Goal: Ask a question: Seek information or help from site administrators or community

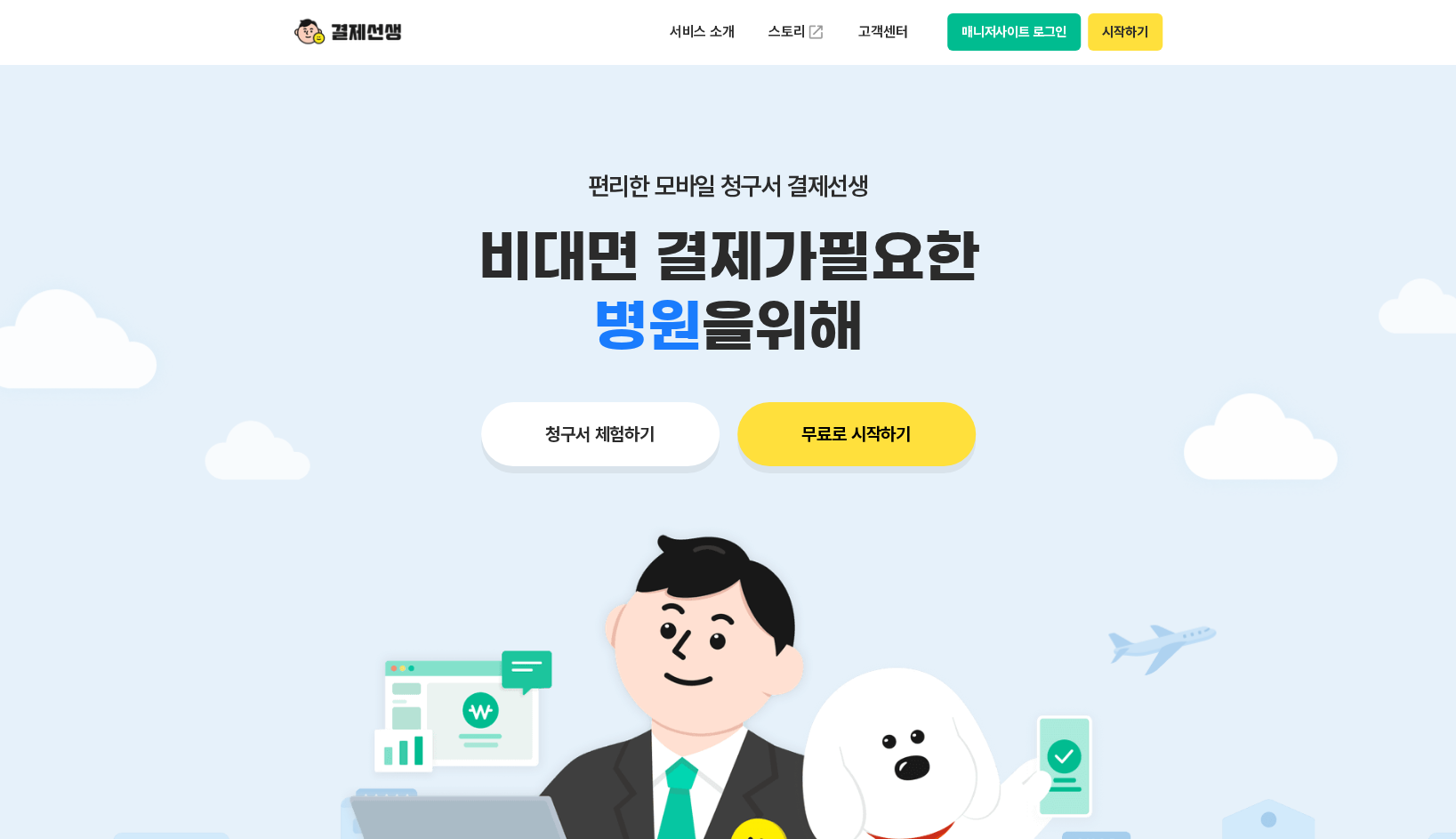
click at [1024, 32] on button "매니저사이트 로그인" at bounding box center [1014, 32] width 135 height 37
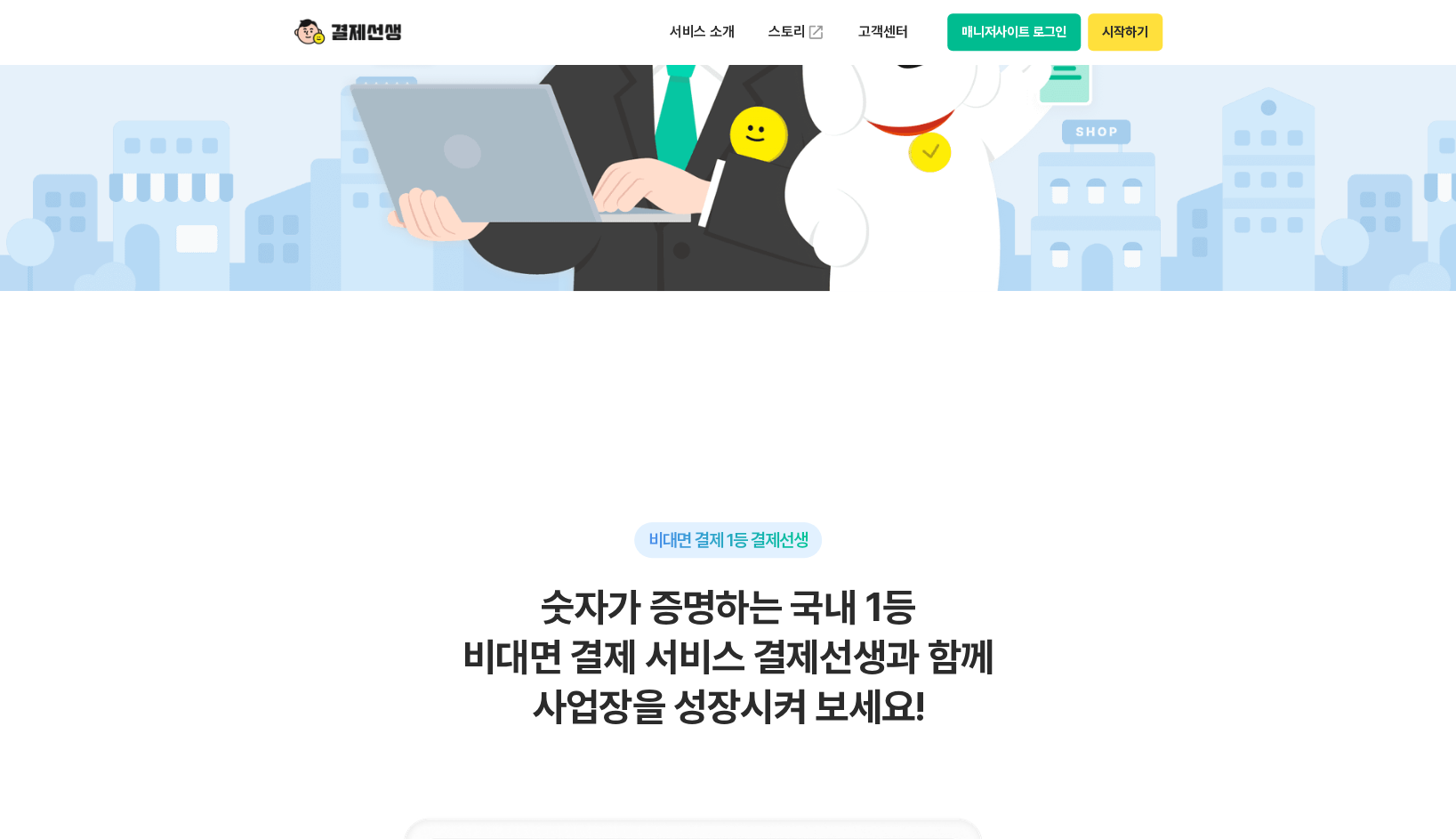
scroll to position [267, 0]
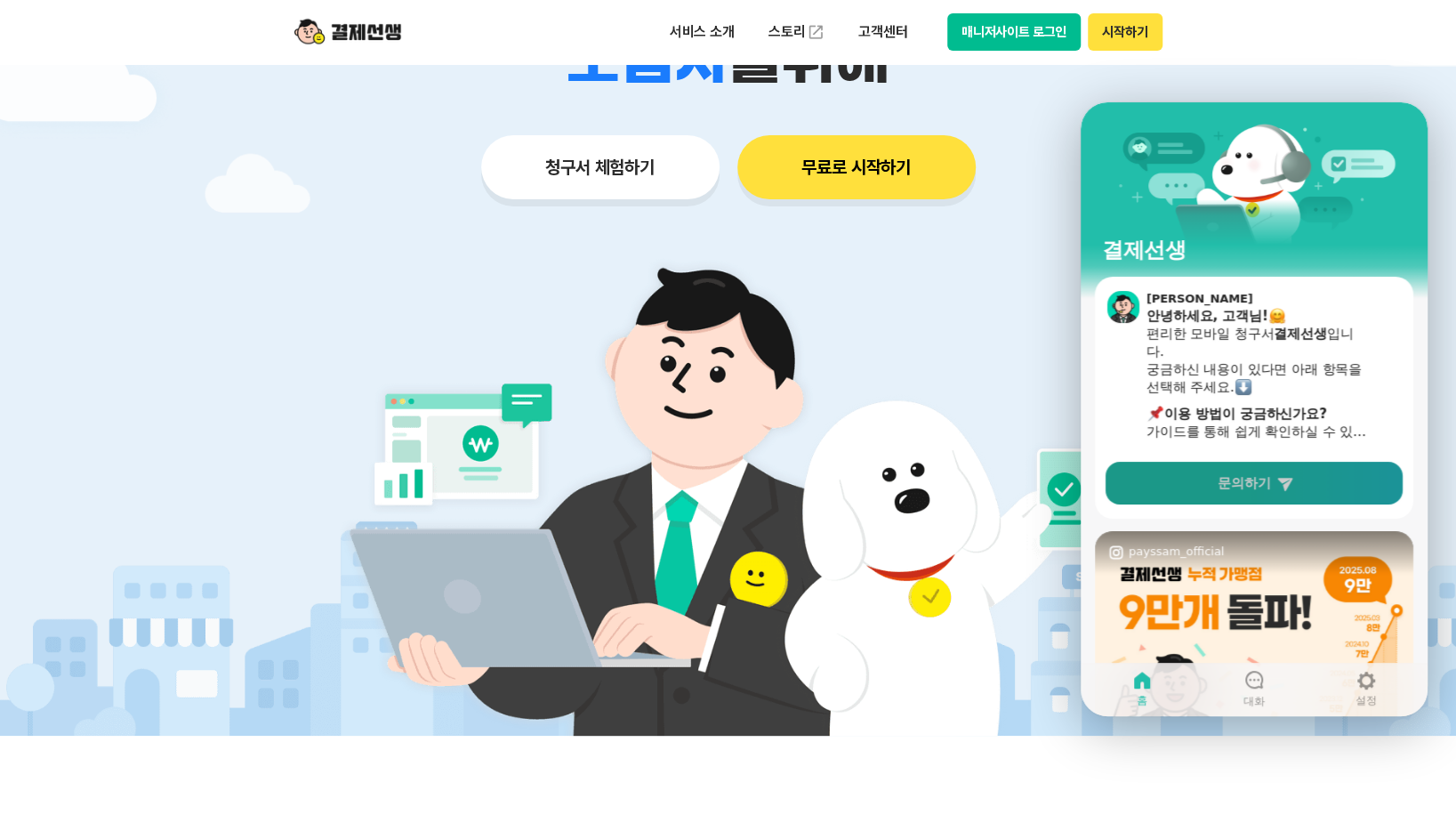
click at [1250, 485] on span "문의하기" at bounding box center [1245, 482] width 54 height 18
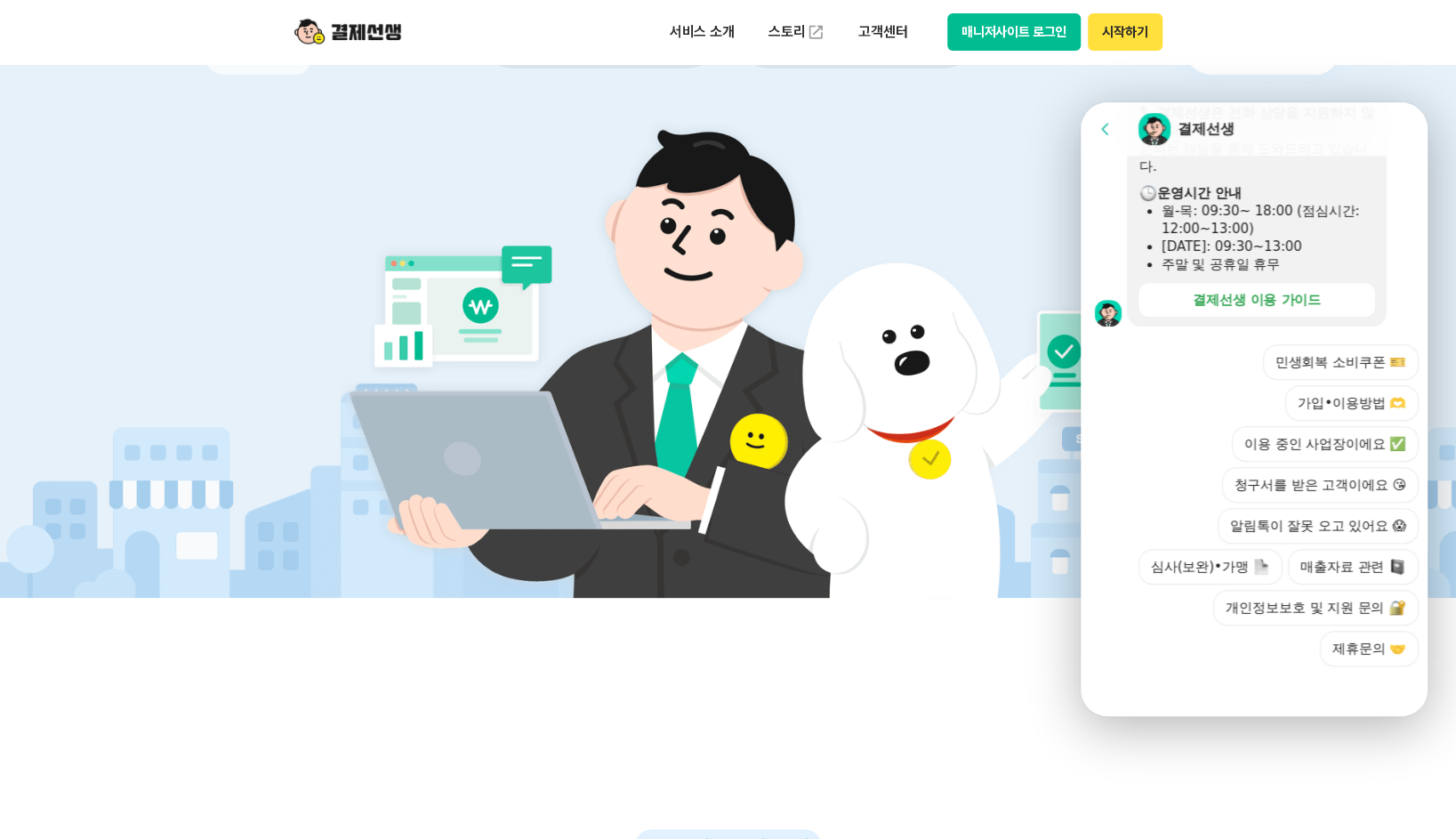
scroll to position [533, 0]
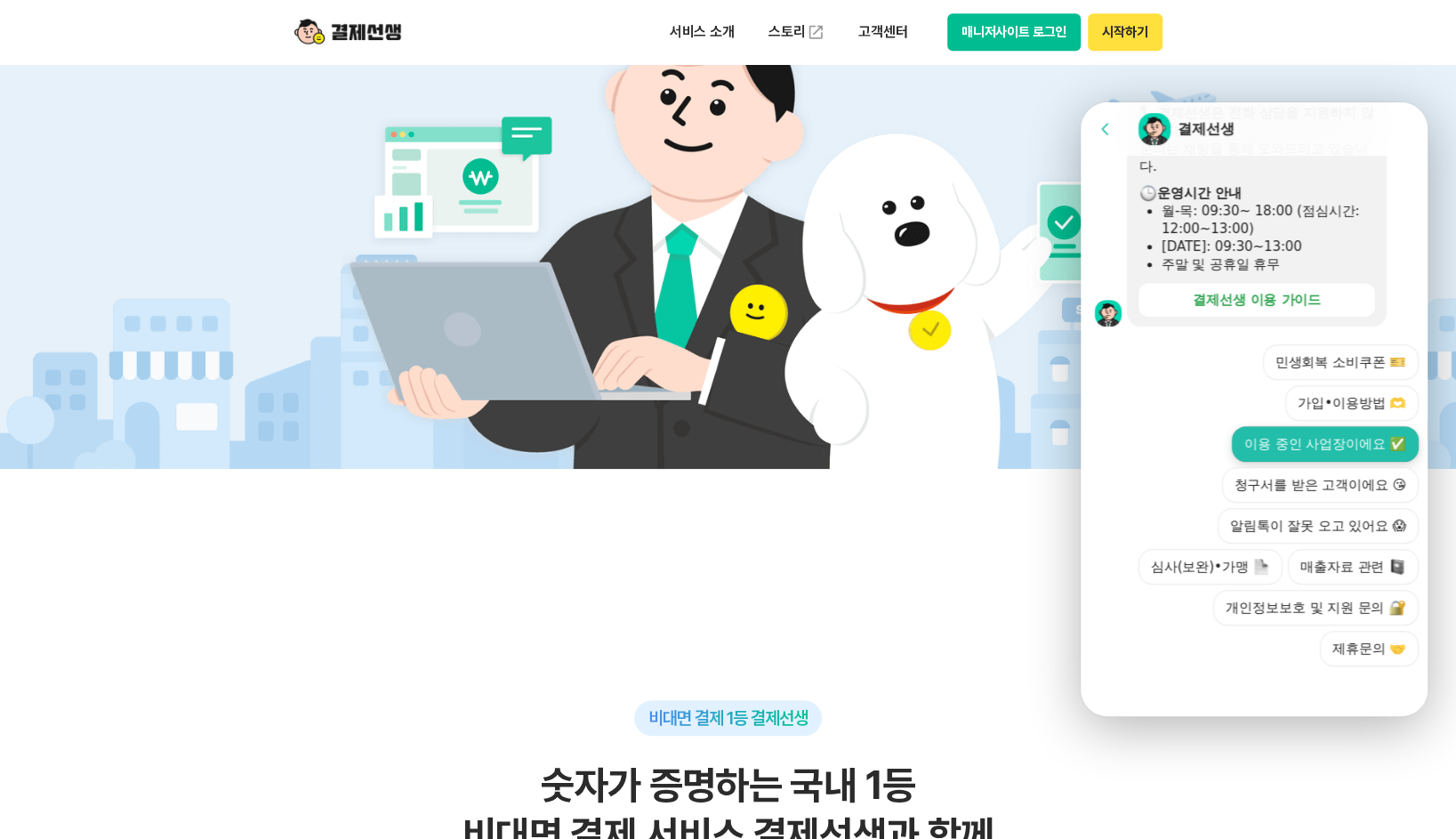
click at [1343, 442] on button "이용 중인 사업장이에요 ✅" at bounding box center [1325, 443] width 186 height 36
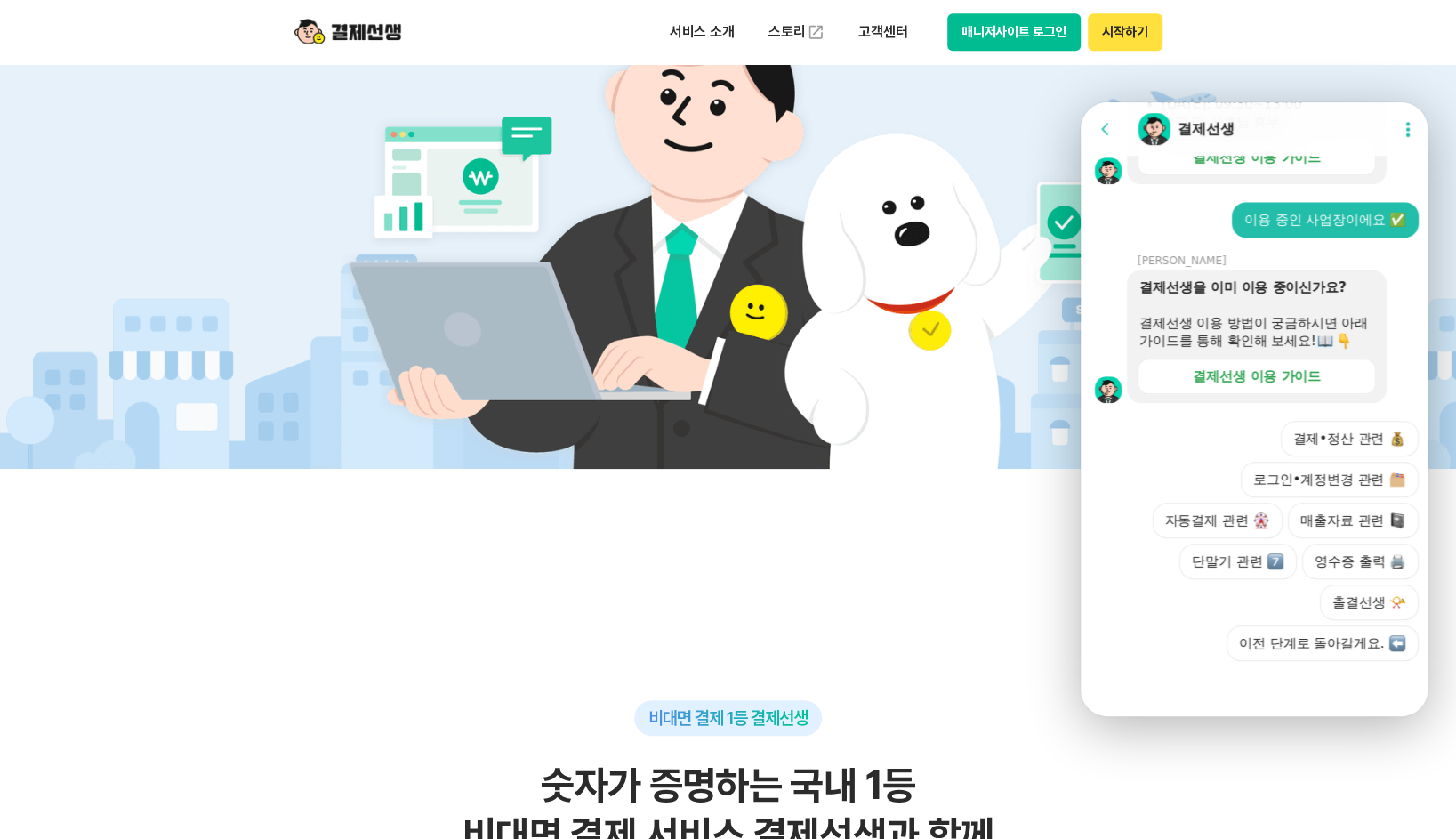
scroll to position [688, 0]
click at [1267, 383] on div "결제선생 이용 가이드" at bounding box center [1256, 376] width 128 height 18
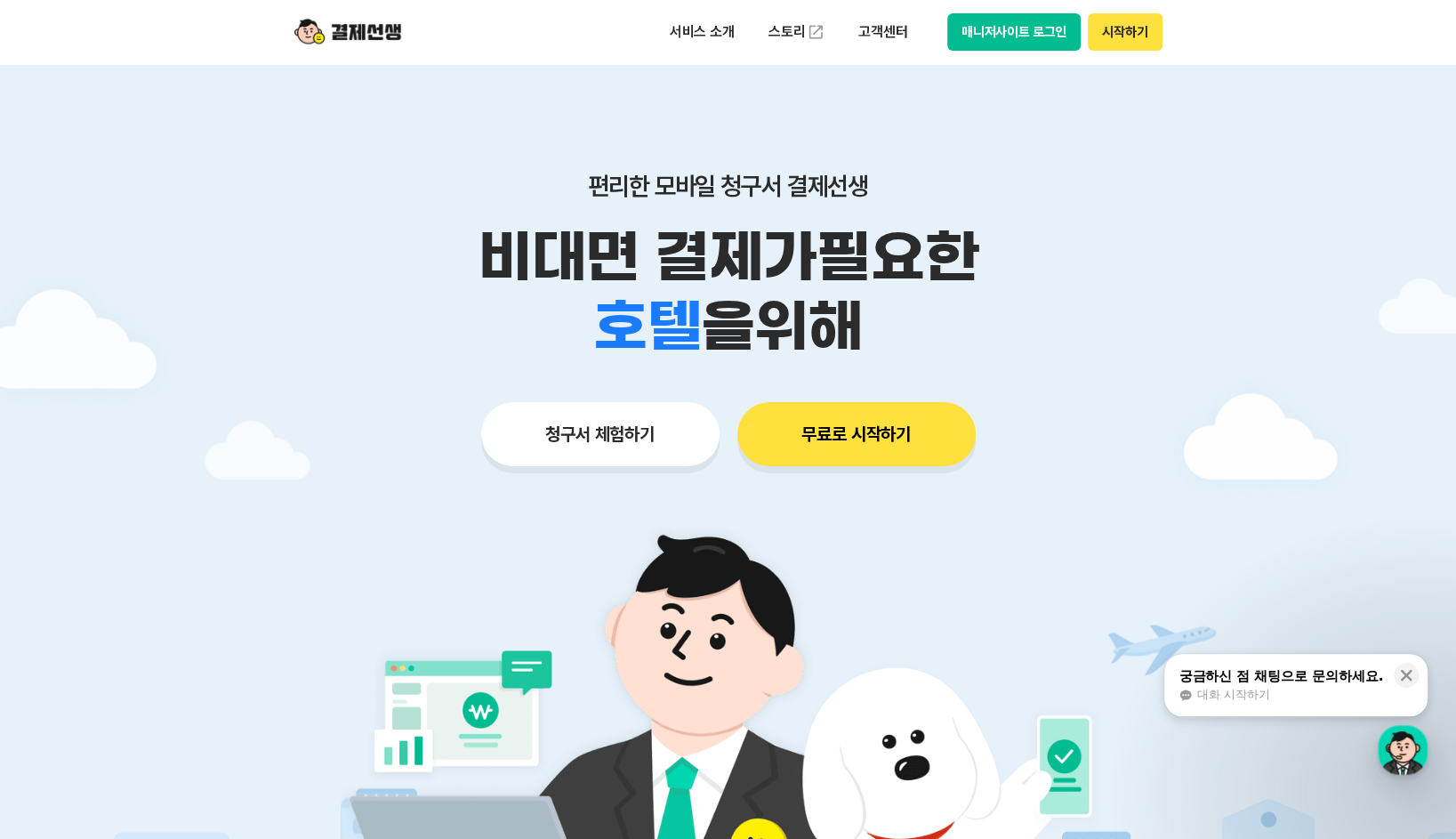
click at [1320, 676] on div "궁금하신 점 채팅으로 문의하세요." at bounding box center [1280, 676] width 205 height 18
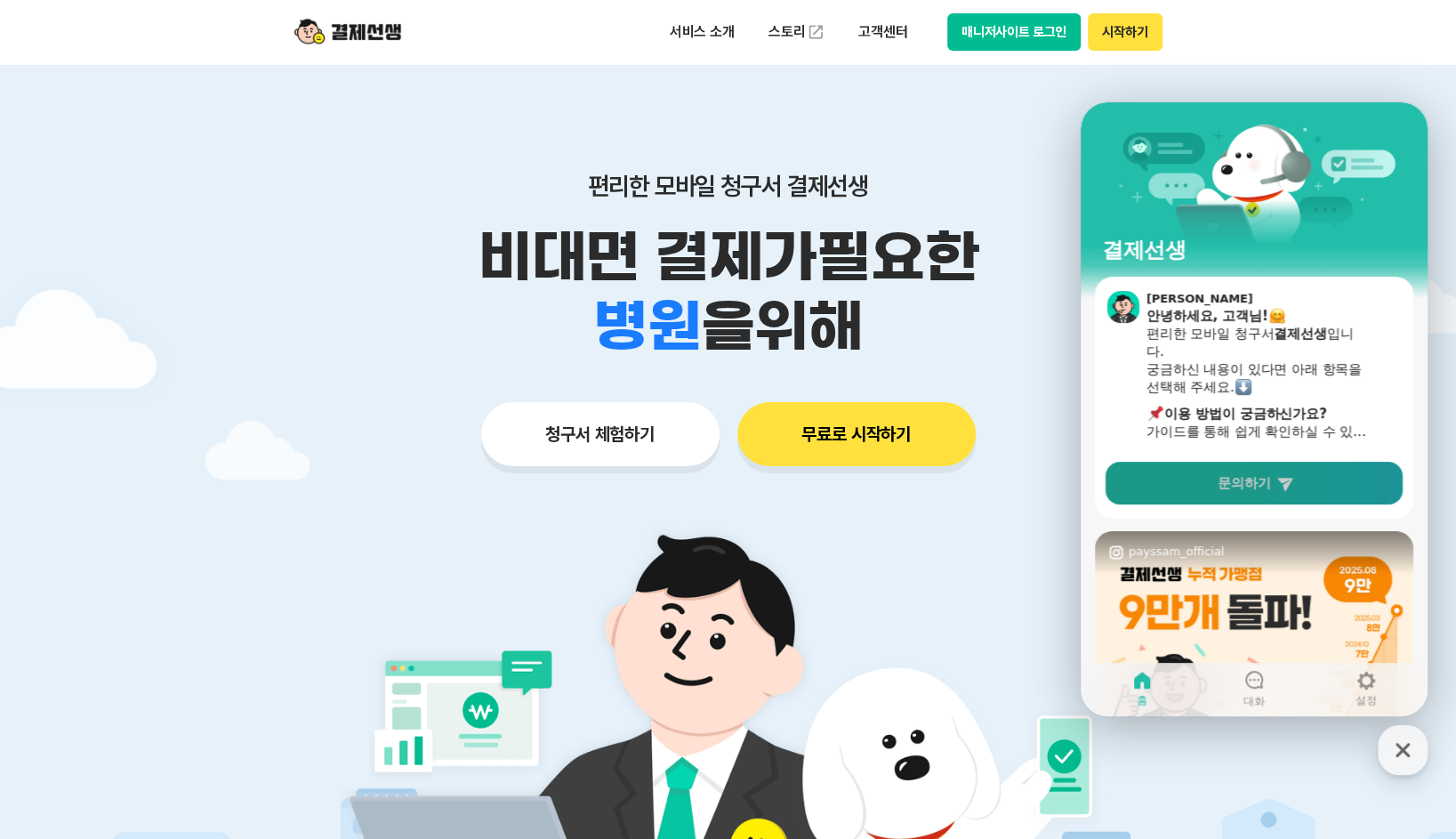
click at [1270, 483] on span "문의하기" at bounding box center [1245, 482] width 54 height 18
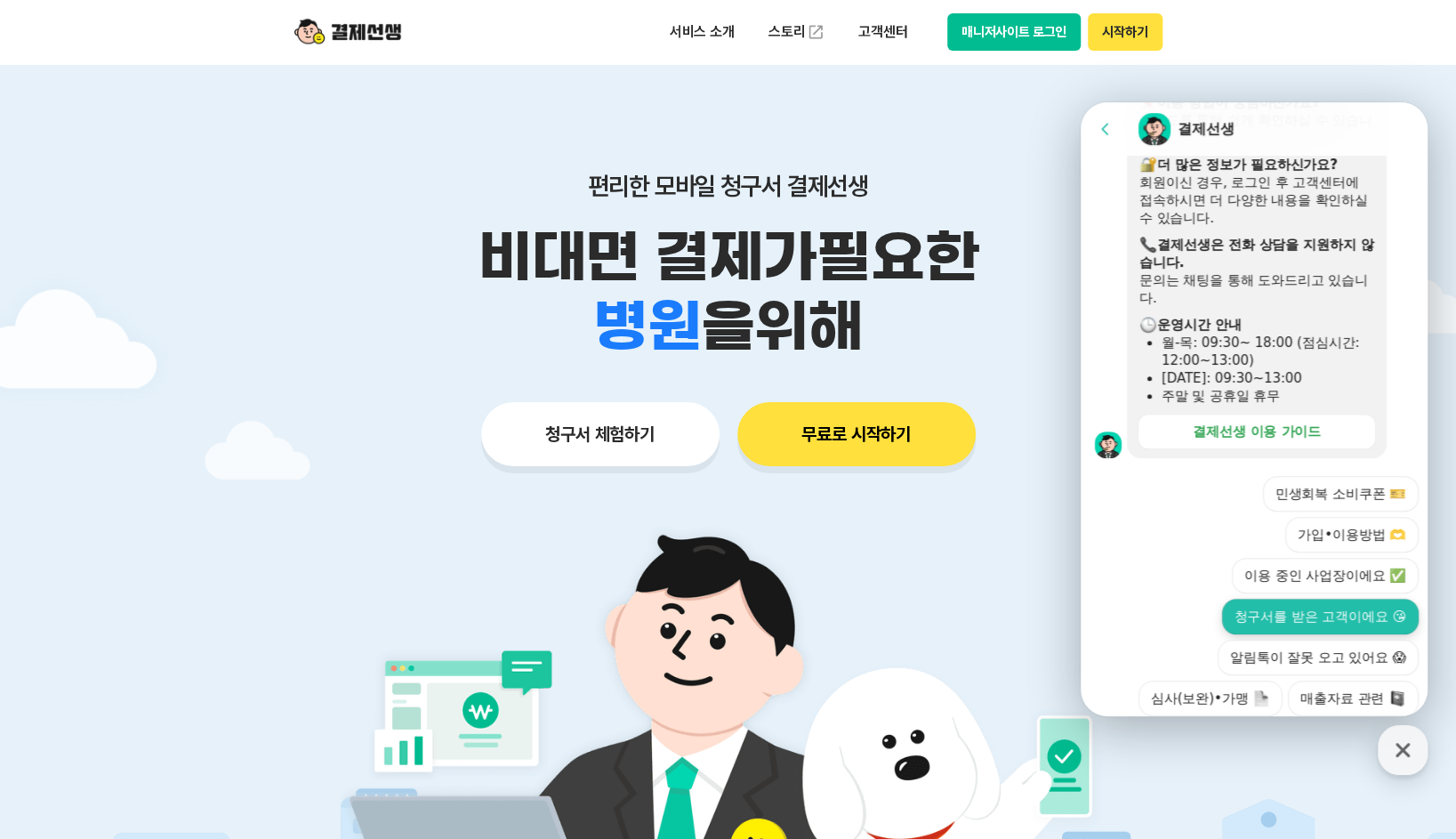
scroll to position [531, 0]
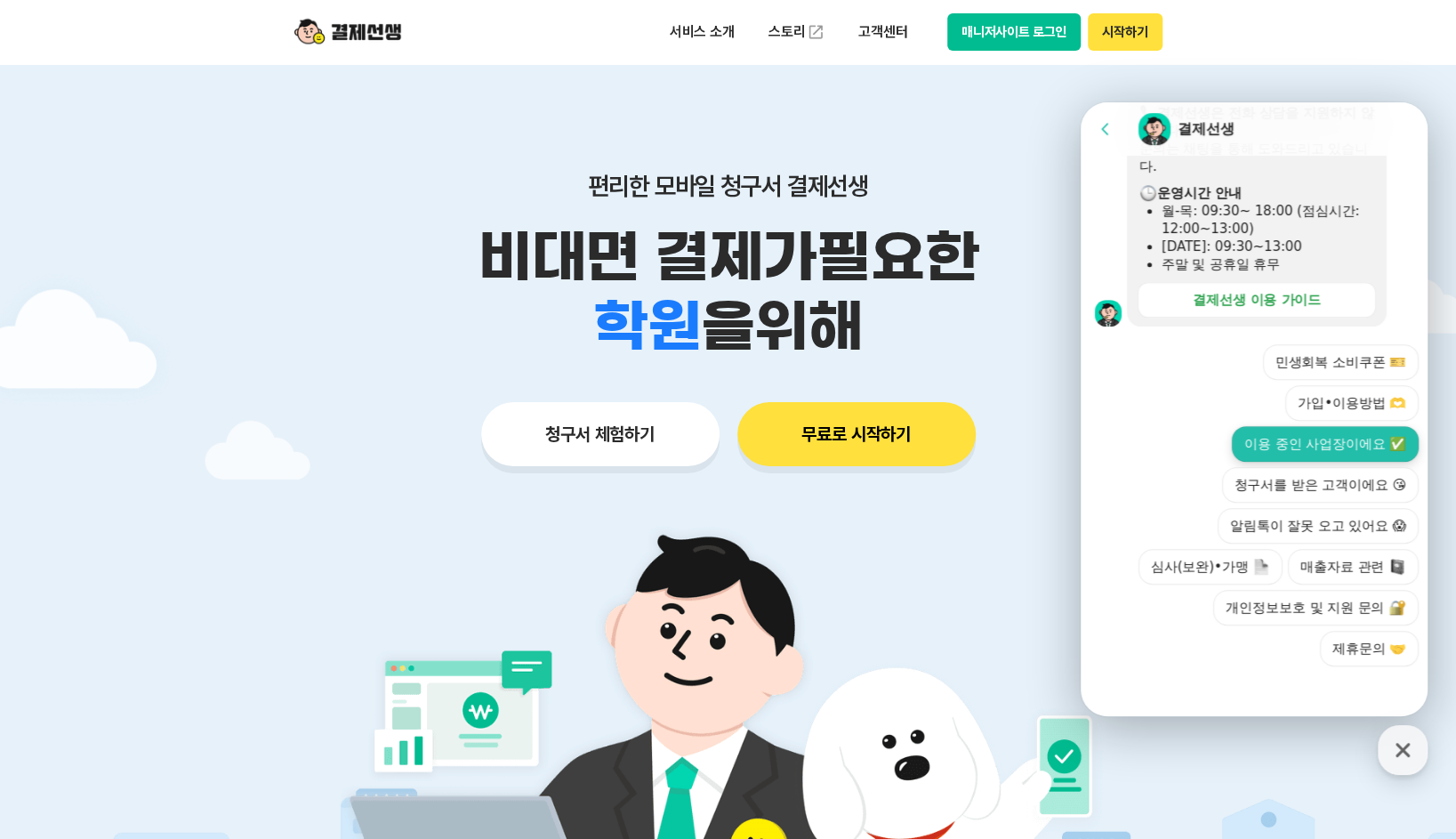
click at [1328, 442] on button "이용 중인 사업장이에요 ✅" at bounding box center [1325, 443] width 186 height 36
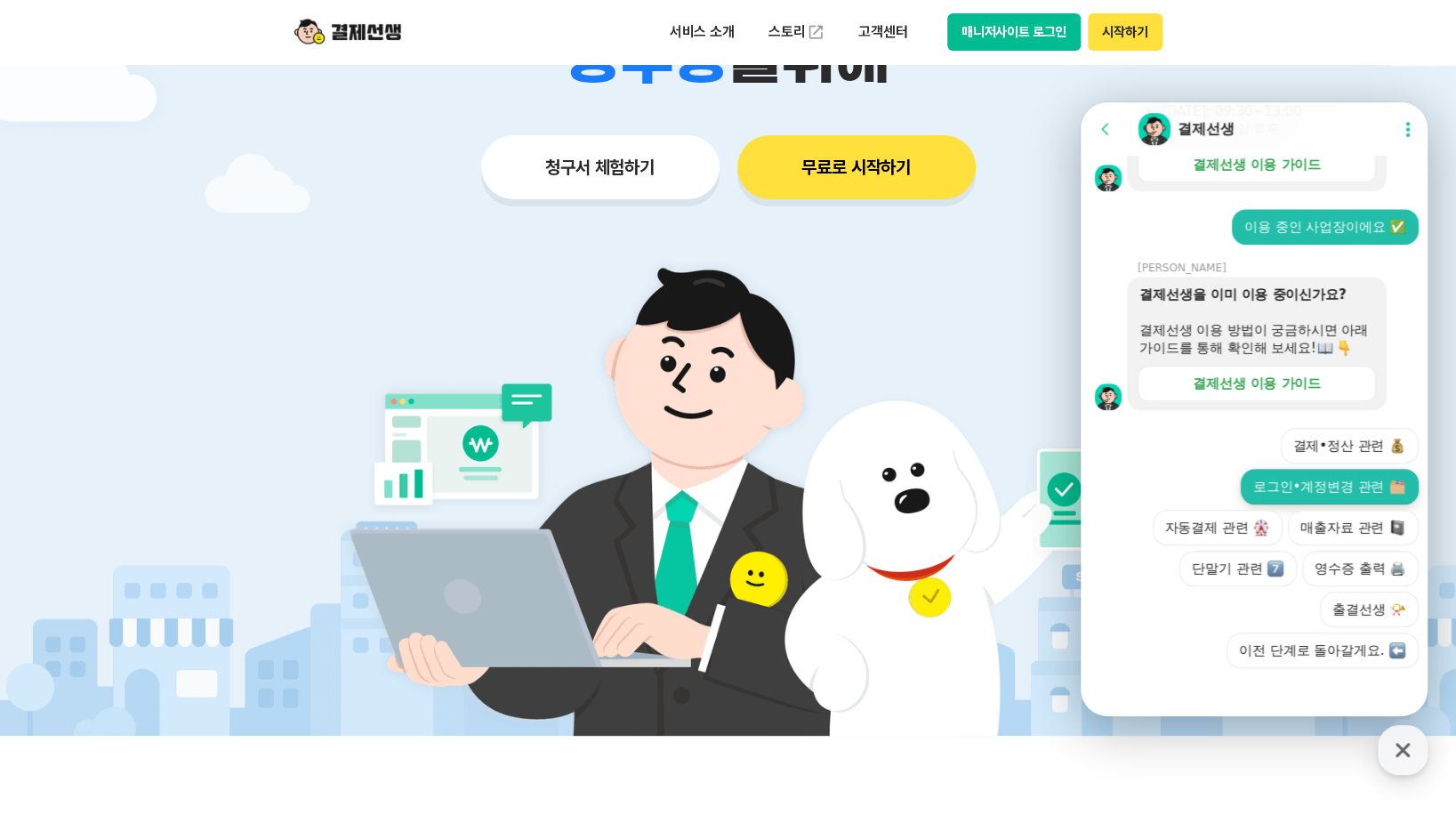
scroll to position [688, 0]
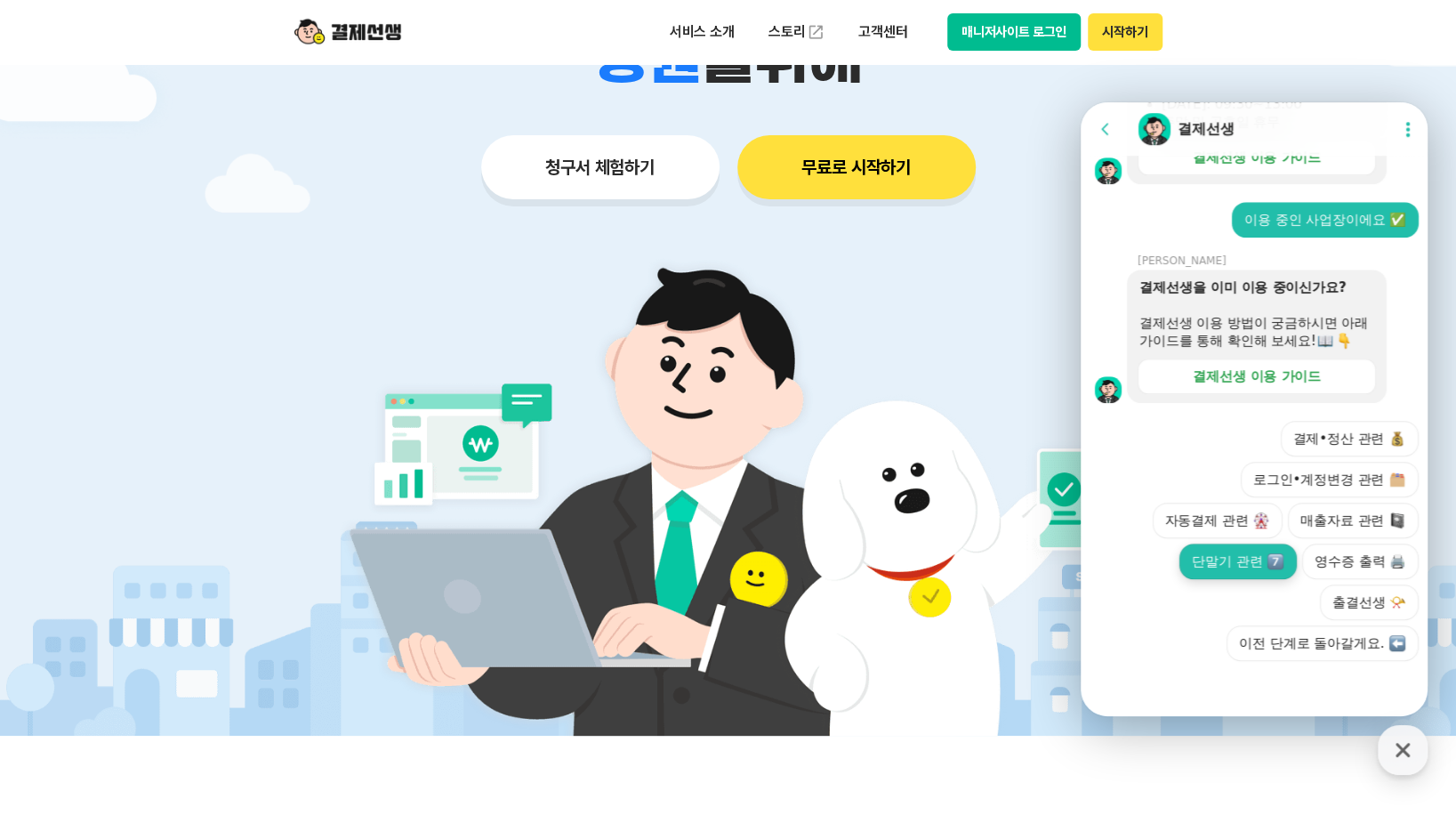
click at [1234, 561] on button "단말기 관련" at bounding box center [1238, 560] width 117 height 36
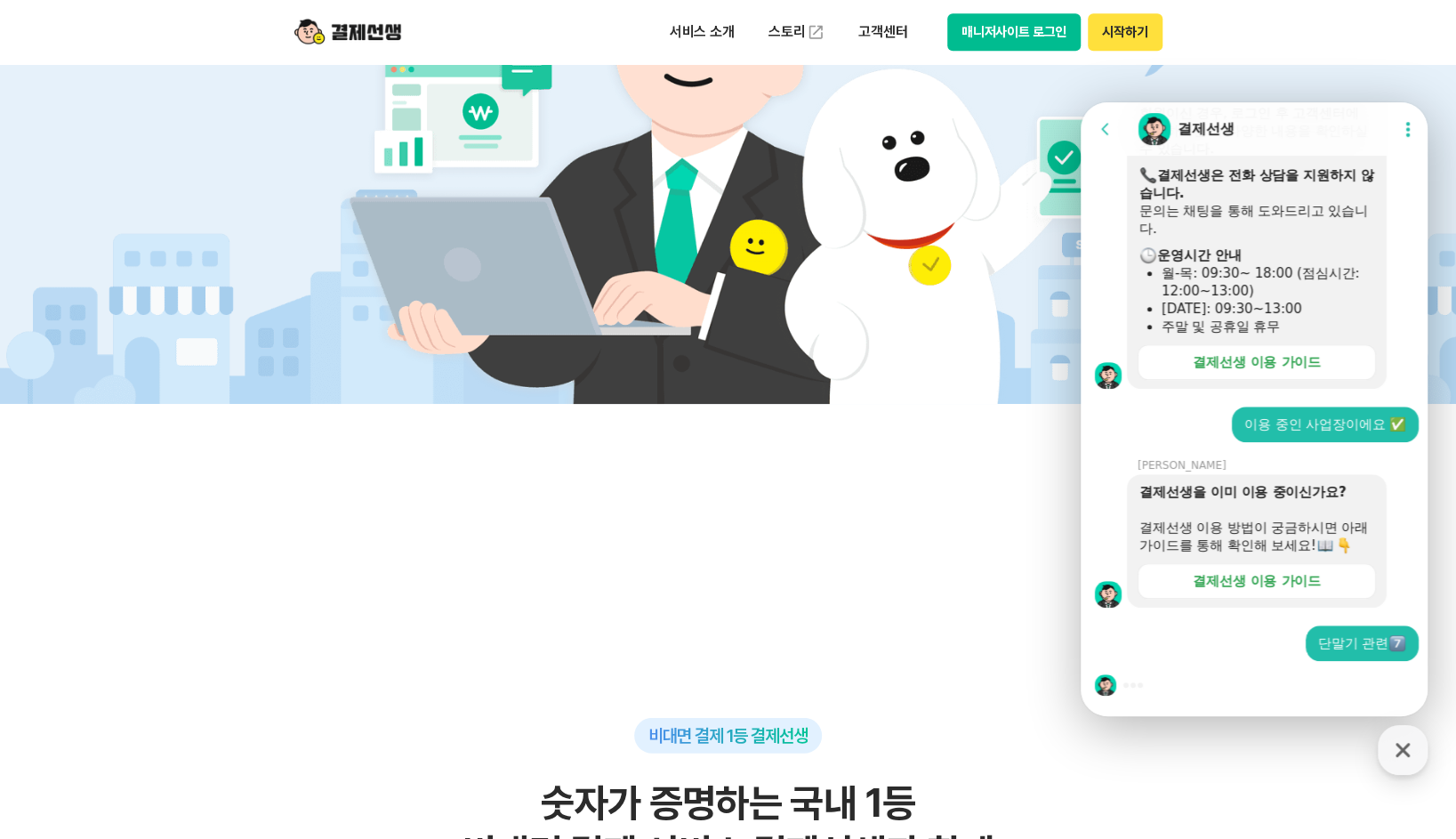
scroll to position [623, 0]
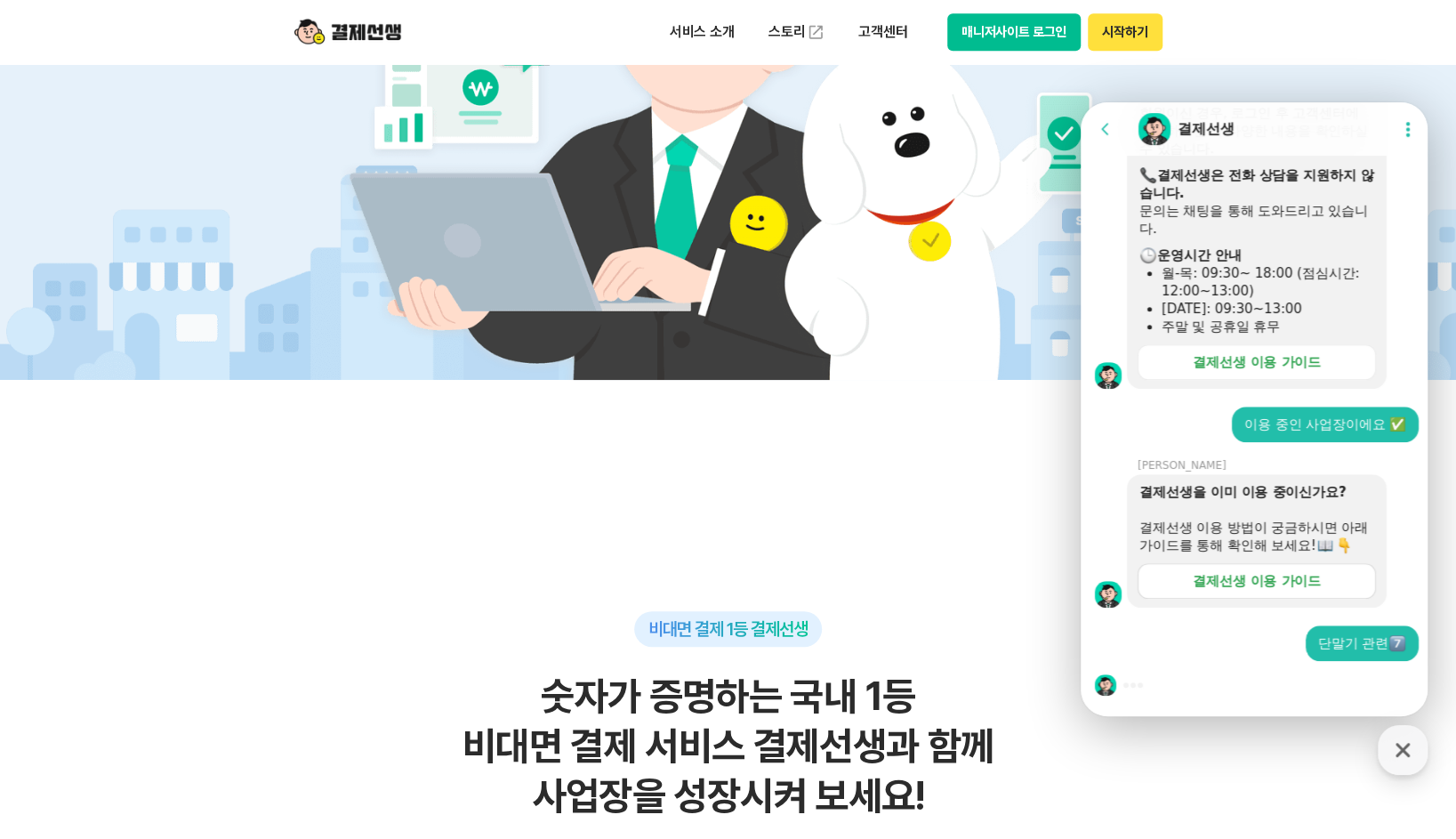
click at [1267, 581] on div "결제선생 이용 가이드" at bounding box center [1256, 580] width 128 height 18
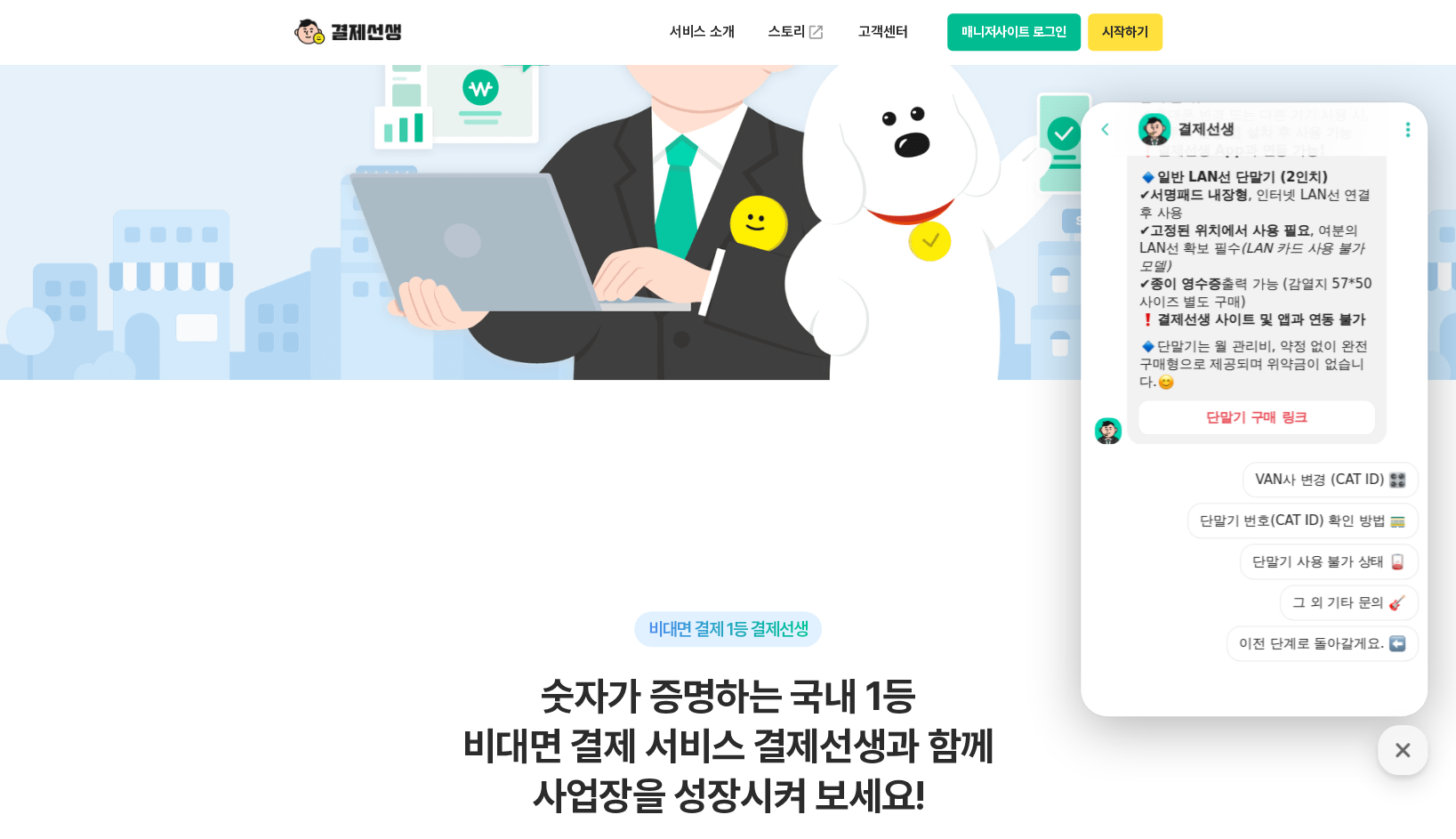
scroll to position [1293, 0]
drag, startPoint x: 1391, startPoint y: 753, endPoint x: 1387, endPoint y: 743, distance: 10.8
click at [1391, 753] on icon "button" at bounding box center [1402, 749] width 32 height 32
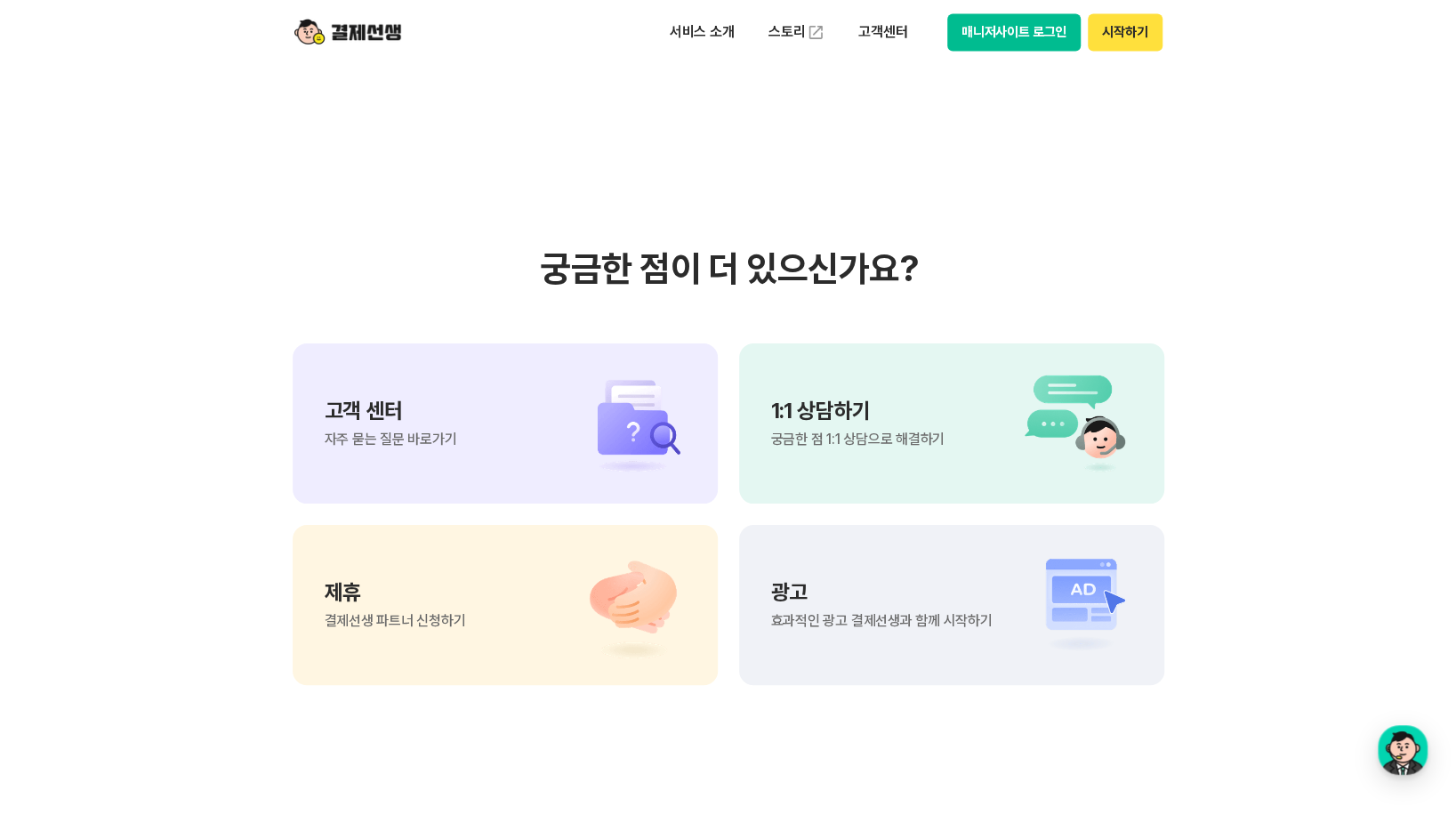
scroll to position [14659, 0]
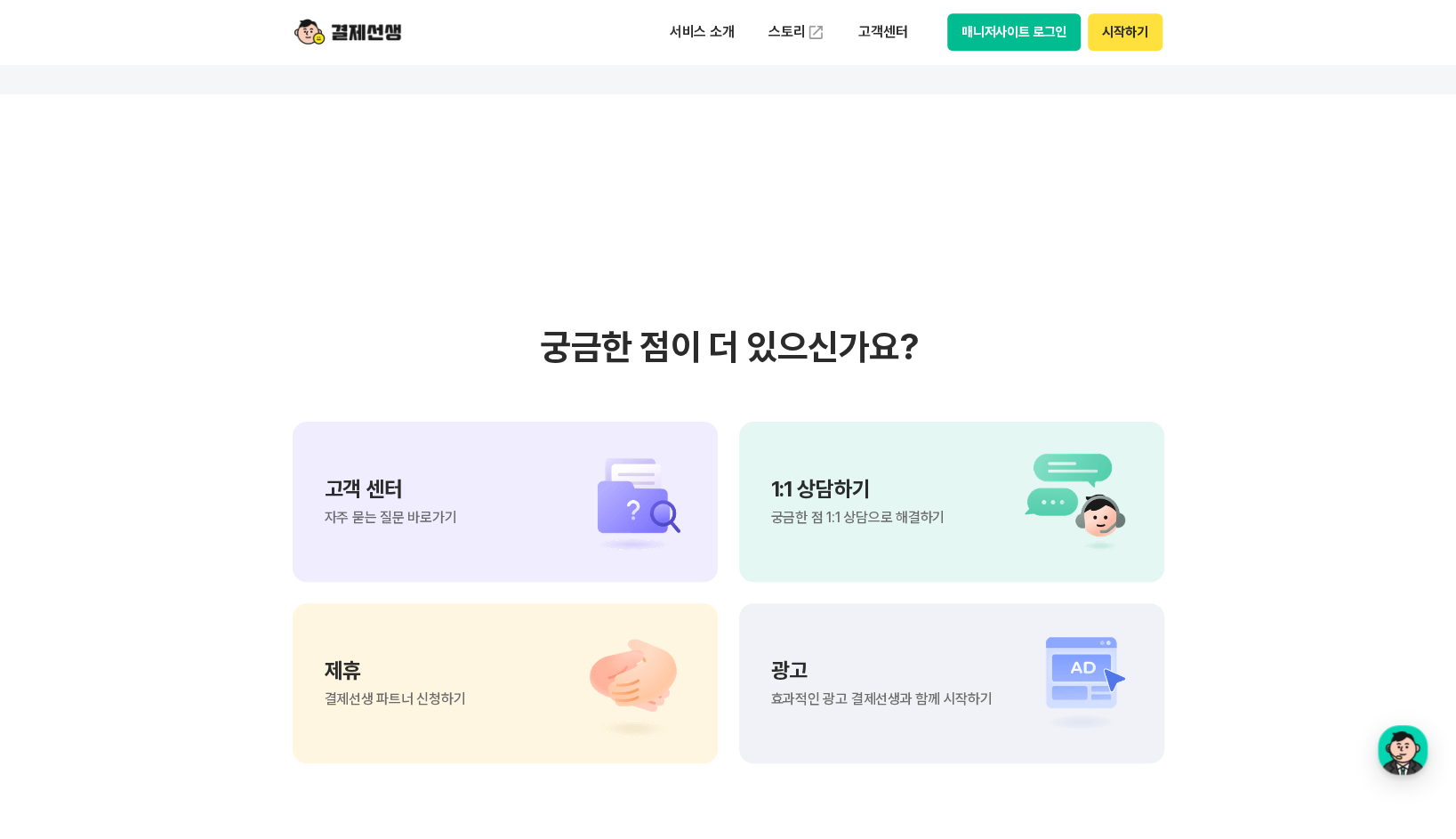
click at [896, 523] on span "궁금한 점 1:1 상담으로 해결하기" at bounding box center [857, 517] width 173 height 14
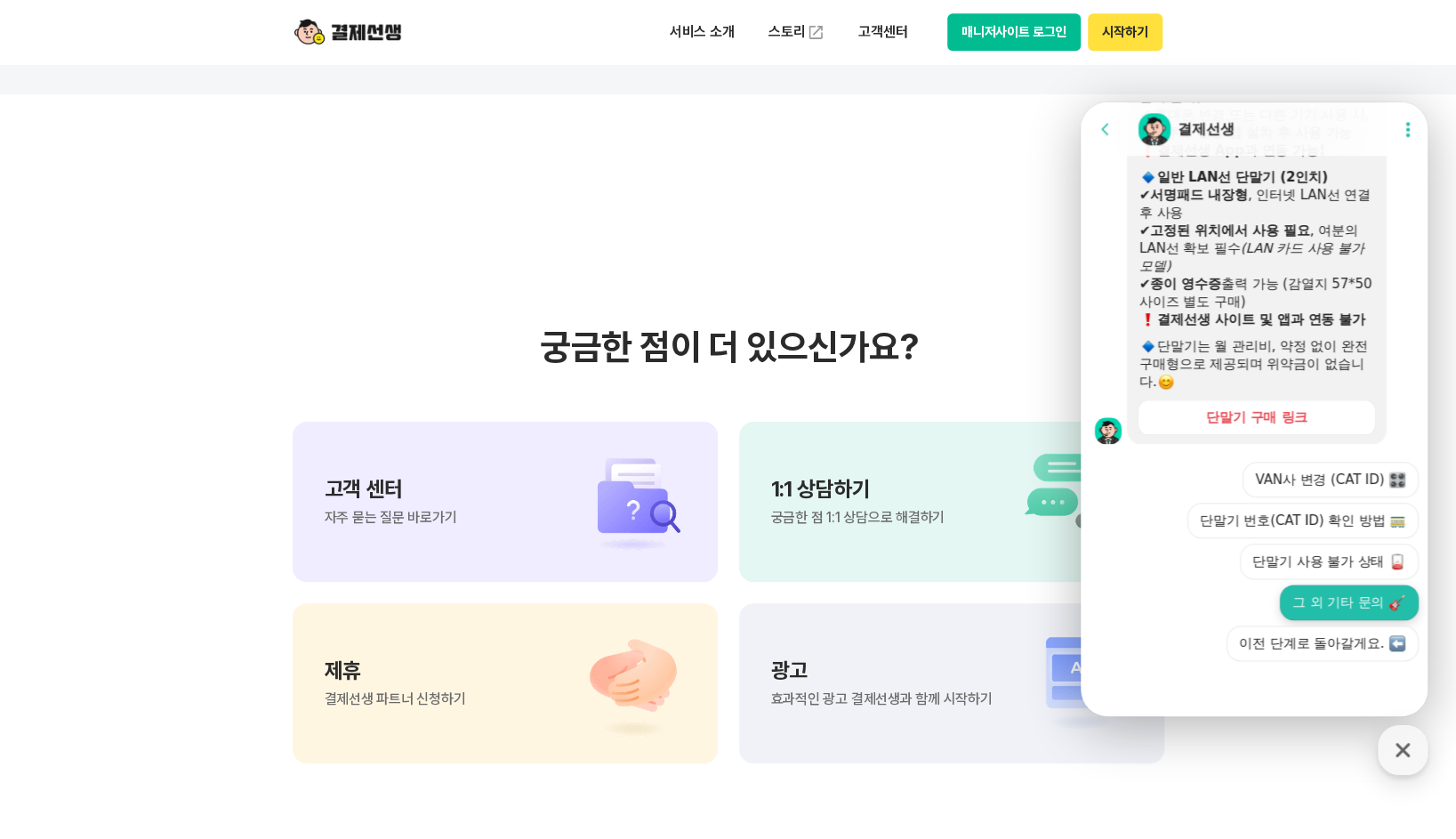
click at [1338, 604] on button "그 외 기타 문의" at bounding box center [1349, 602] width 138 height 36
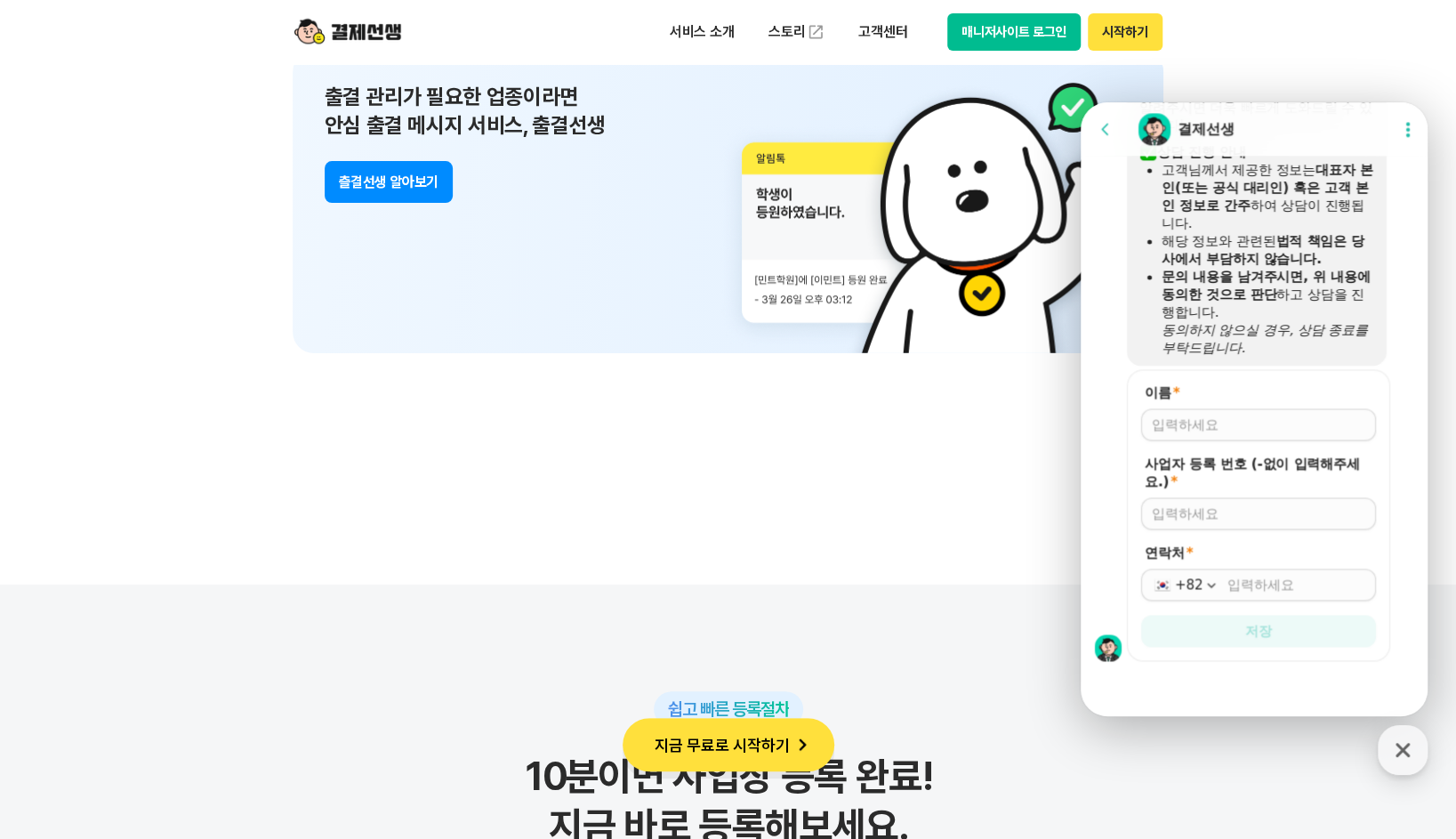
scroll to position [12881, 0]
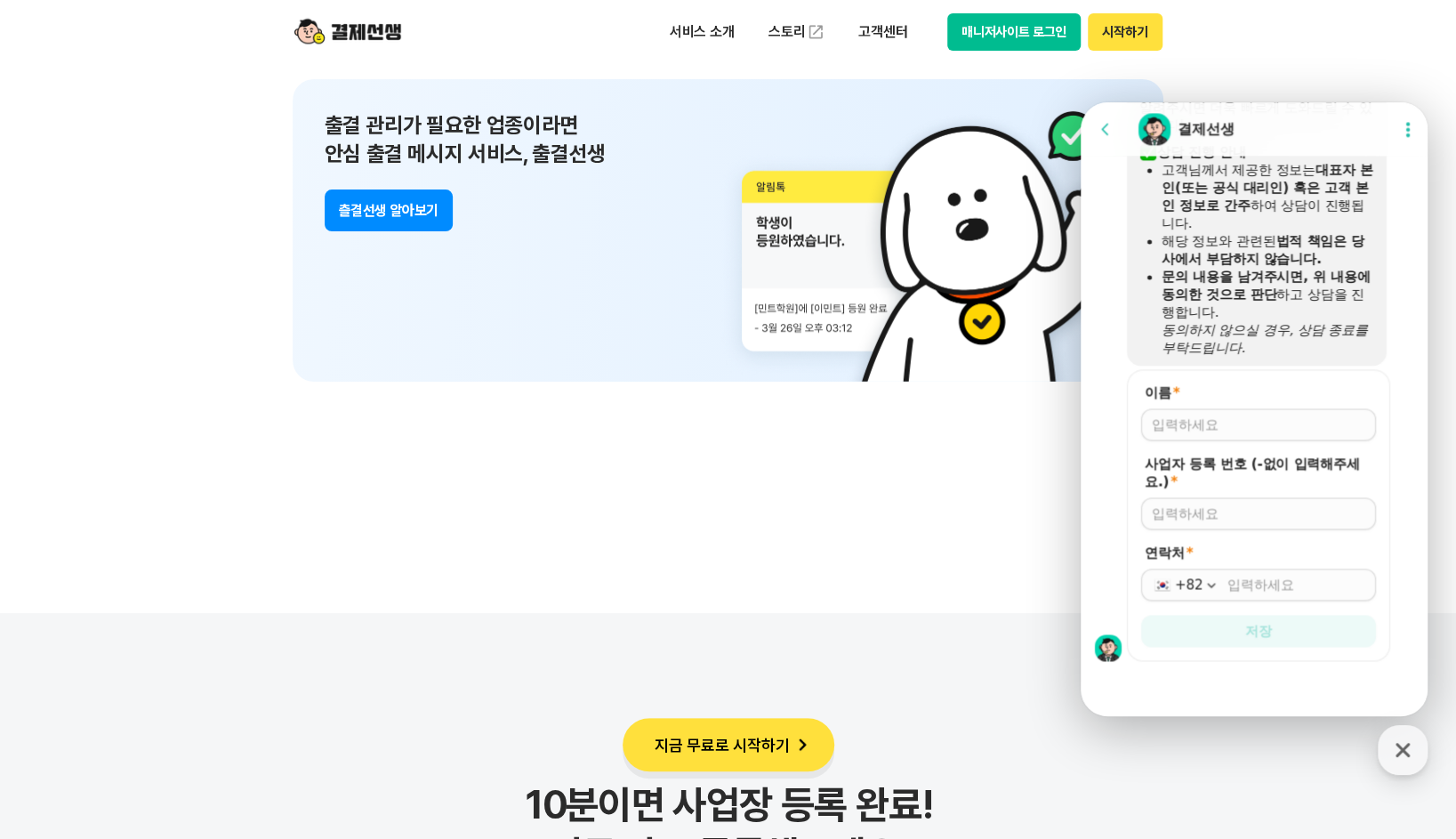
click at [1400, 131] on icon at bounding box center [1408, 129] width 18 height 18
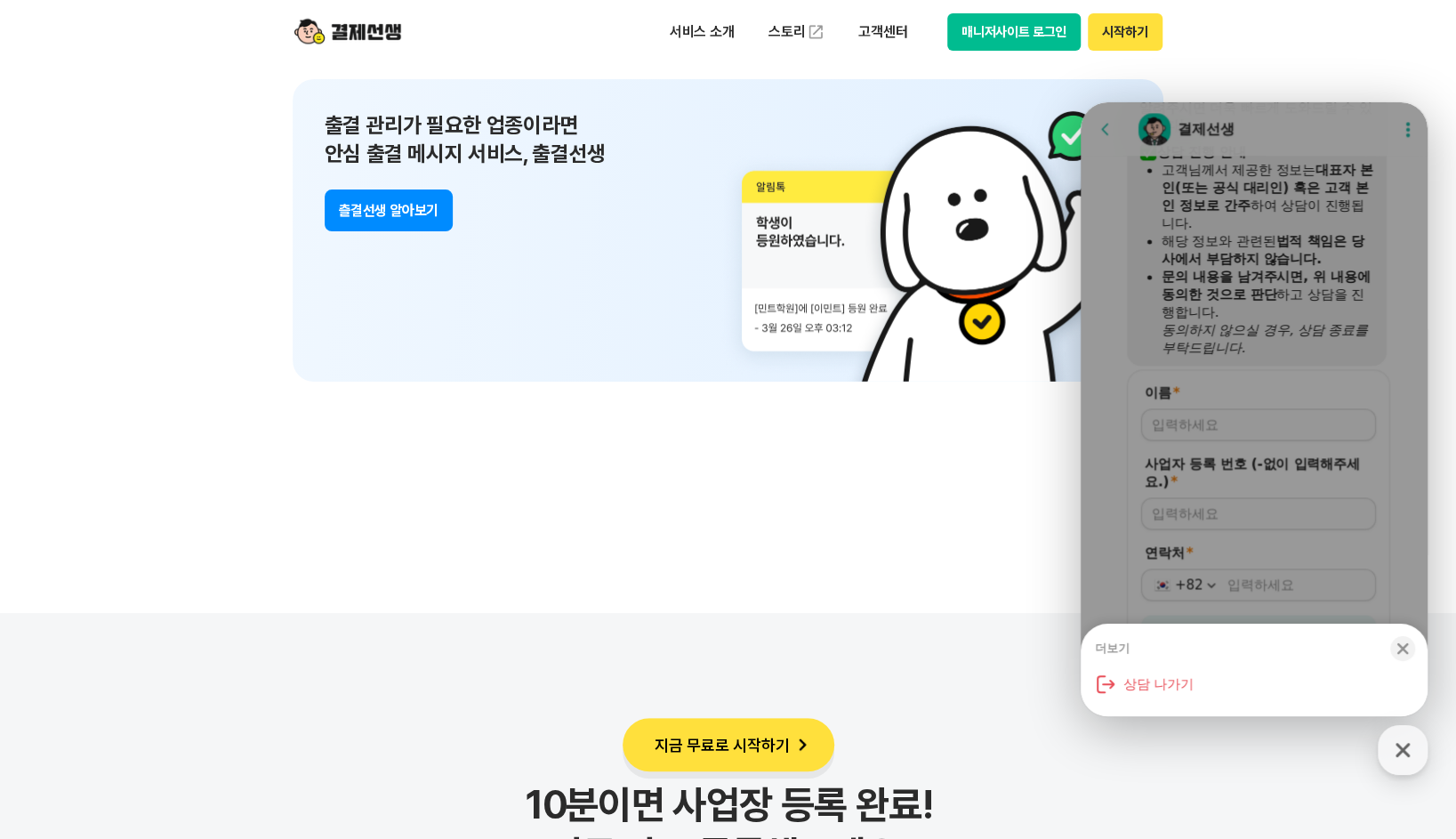
click at [1400, 649] on icon "button" at bounding box center [1403, 649] width 12 height 12
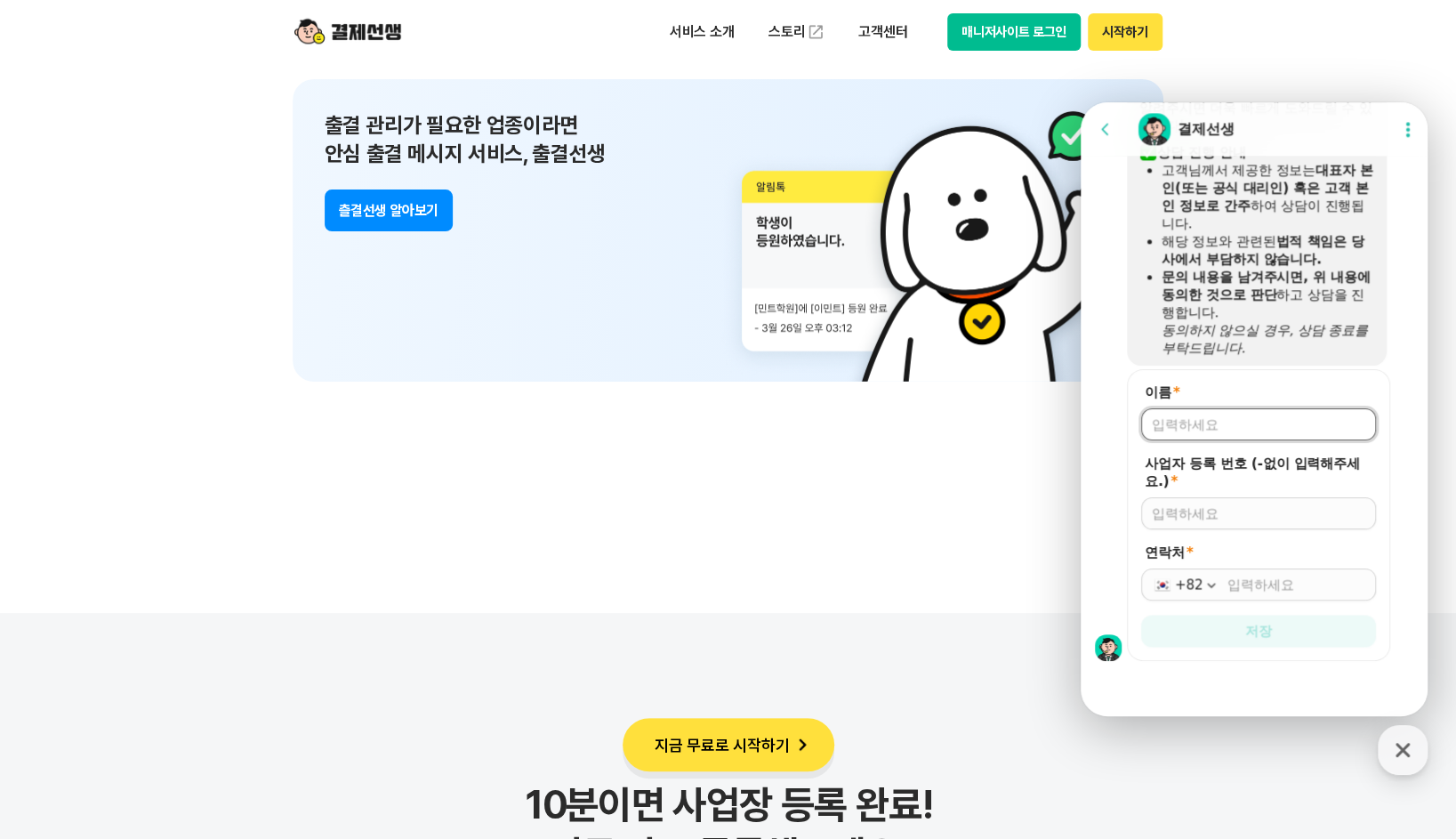
click at [1284, 426] on input "이름 *" at bounding box center [1258, 424] width 213 height 18
type input "임근철"
click at [1270, 507] on input "사업자 등록 번호 (-없이 입력해주세요.) *" at bounding box center [1258, 513] width 213 height 18
type input "6615400924"
click at [1260, 582] on input "연락처 *" at bounding box center [1296, 584] width 137 height 18
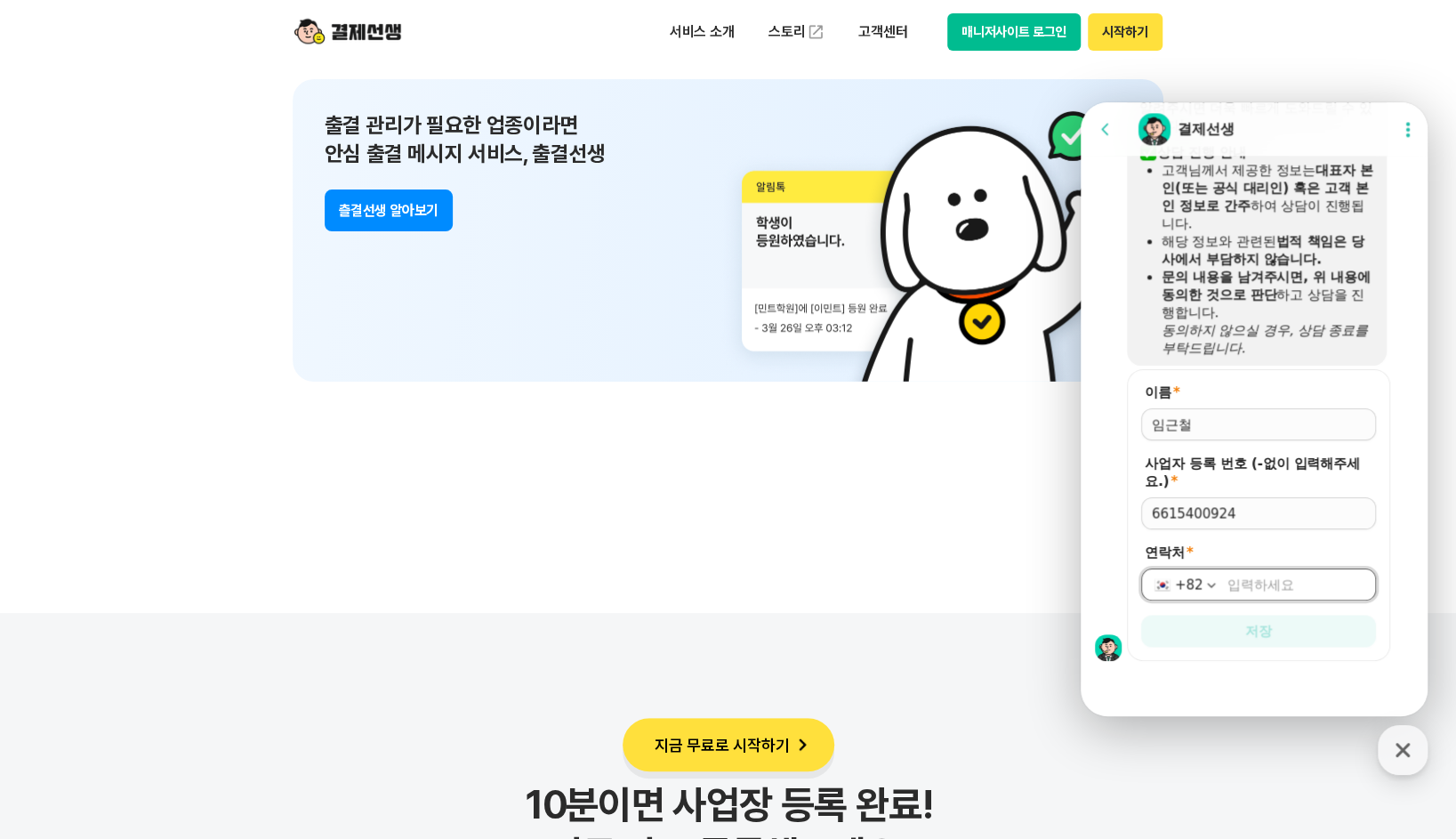
type input "010-2886-7555"
click at [1282, 634] on button "저장" at bounding box center [1258, 629] width 234 height 32
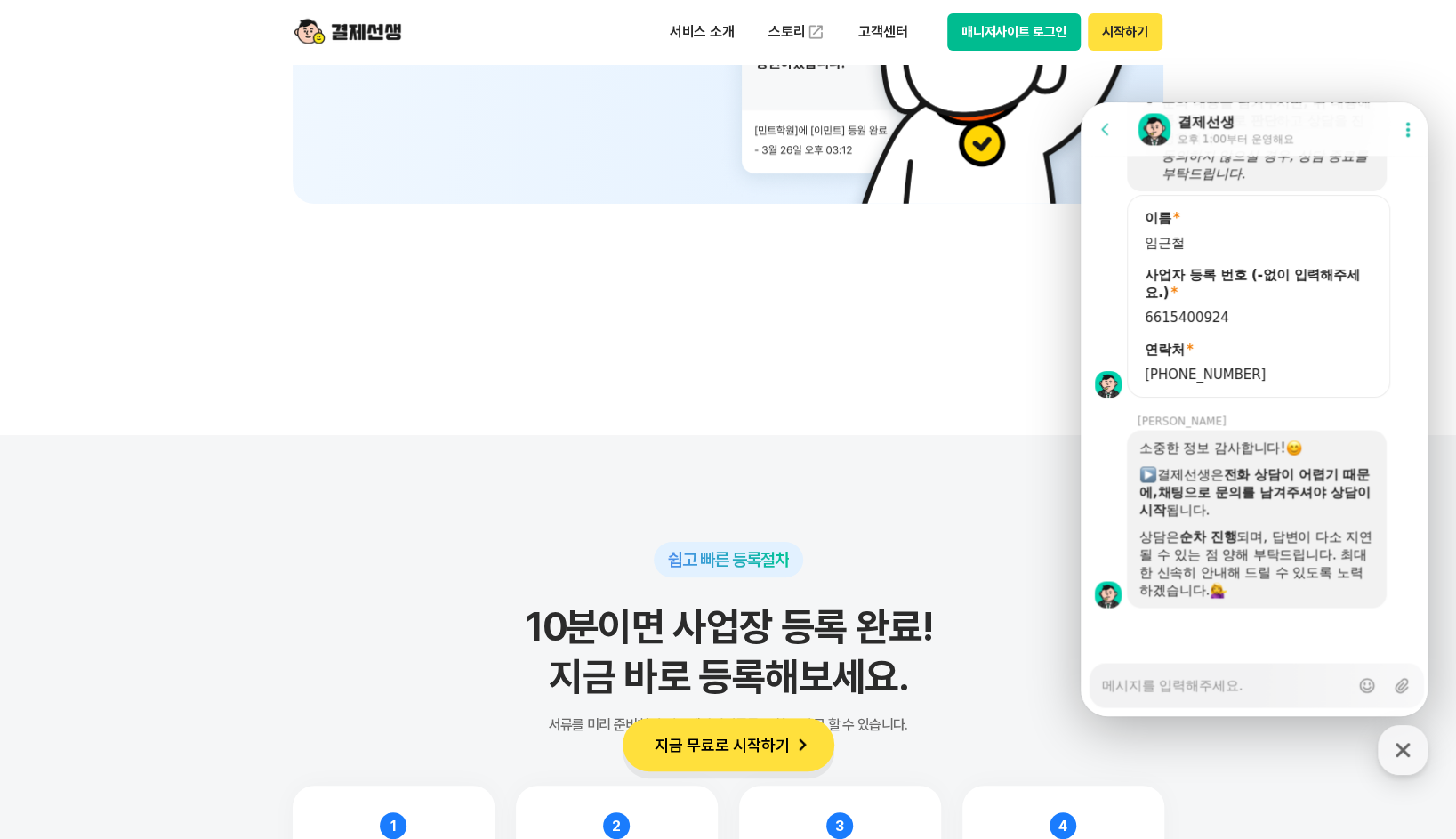
scroll to position [1946, 0]
click at [1231, 686] on textarea "Messenger Input Textarea" at bounding box center [1224, 678] width 247 height 30
type textarea "x"
type textarea "s"
type textarea "x"
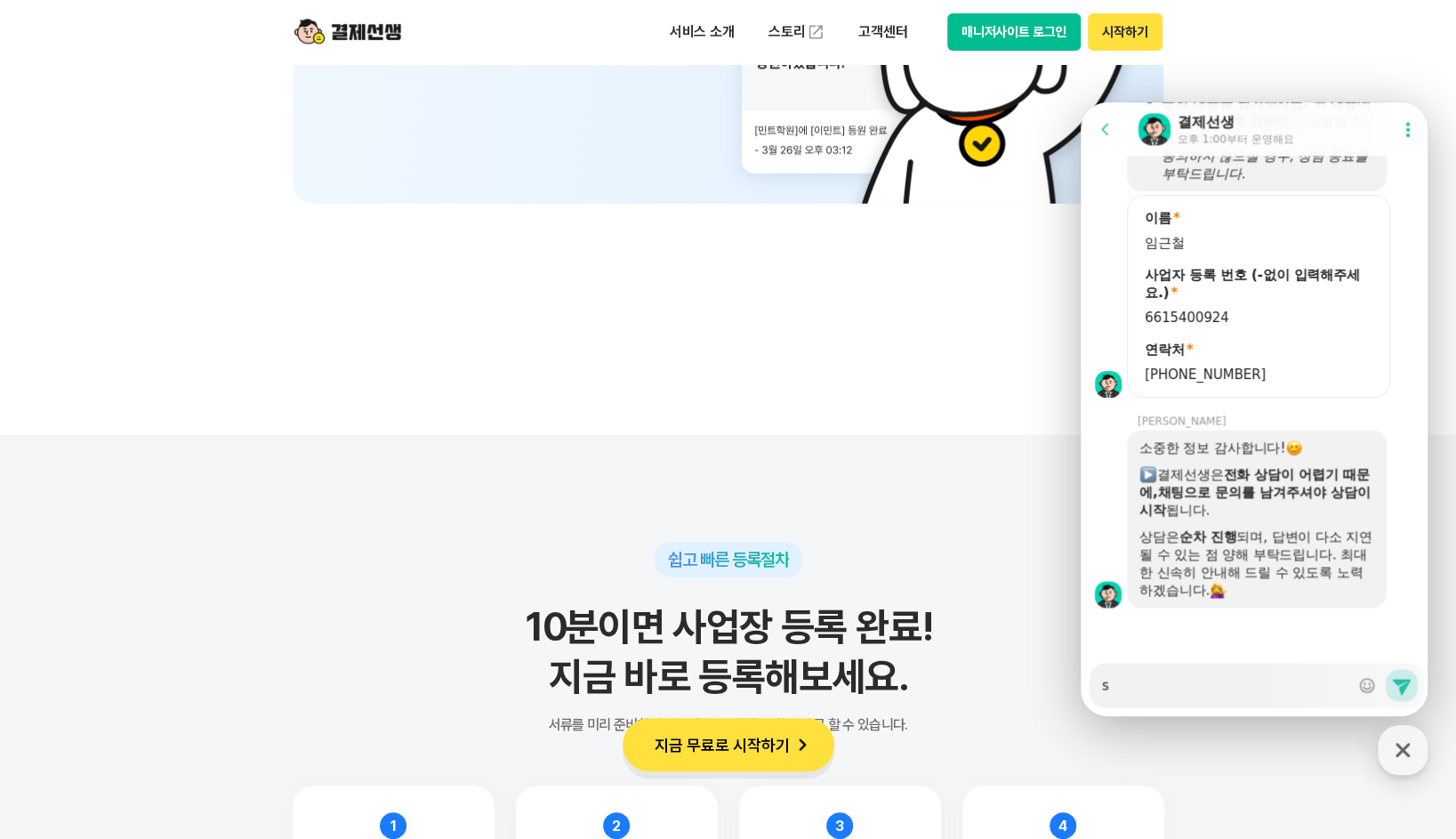
type textarea "so"
type textarea "x"
type textarea "so"
type textarea "x"
type textarea "so g"
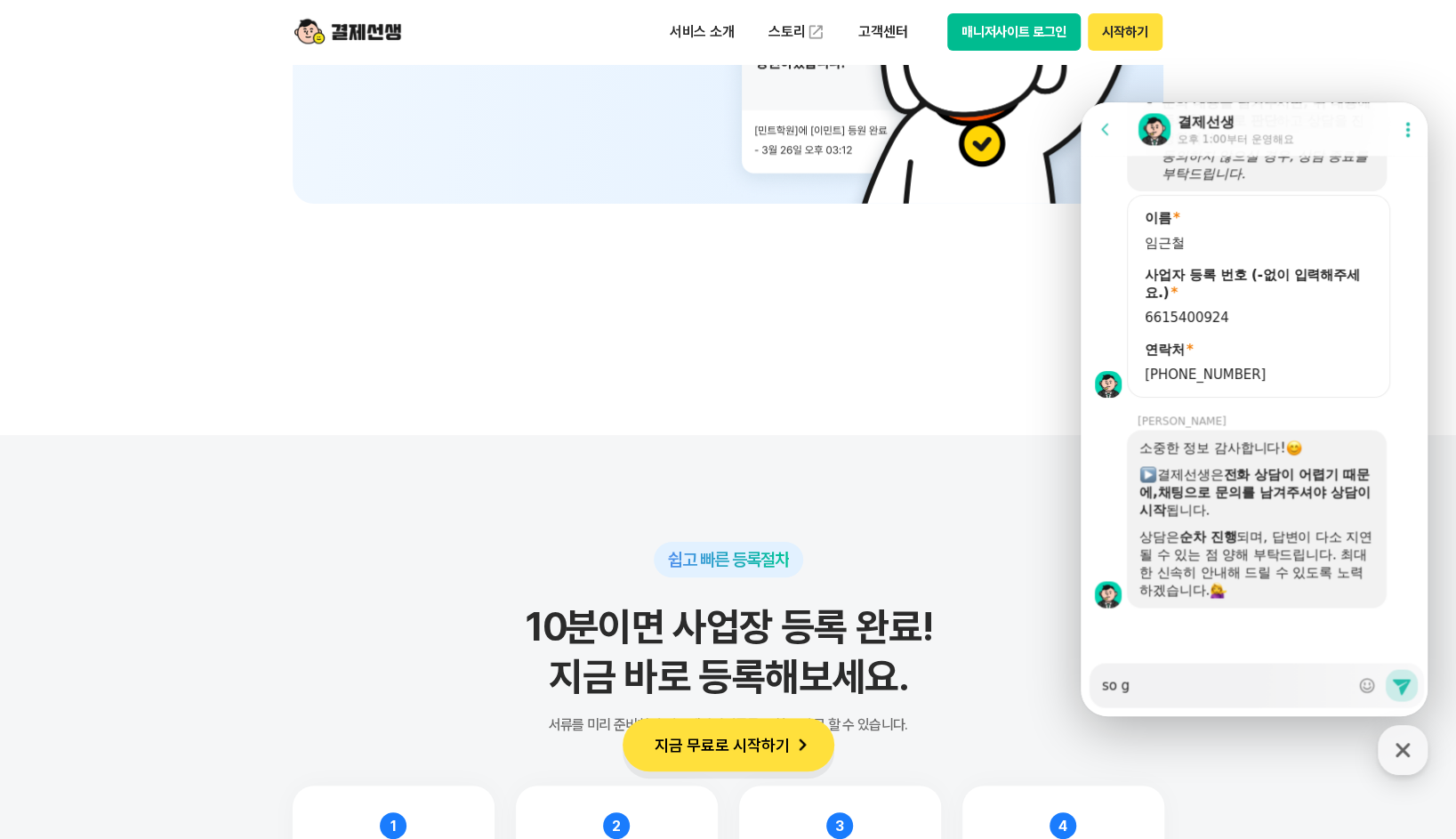
type textarea "x"
type textarea "so go"
type textarea "x"
type textarea "so gos"
type textarea "x"
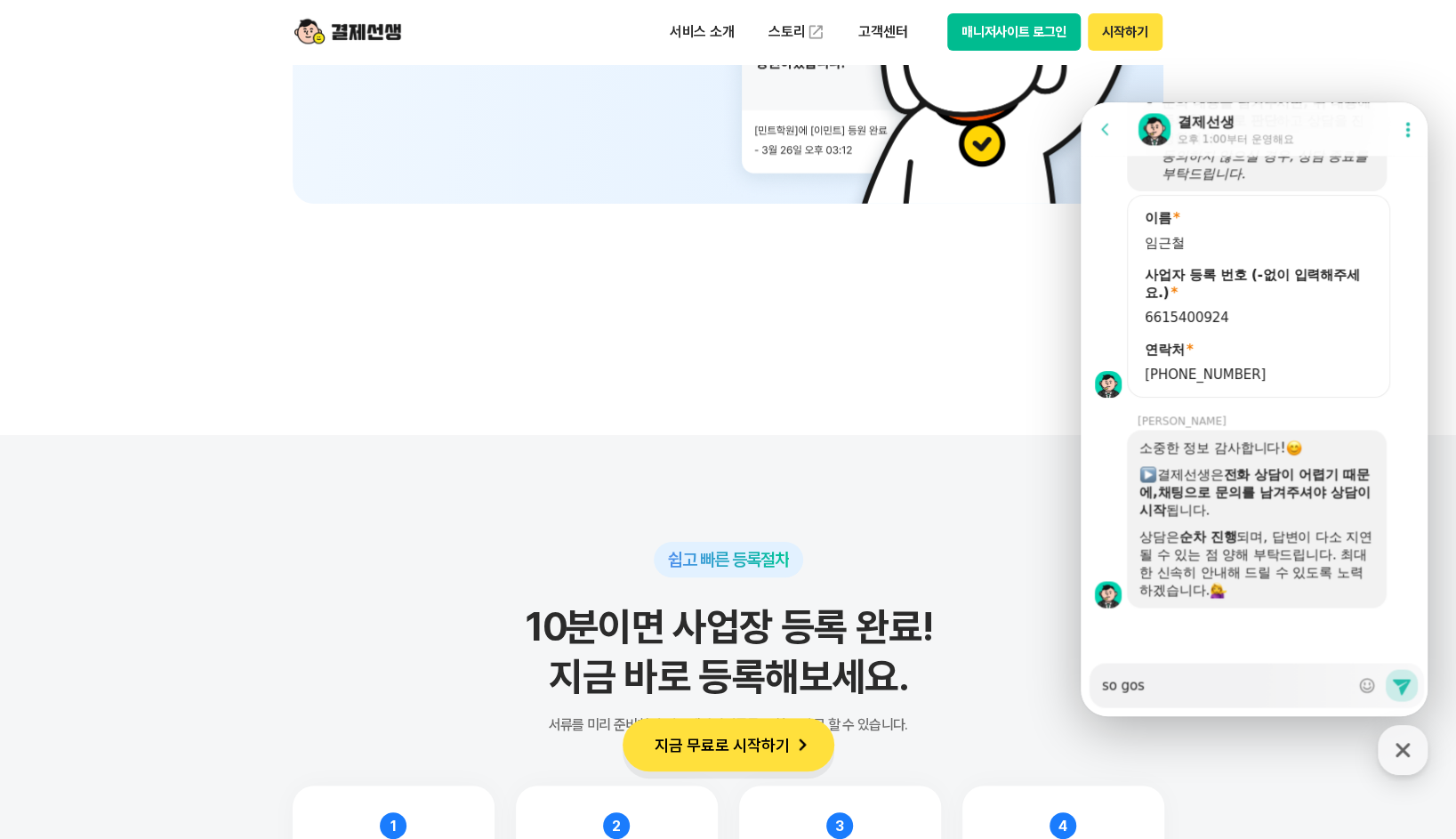
type textarea "so gose"
type textarea "x"
type textarea "so gosem"
type textarea "x"
type textarea "so gosemv"
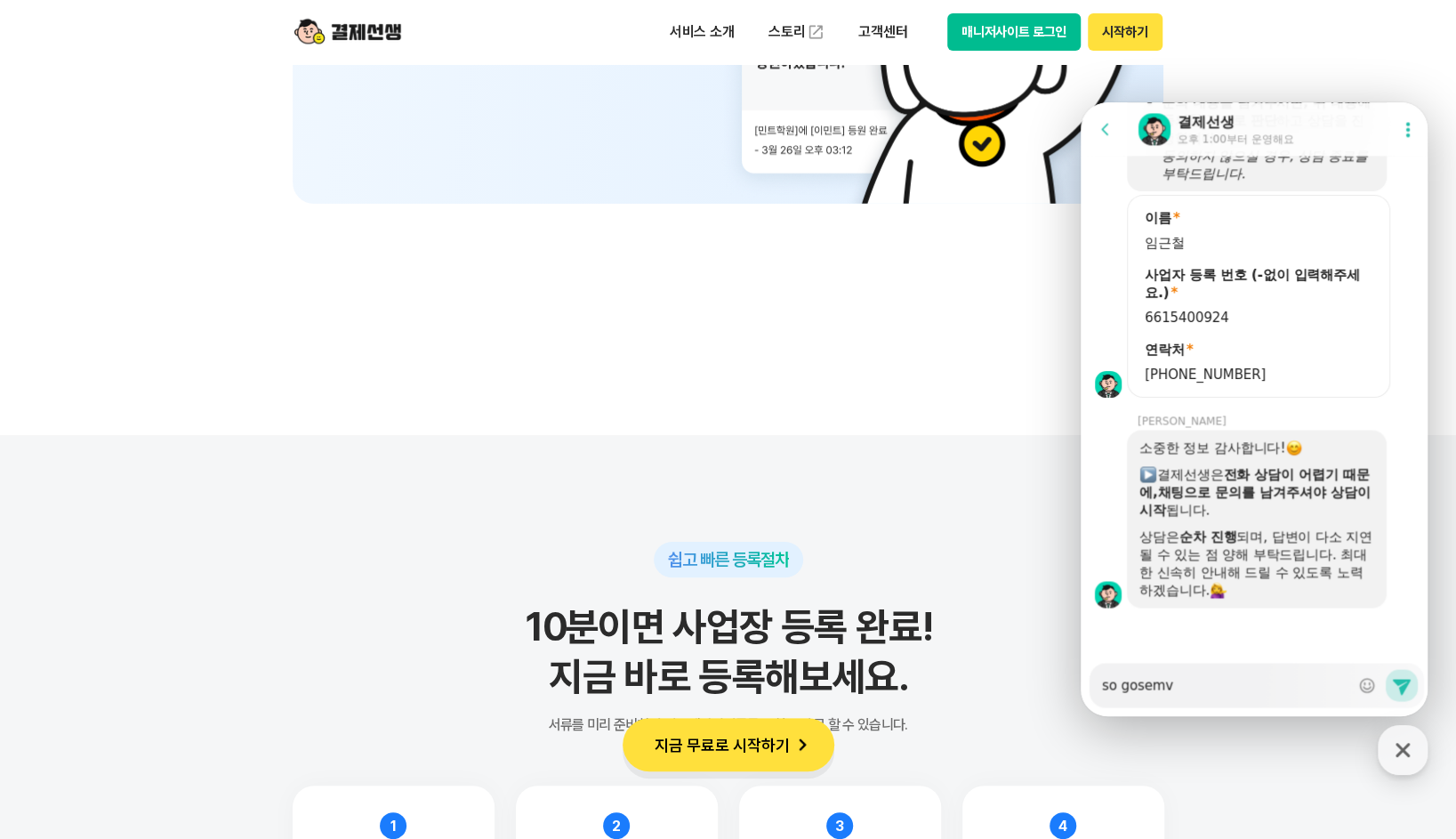
type textarea "x"
type textarea "so gosemvh"
type textarea "x"
type textarea "so gosemvhs"
type textarea "x"
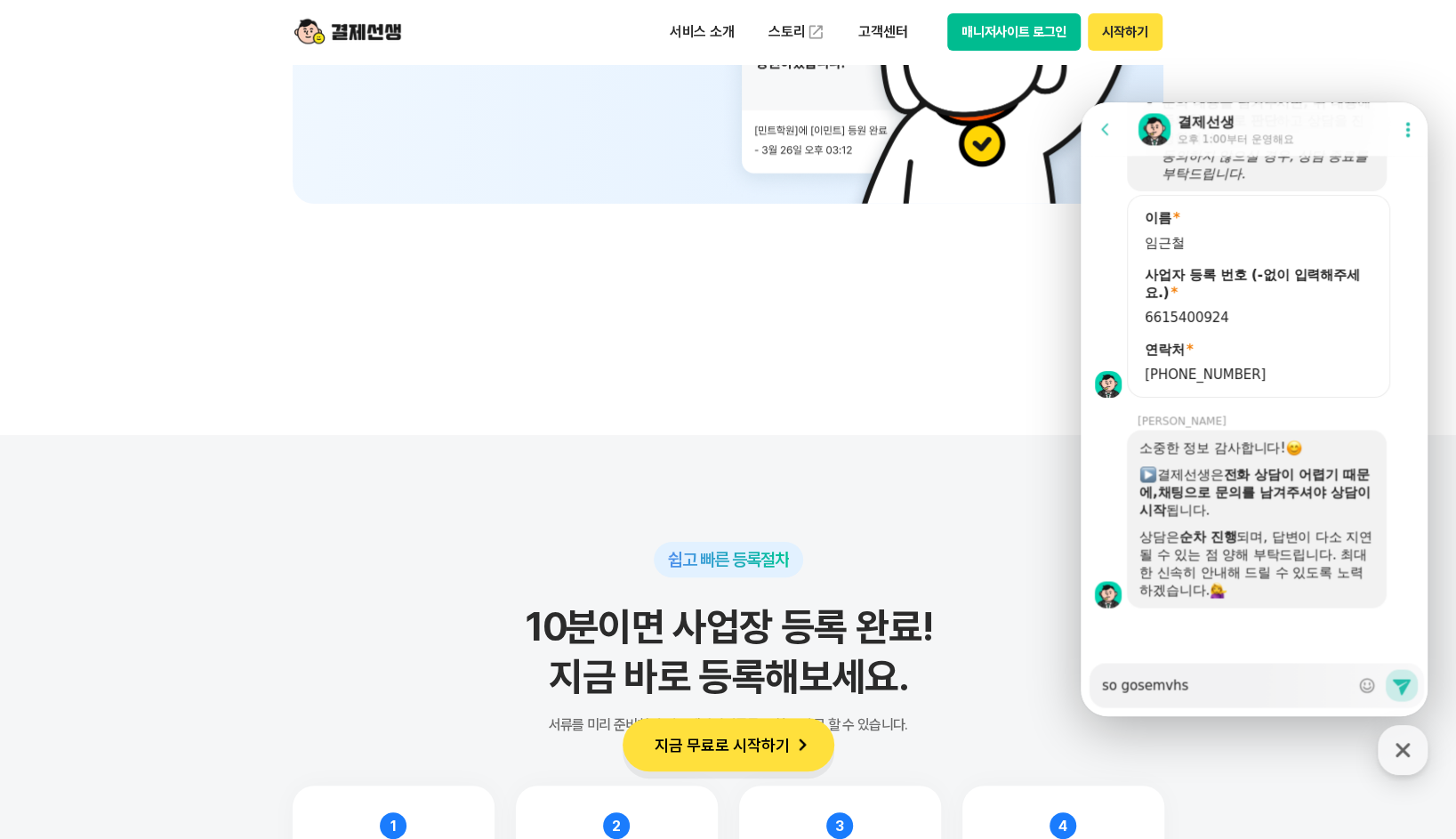
type textarea "so gosemvhs"
type textarea "x"
type textarea "so gosemvhs a"
type textarea "x"
type textarea "so gosemvhs ak"
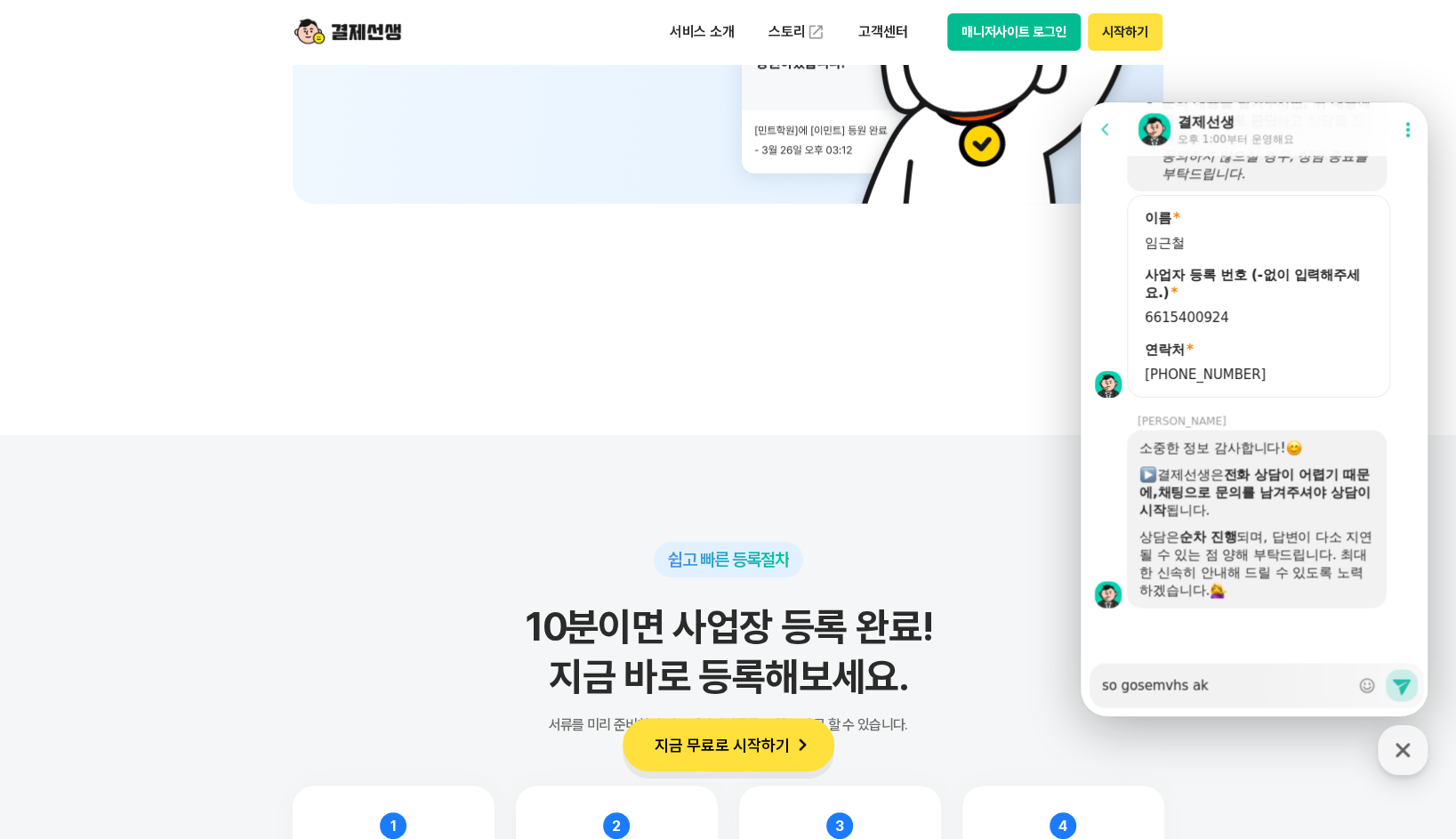
type textarea "x"
type textarea "so gosemvhs akf"
type textarea "x"
type textarea "so gosemvhs akfr"
type textarea "x"
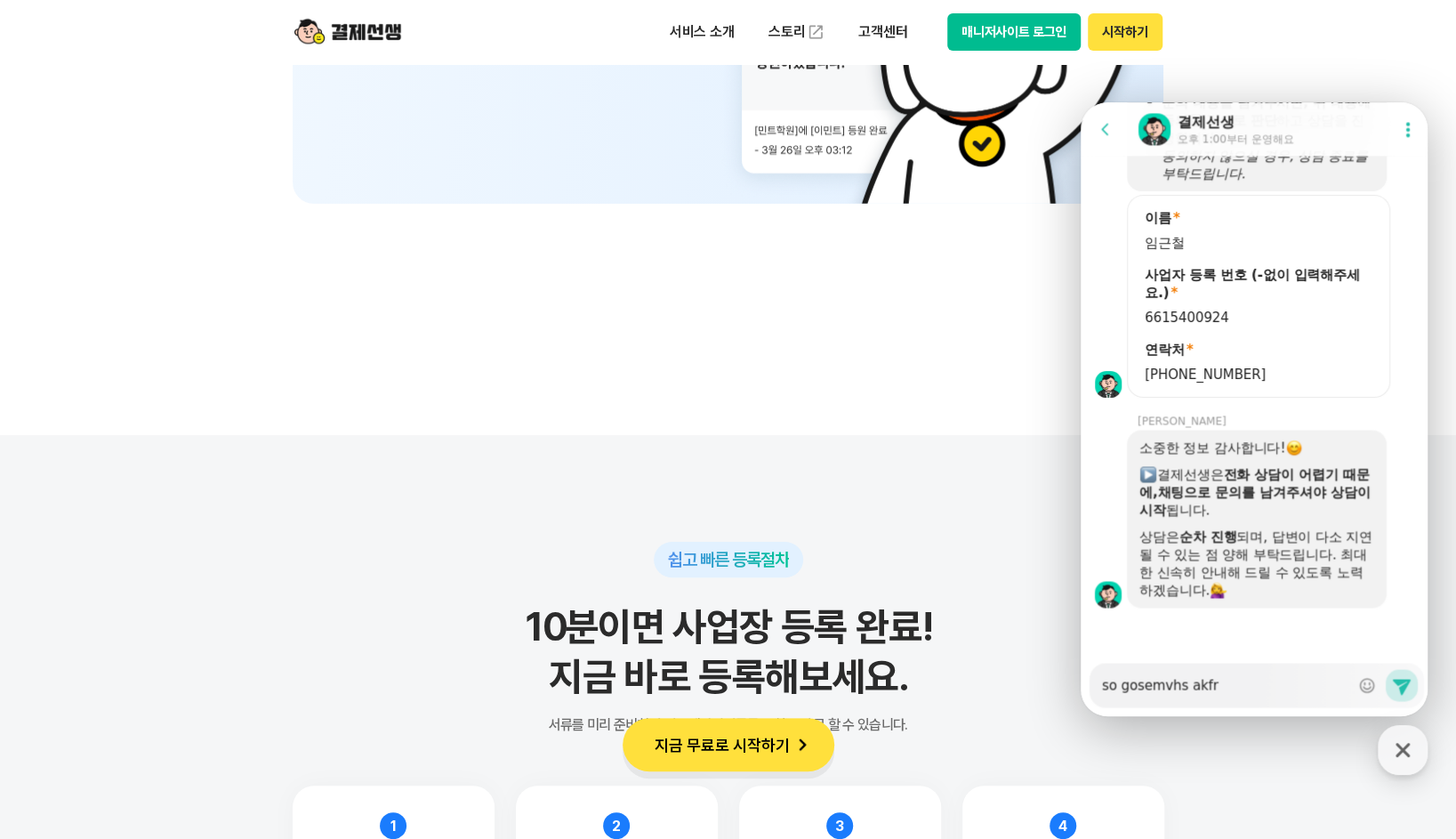
type textarea "so gosemvhs akfrh"
type textarea "x"
type textarea "so gosemvhs akfr"
type textarea "x"
type textarea "so gosemvhs akf"
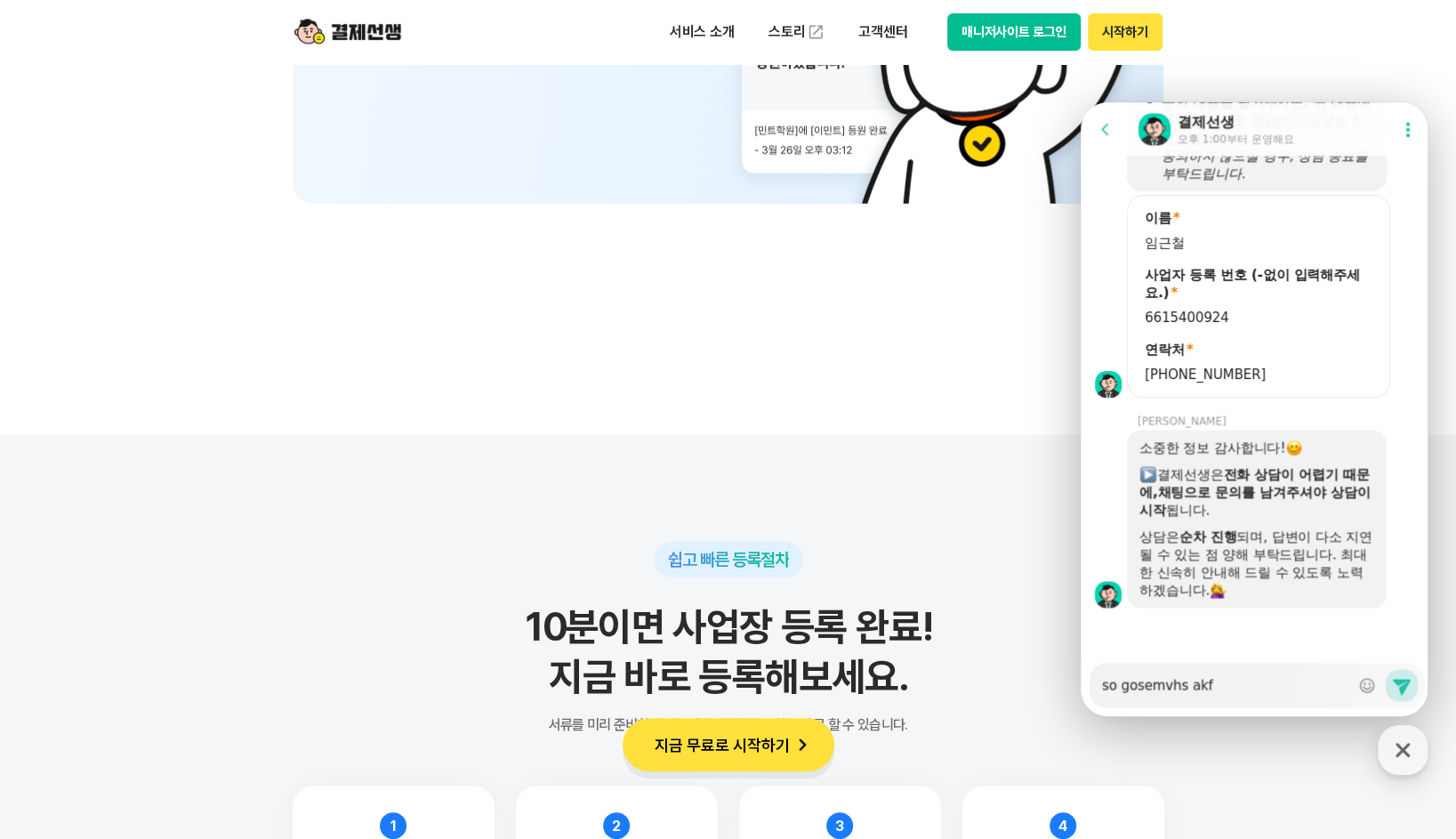
type textarea "x"
type textarea "so gosemvhs ak"
type textarea "x"
type textarea "so gosemvhs a"
type textarea "x"
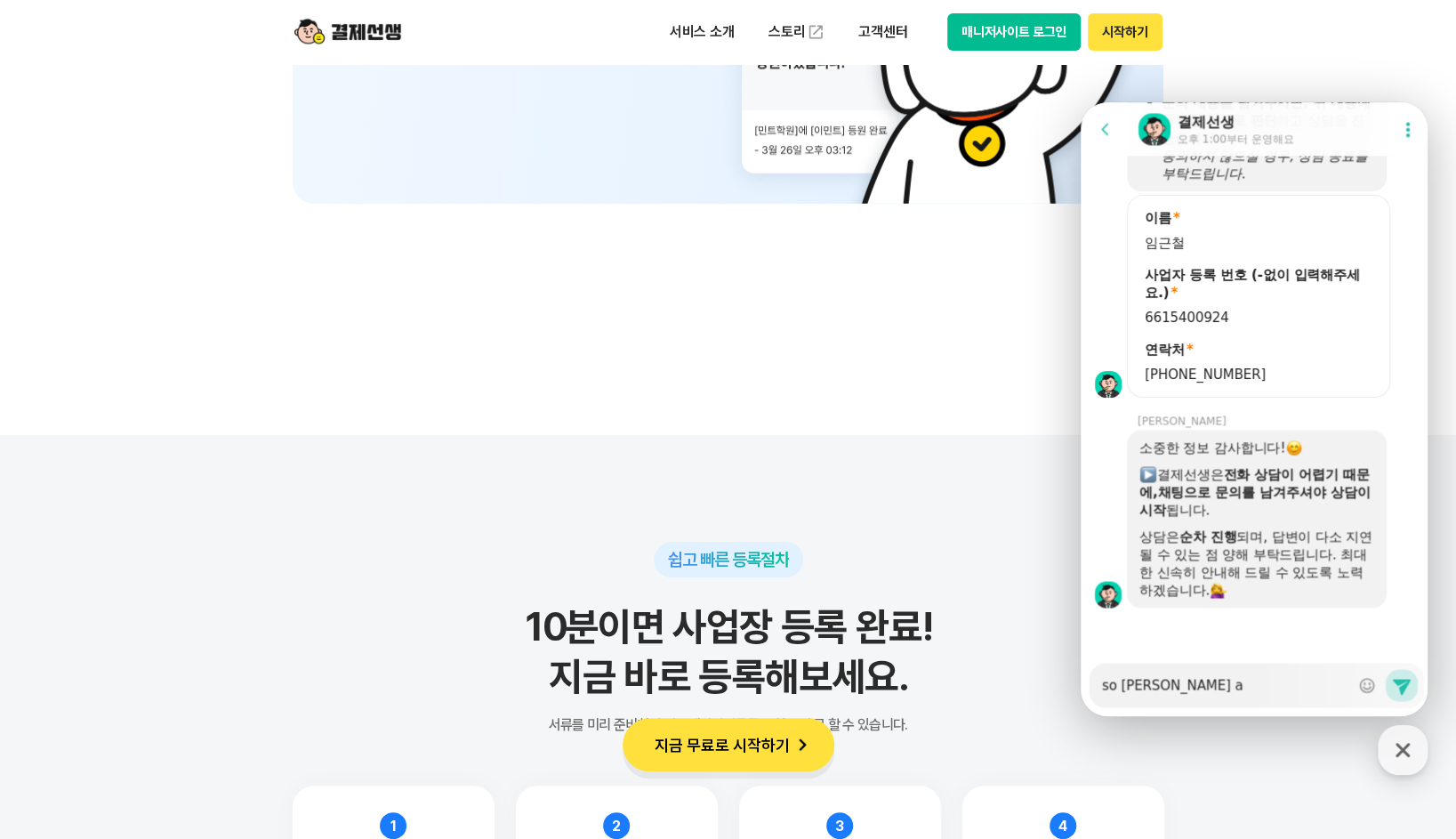
type textarea "so gosemvhs"
type textarea "x"
type textarea "so gosemvhs"
type textarea "x"
type textarea "so gosemvh"
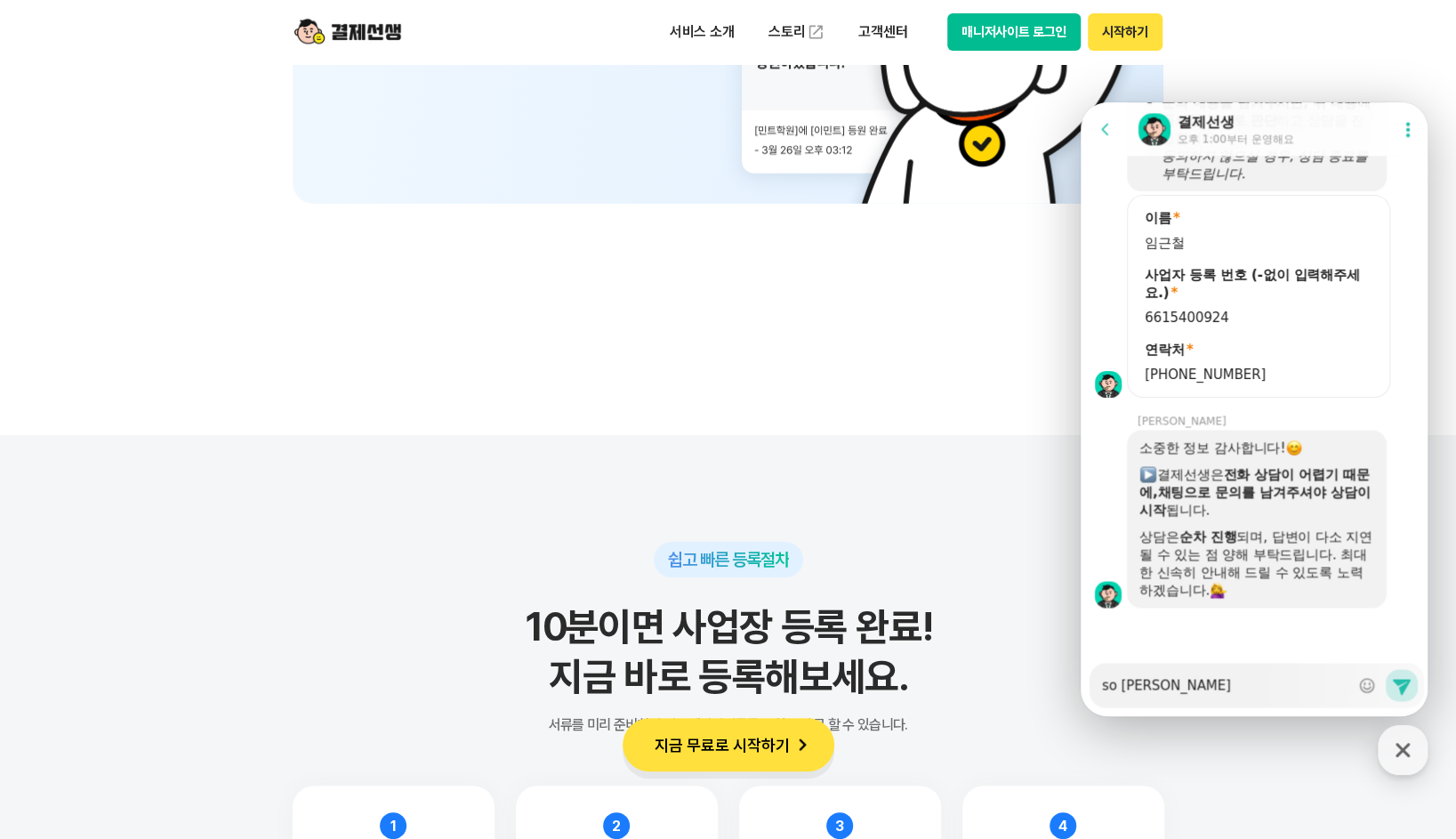
type textarea "x"
type textarea "so gosemv"
type textarea "x"
type textarea "so gosem"
type textarea "x"
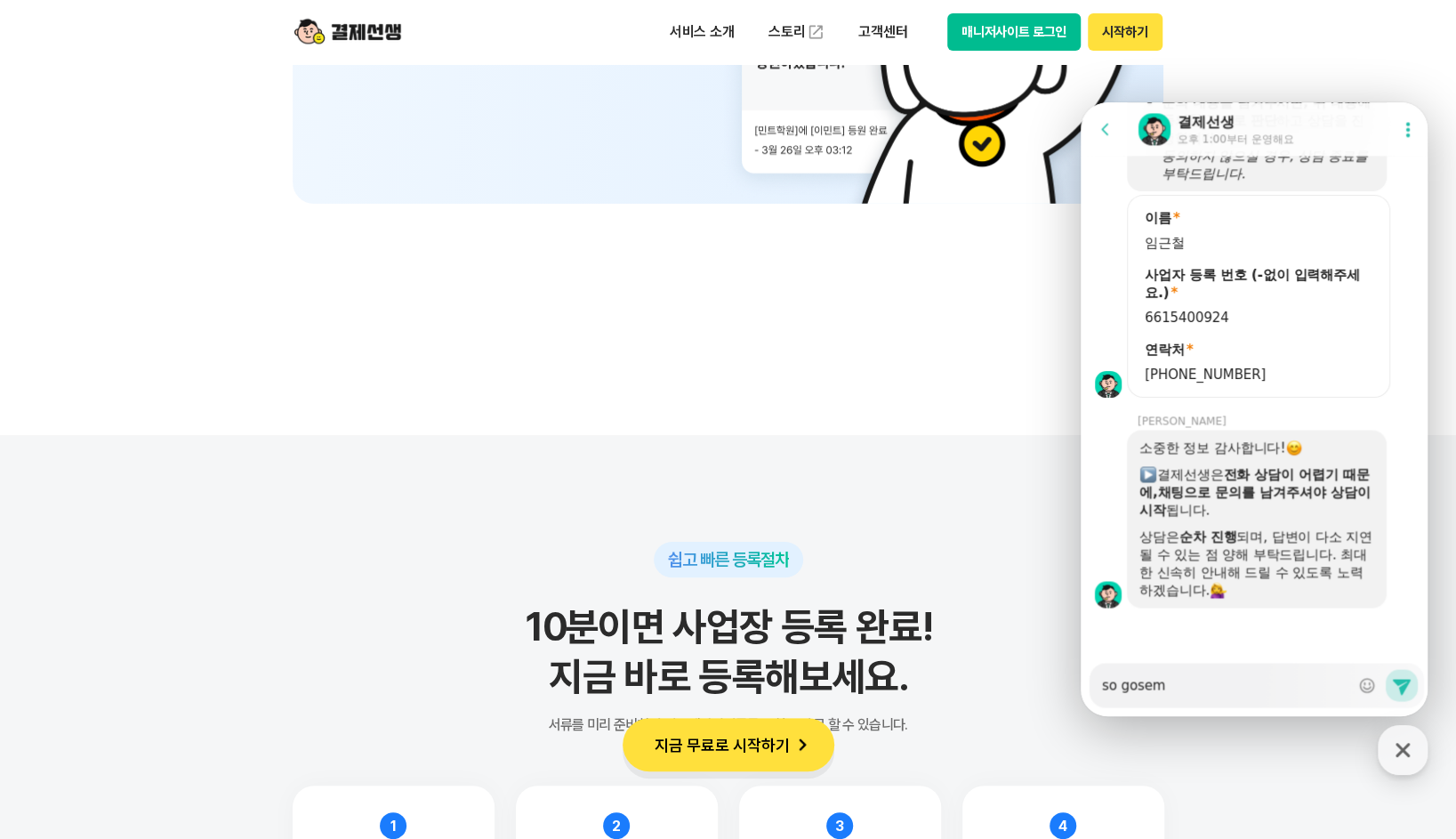
type textarea "so gose"
type textarea "x"
type textarea "so gos"
type textarea "x"
type textarea "so go"
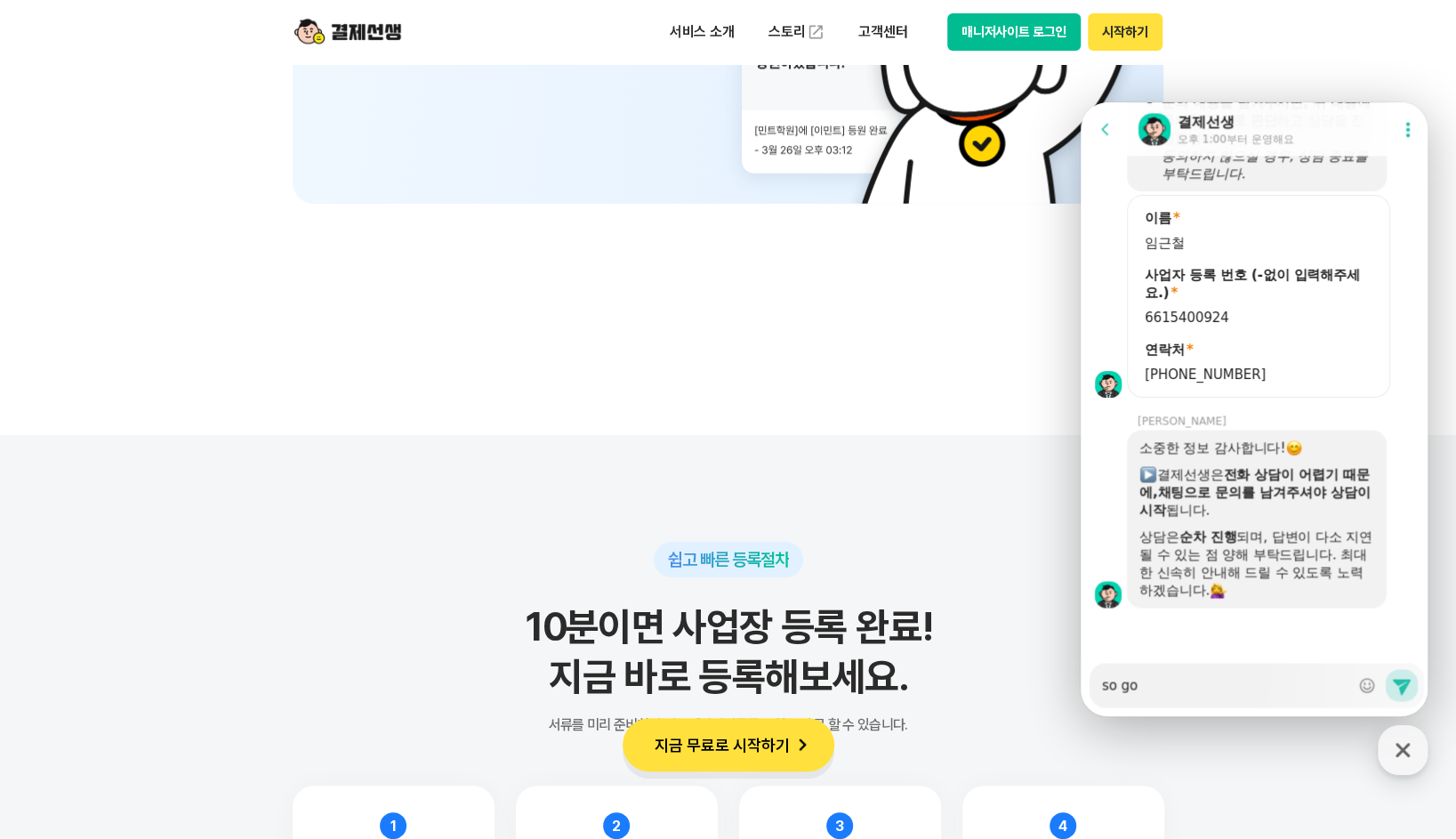
type textarea "x"
type textarea "so g"
type textarea "x"
type textarea "so"
type textarea "x"
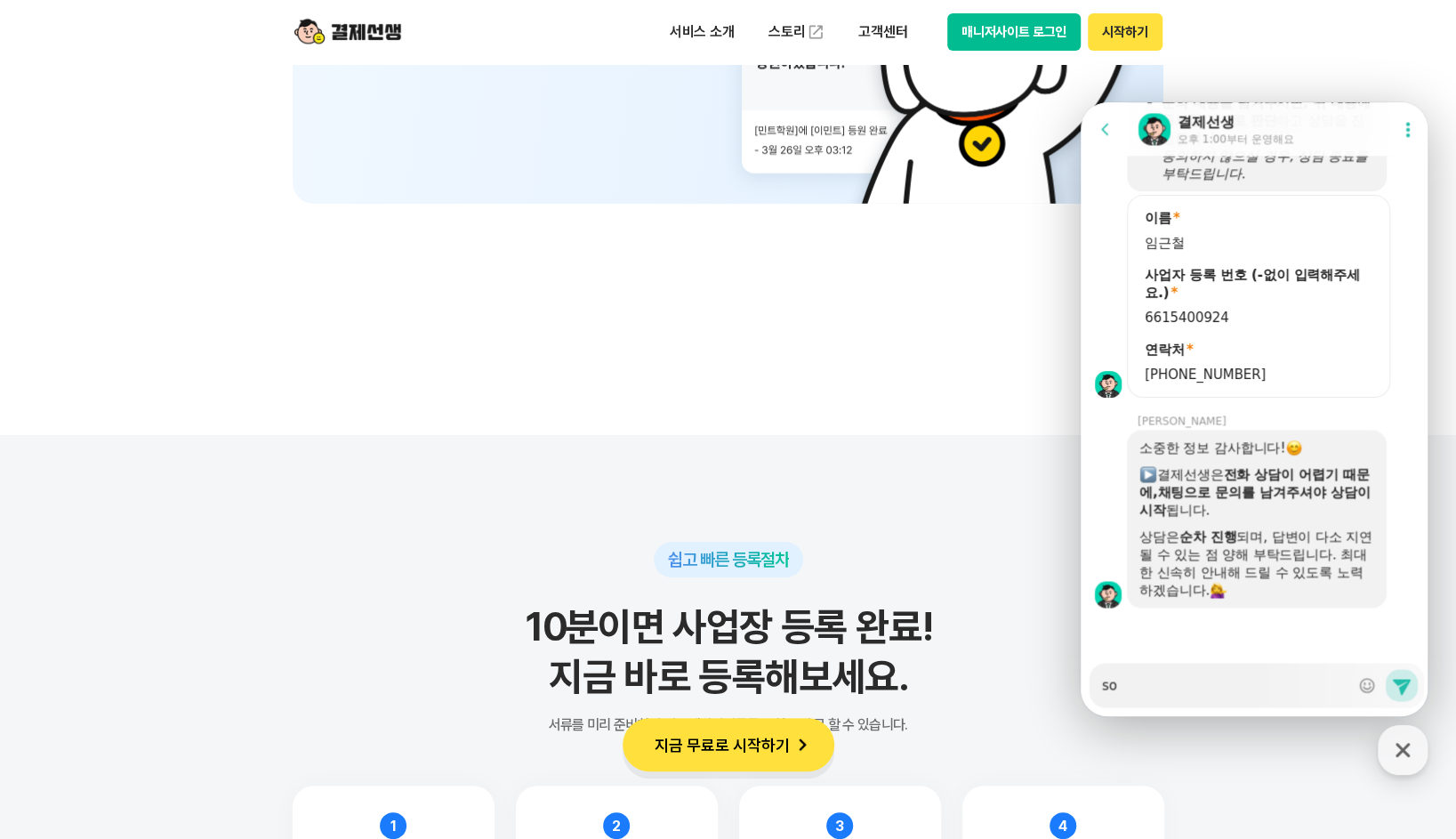
type textarea "so"
type textarea "x"
type textarea "s"
type textarea "x"
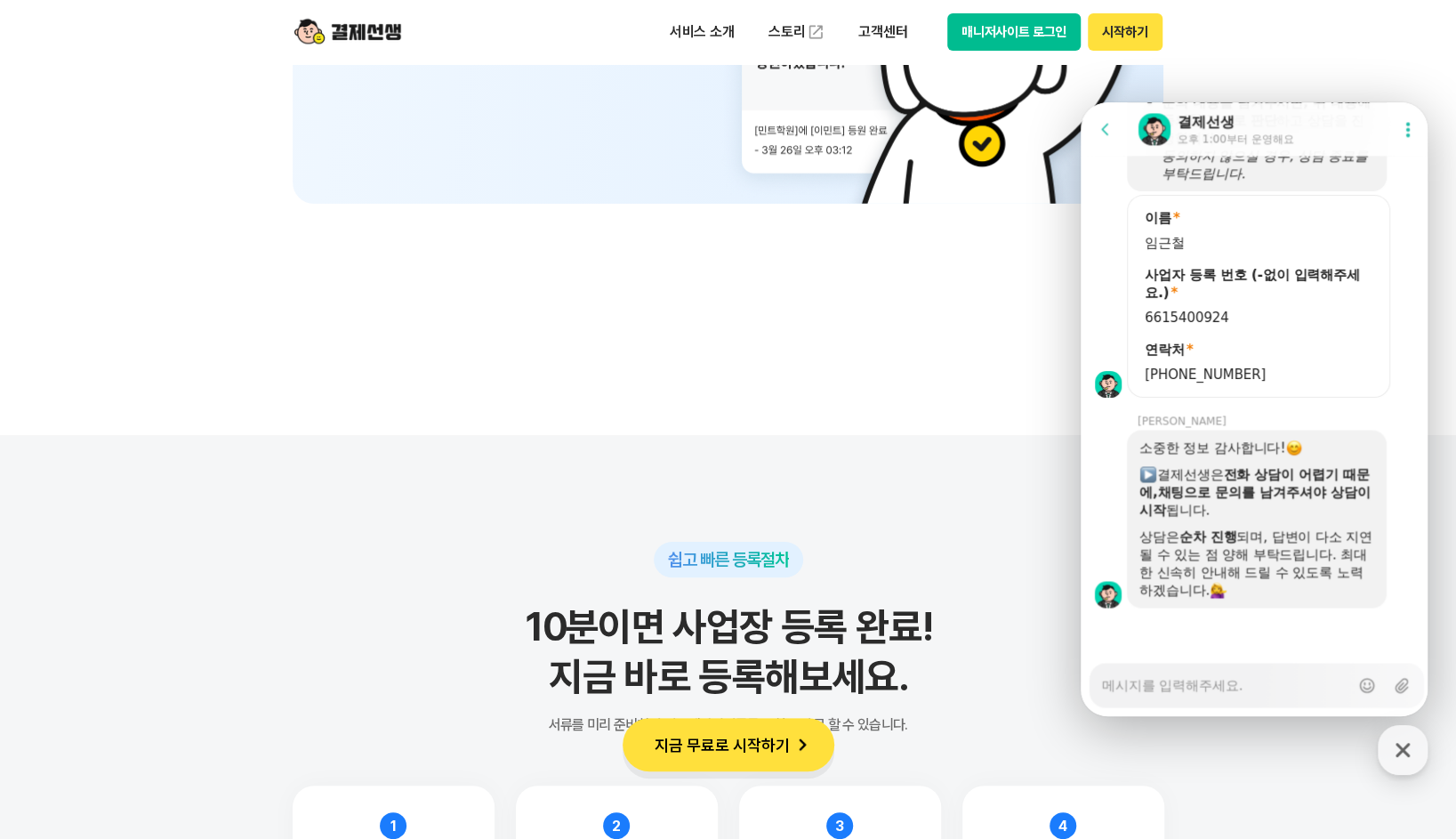
type textarea "ㄴ"
type textarea "x"
type textarea "내"
type textarea "x"
type textarea "내"
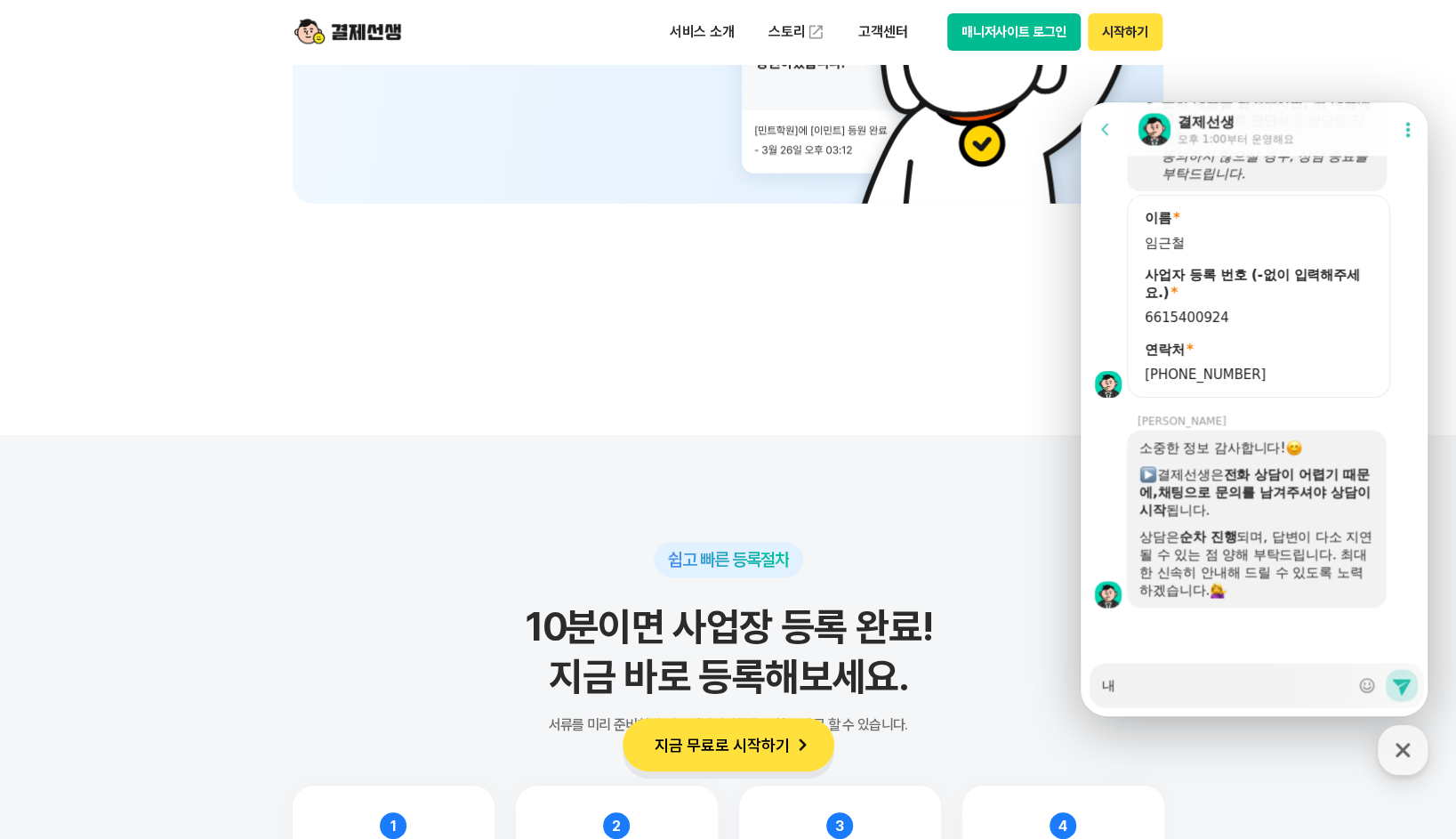
type textarea "x"
type textarea "내 ㅎ"
type textarea "x"
type textarea "내 해"
type textarea "x"
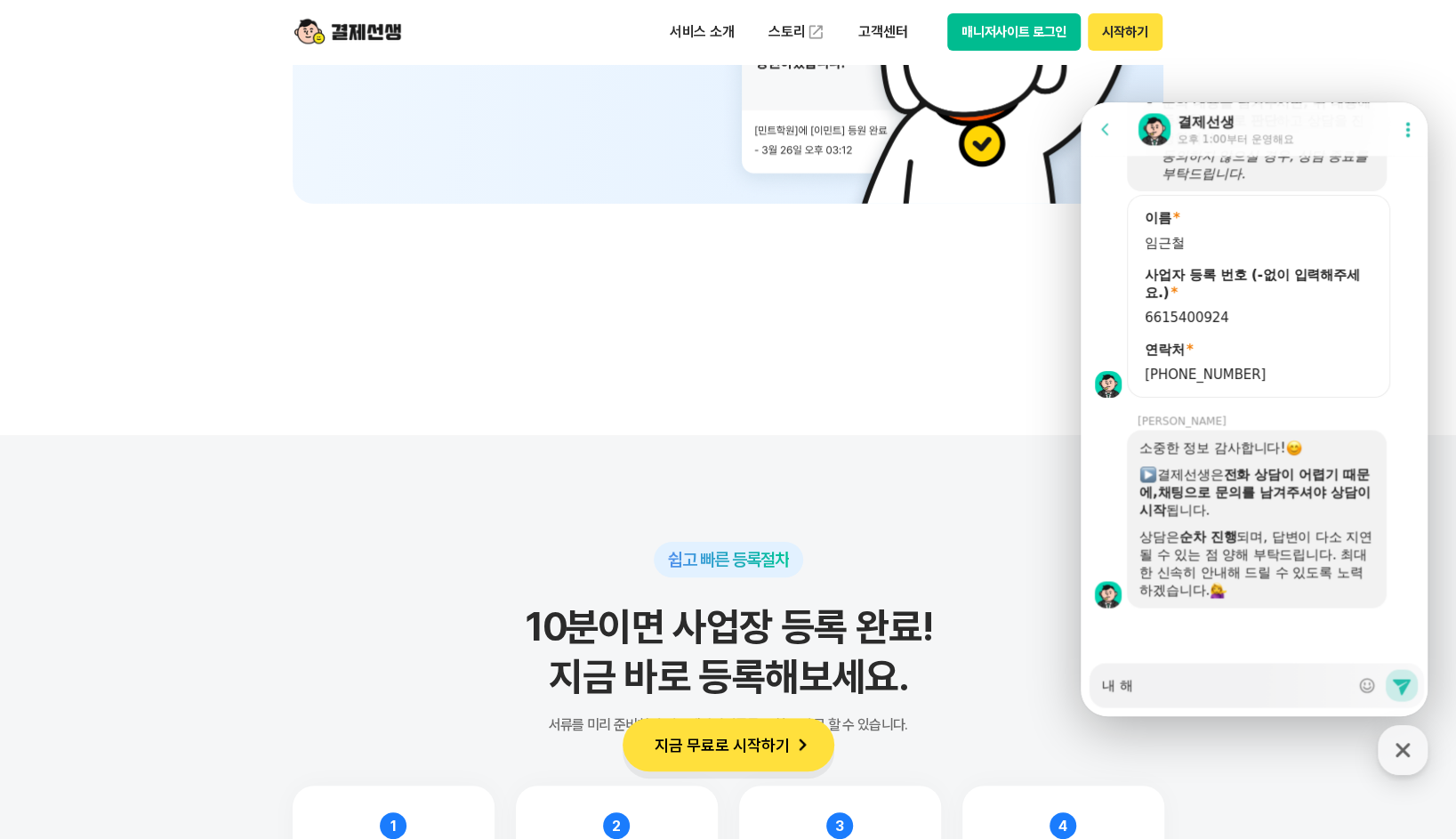
type textarea "내 핸"
type textarea "x"
type textarea "내 핸ㄷ"
type textarea "x"
type textarea "내 핸드"
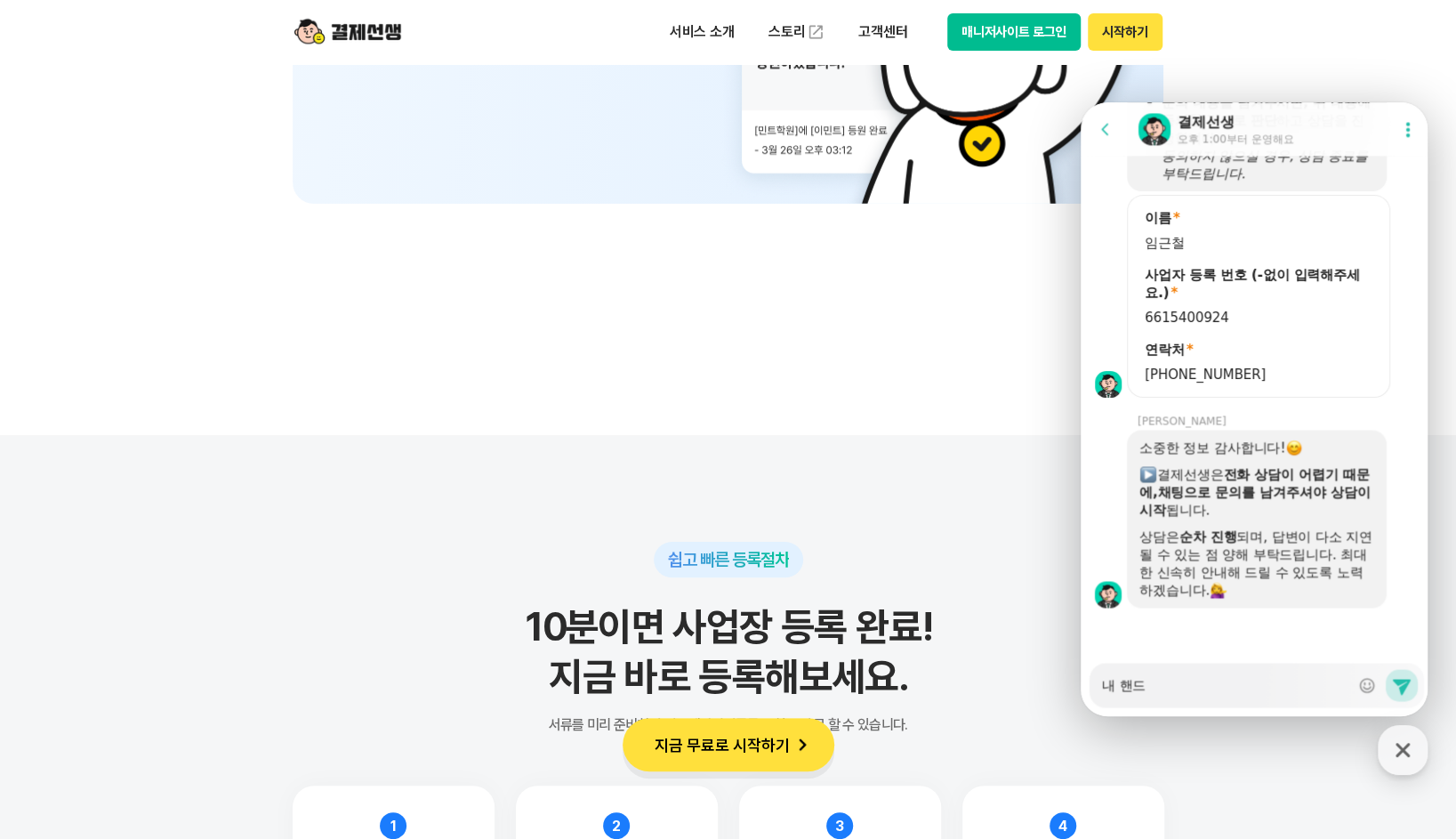
type textarea "x"
type textarea "내 핸듶"
type textarea "x"
type textarea "내 핸드포"
type textarea "x"
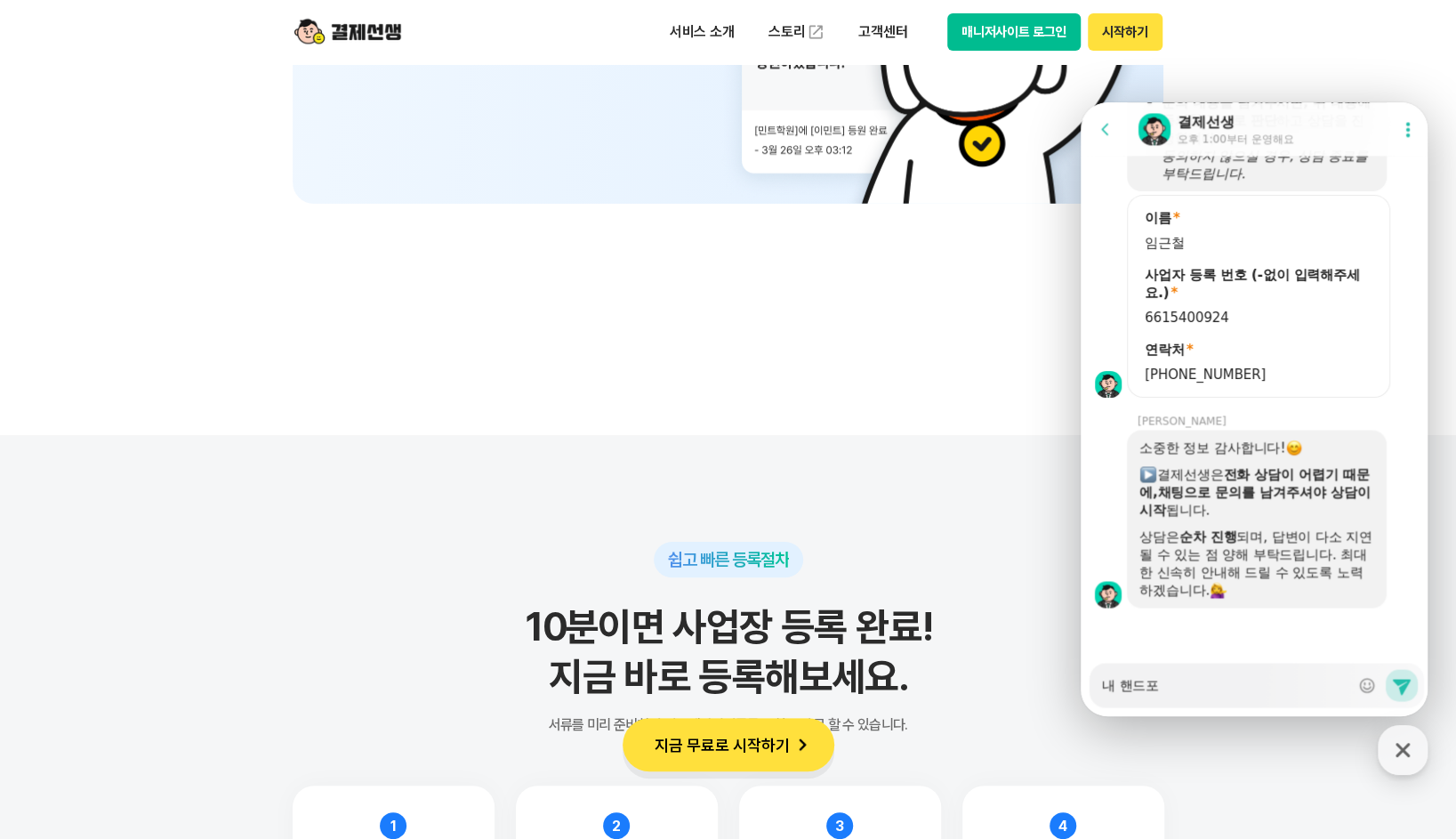
type textarea "내 핸드폰"
type textarea "x"
type textarea "내 핸드폰"
type textarea "x"
type textarea "내 핸드폰 ㅇ"
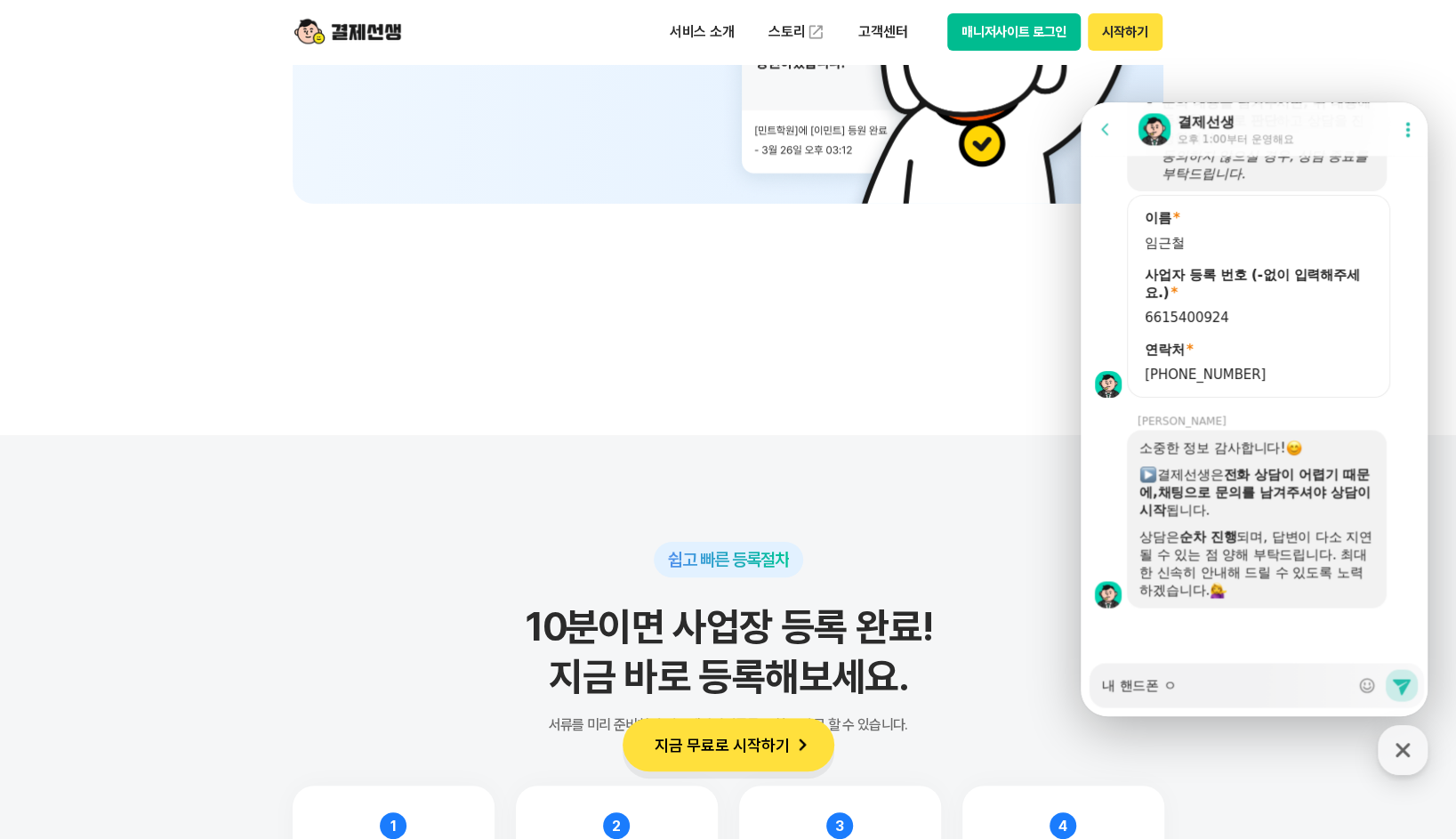
type textarea "x"
type textarea "내 핸드폰 이"
type textarea "x"
type textarea "내 핸드폰 잉"
type textarea "x"
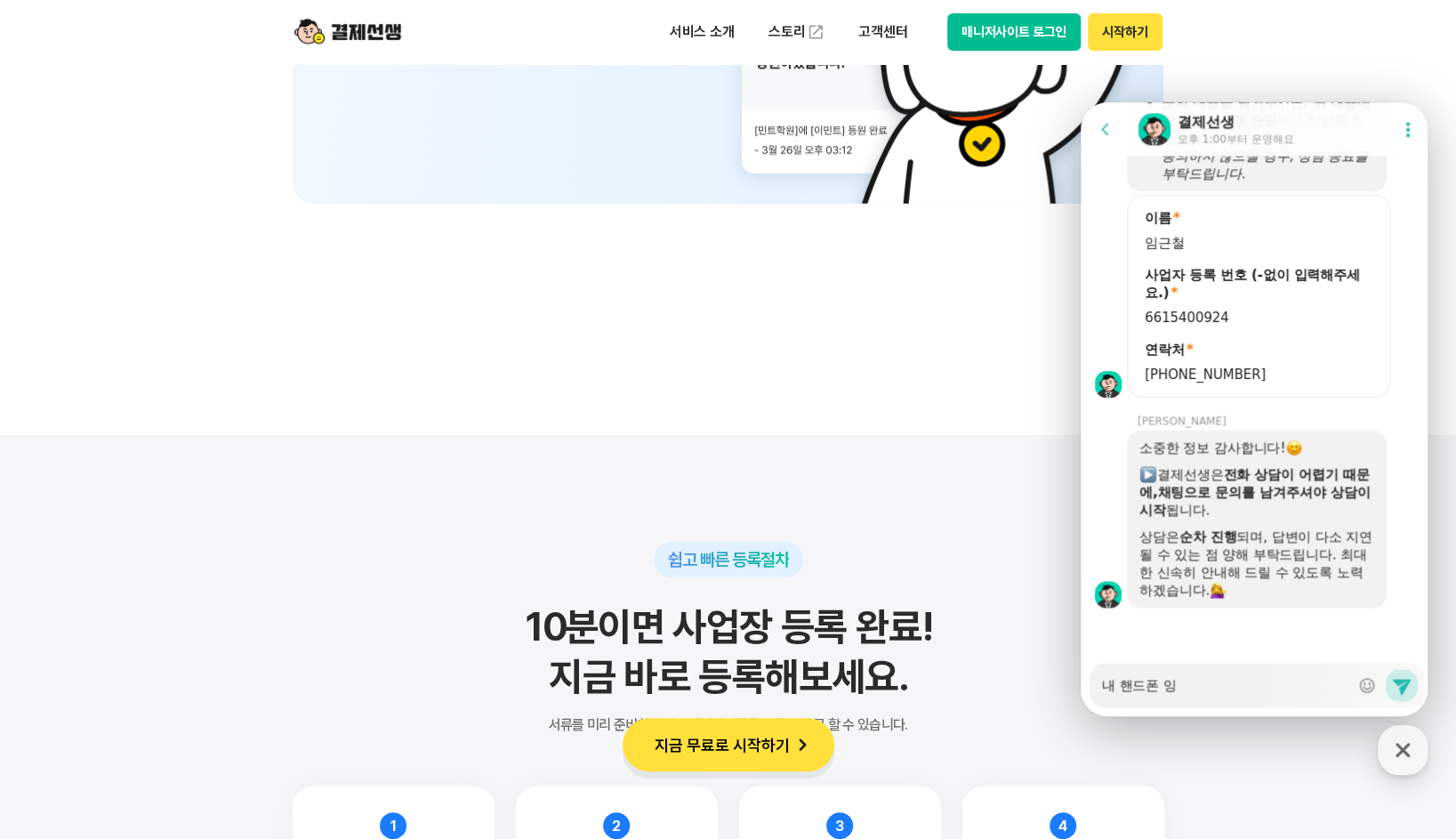
type textarea "내 핸드폰 이오"
type textarea "x"
type textarea "내 핸드폰 이외"
type textarea "x"
type textarea "내 핸드폰 이욍"
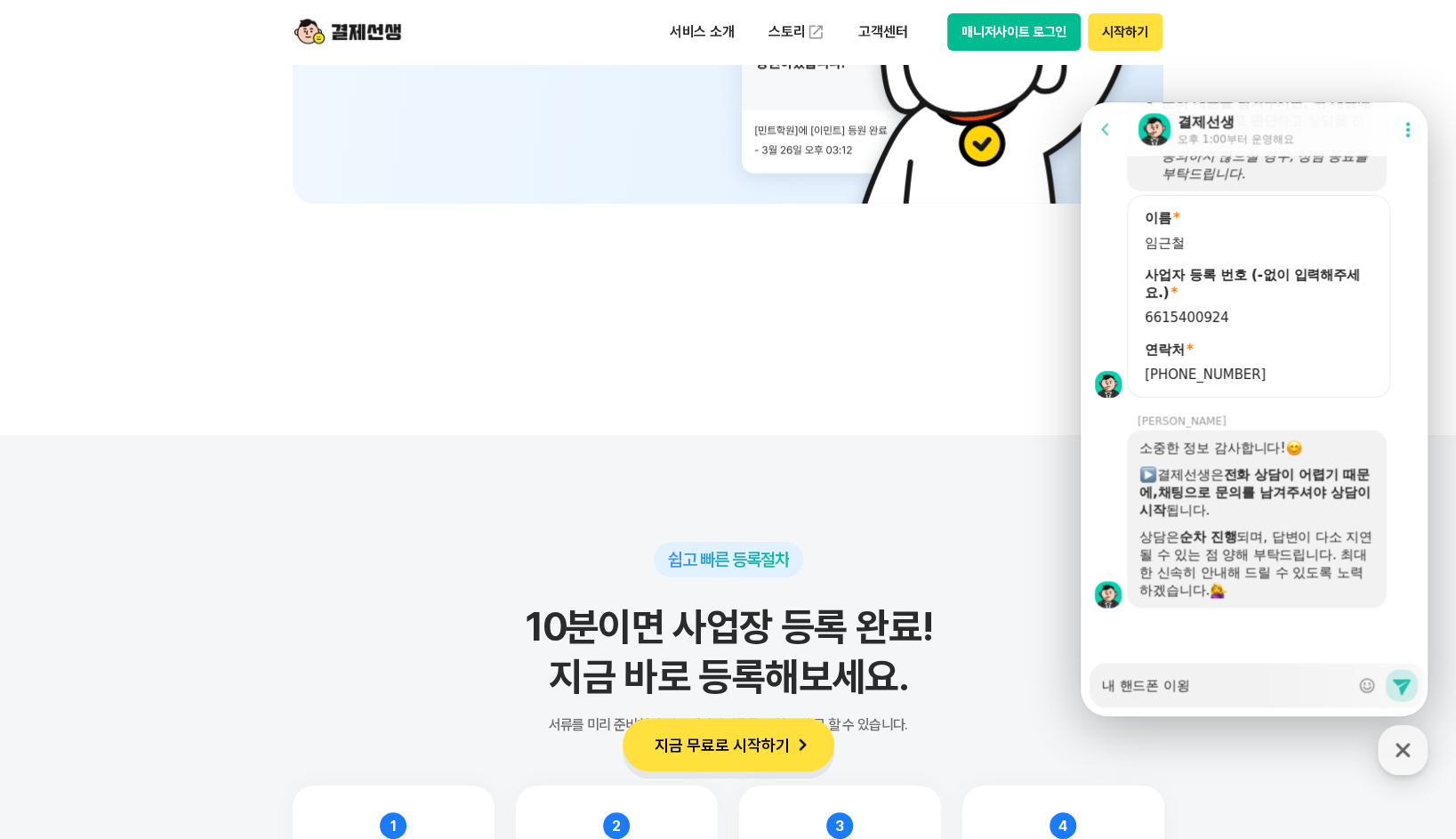
type textarea "x"
type textarea "내 핸드폰 이외에"
type textarea "x"
type textarea "내 핸드폰 이외에"
type textarea "x"
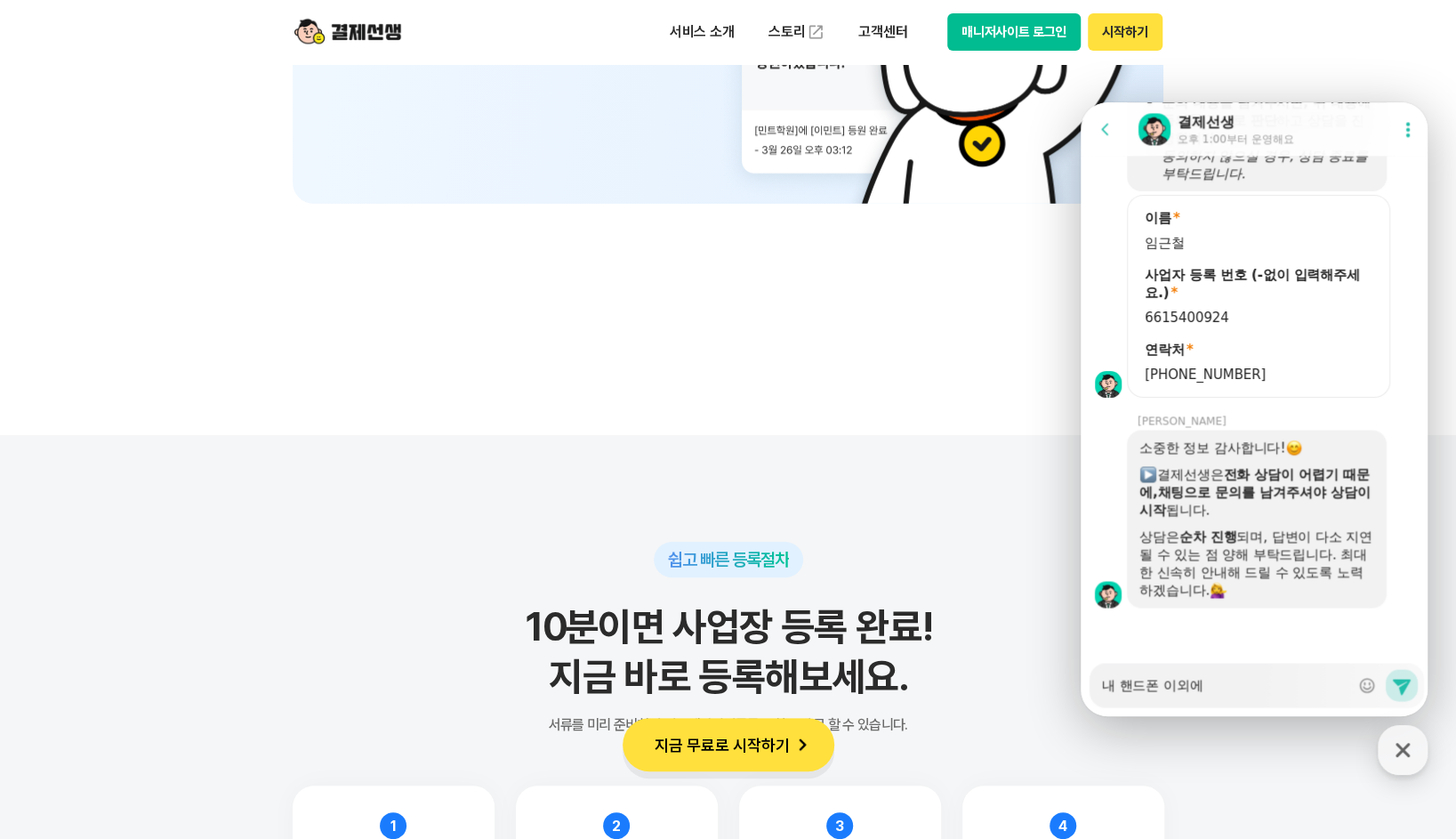
type textarea "내 핸드폰 이외에 ㄷ"
type textarea "x"
type textarea "내 핸드폰 이외에 다"
type textarea "x"
type textarea "내 핸드폰 이외에 달"
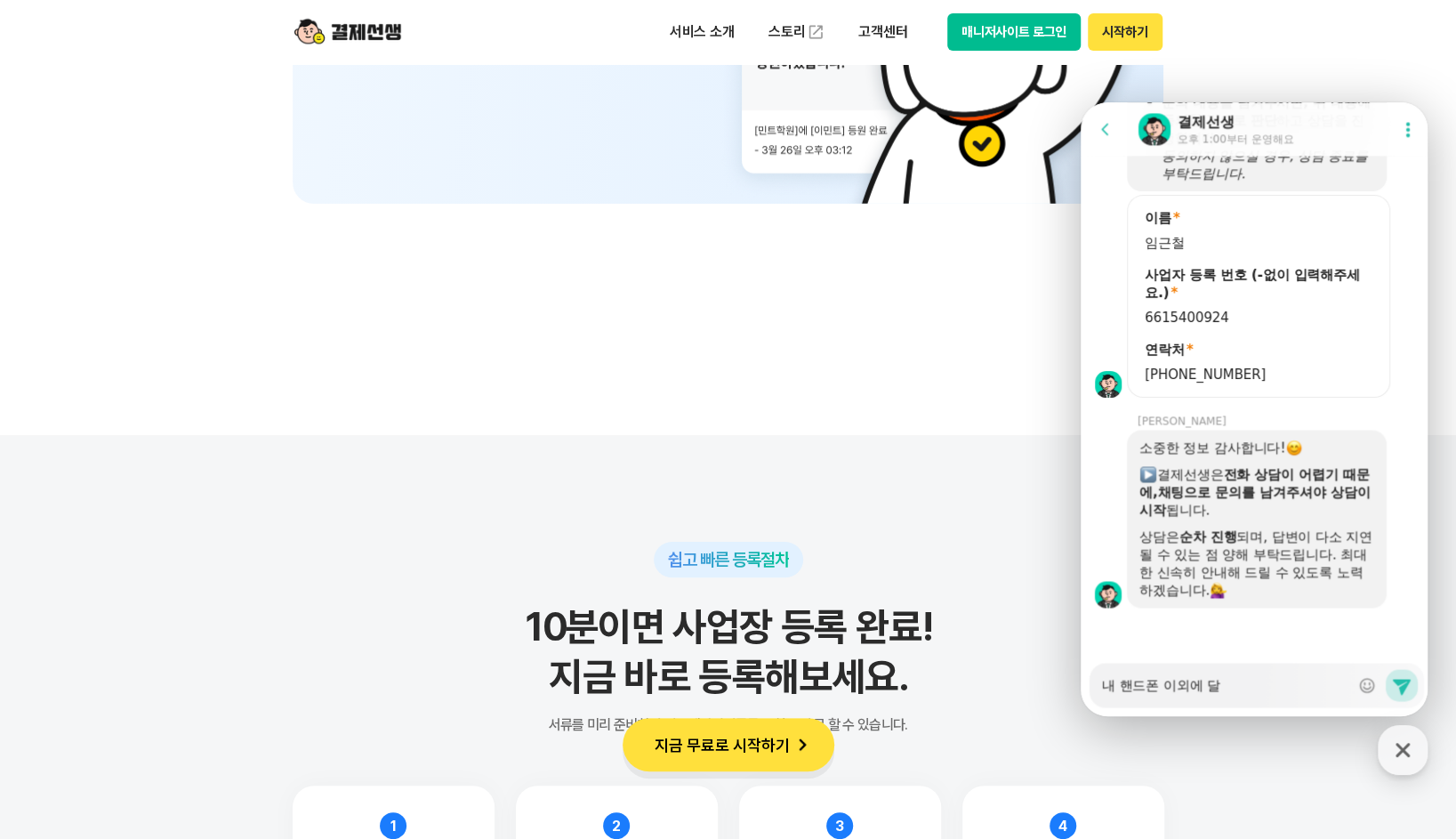
type textarea "x"
type textarea "내 핸드폰 이외에 다르"
type textarea "x"
type textarea "내 핸드폰 이외에 다른"
type textarea "x"
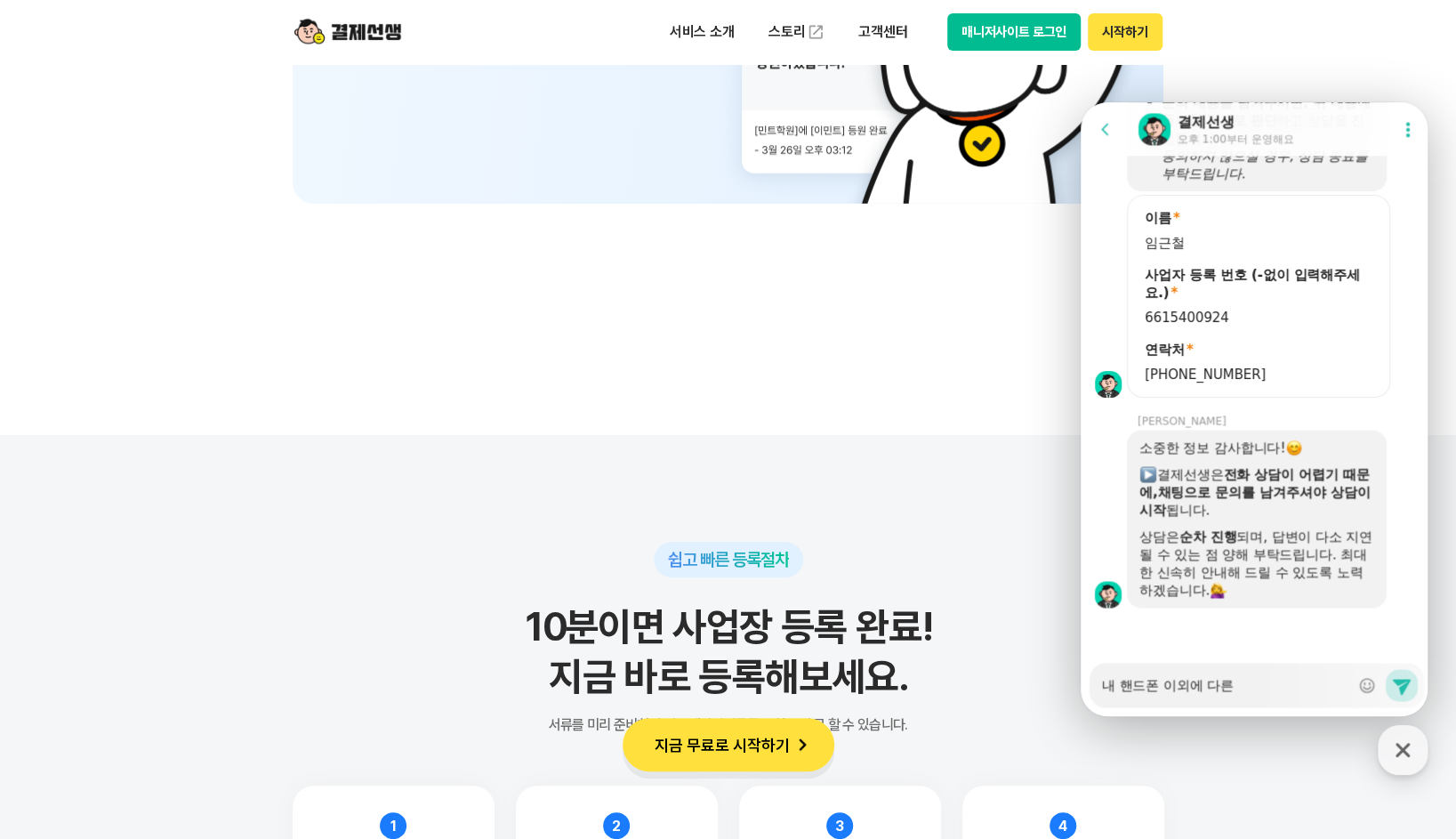
type textarea "내 핸드폰 이외에 다른"
type textarea "x"
type textarea "내 핸드폰 이외에 다른 ㅎ"
type textarea "x"
type textarea "내 핸드폰 이외에 다른 해"
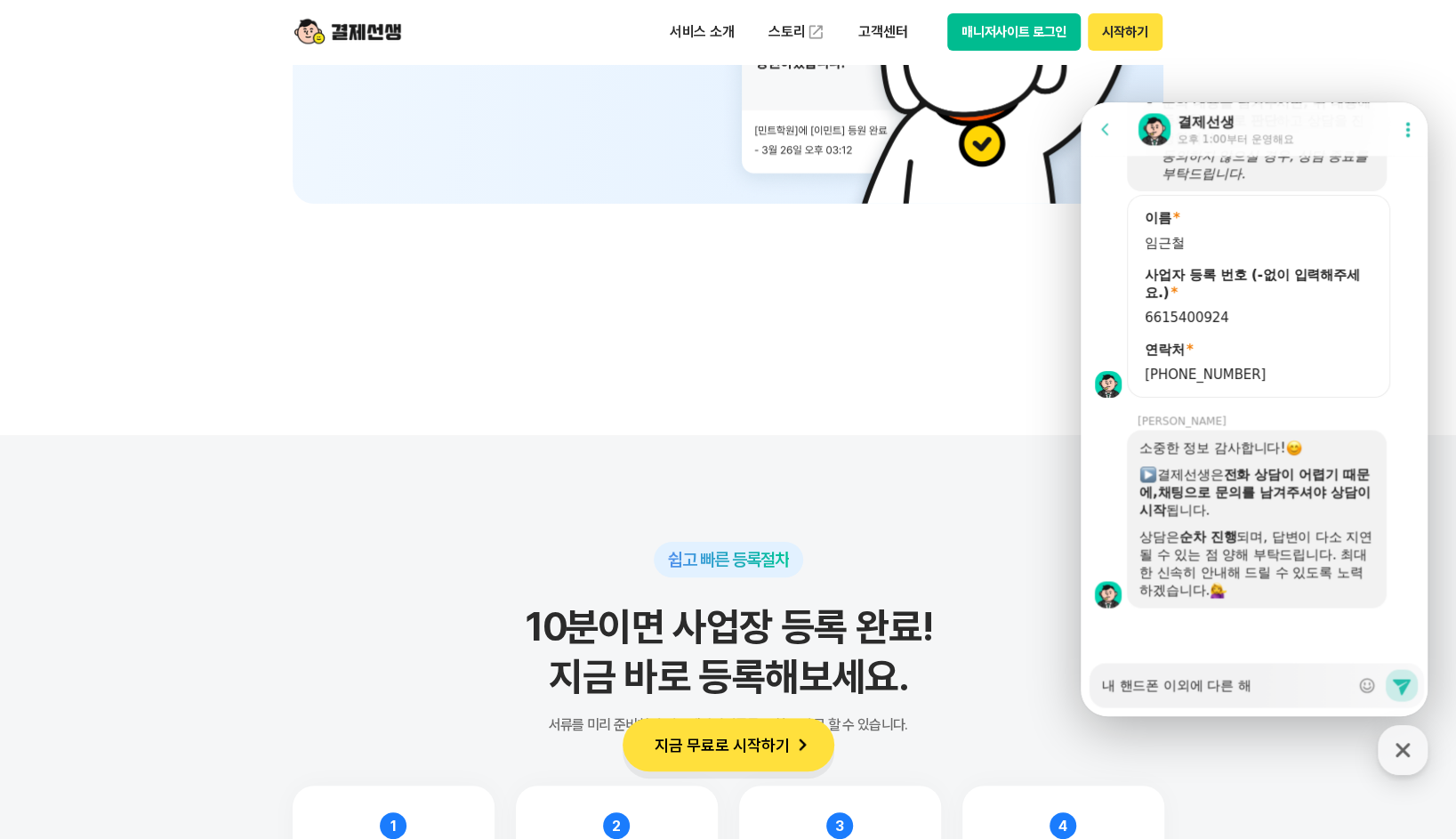
type textarea "x"
type textarea "내 핸드폰 이외에 다른 핸"
type textarea "x"
type textarea "내 핸드폰 이외에 다른 핸ㄷ"
type textarea "x"
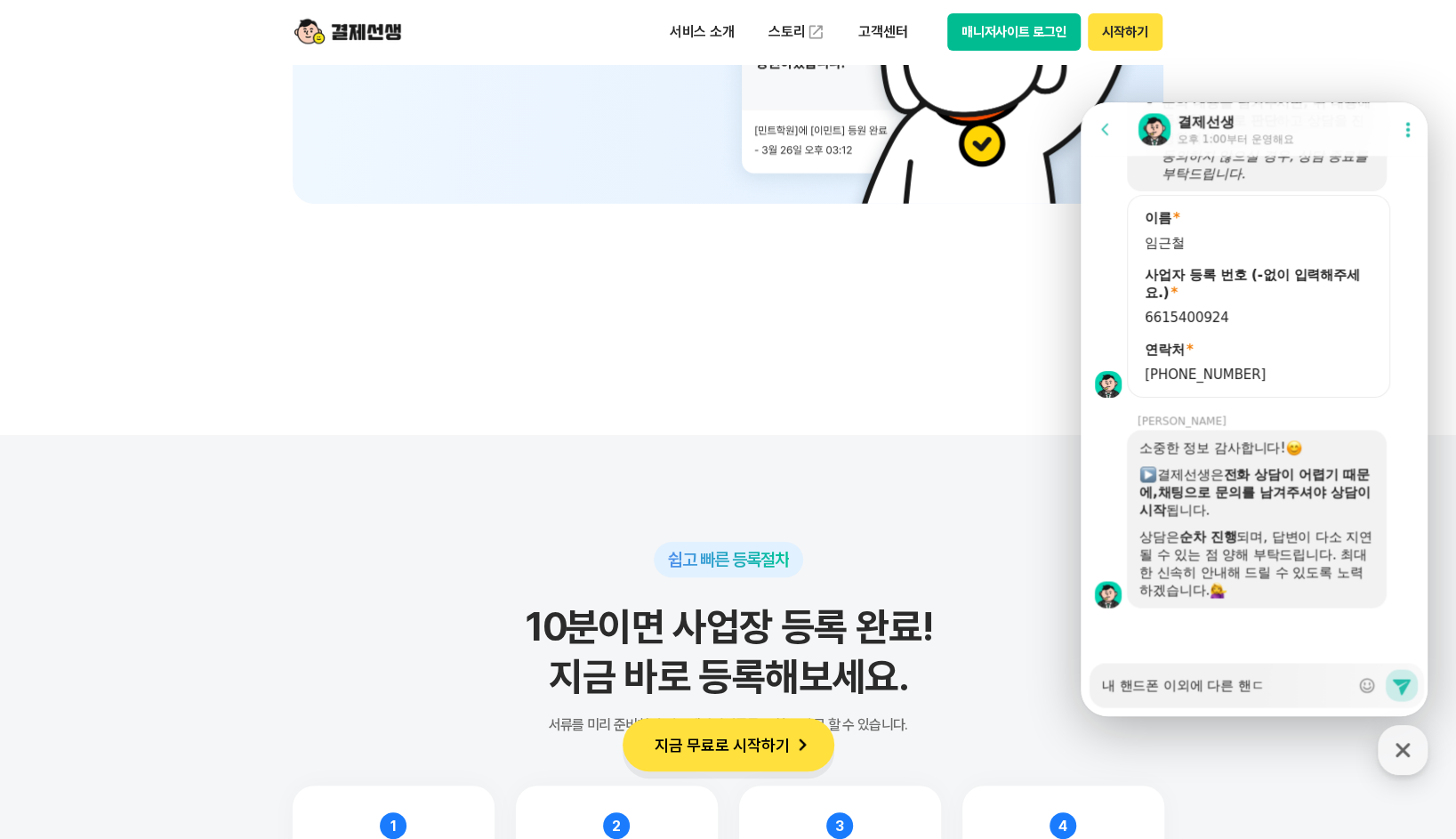
type textarea "내 핸드폰 이외에 다른 핸드"
type textarea "x"
type textarea "내 핸드폰 이외에 다른 핸듶"
type textarea "x"
type textarea "내 핸드폰 이외에 다른 핸드포"
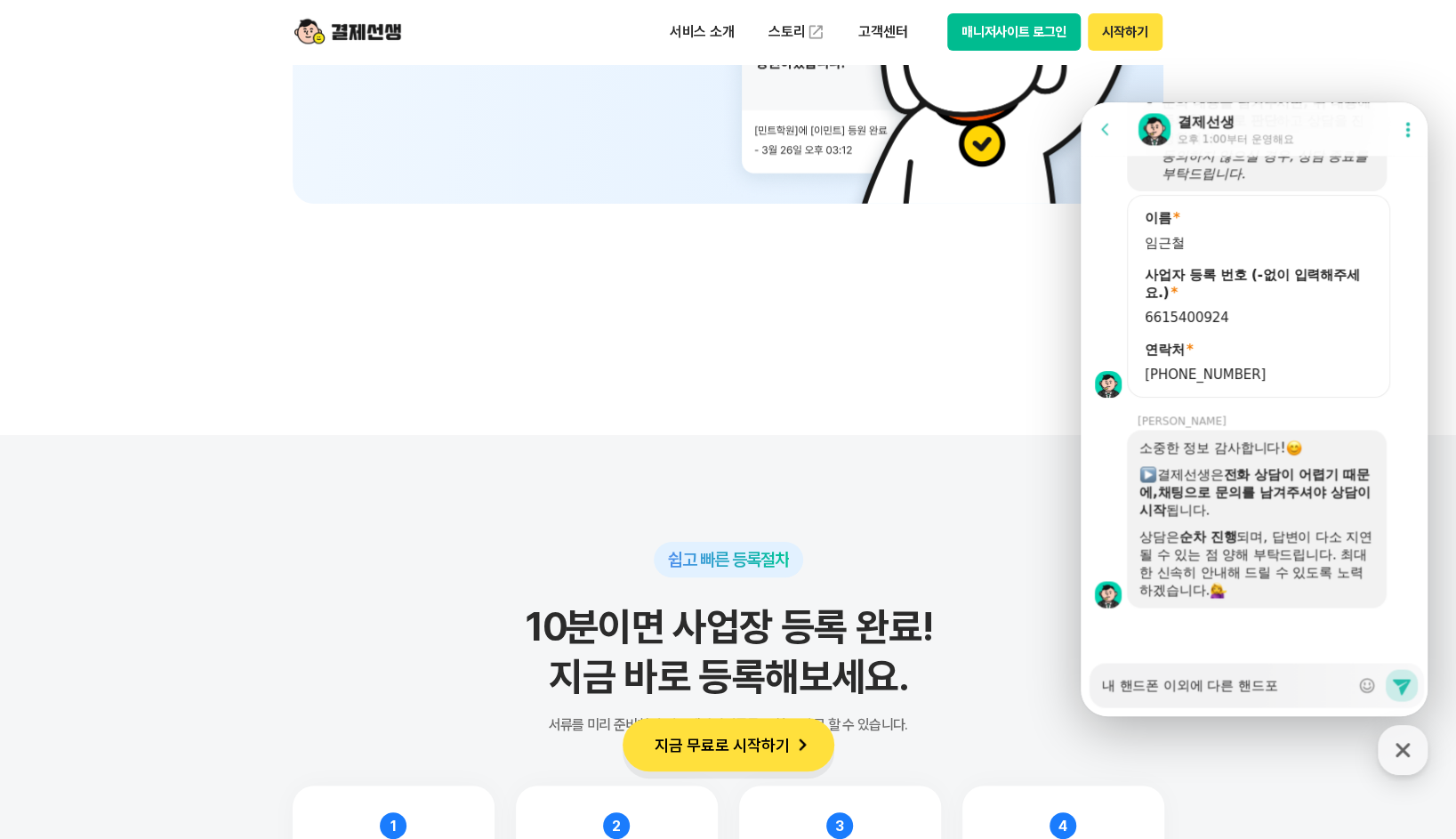
type textarea "x"
type textarea "내 핸드폰 이외에 다른 핸드폰"
type textarea "x"
type textarea "내 핸드폰 이외에 다른 핸드폰ㅇ"
type textarea "x"
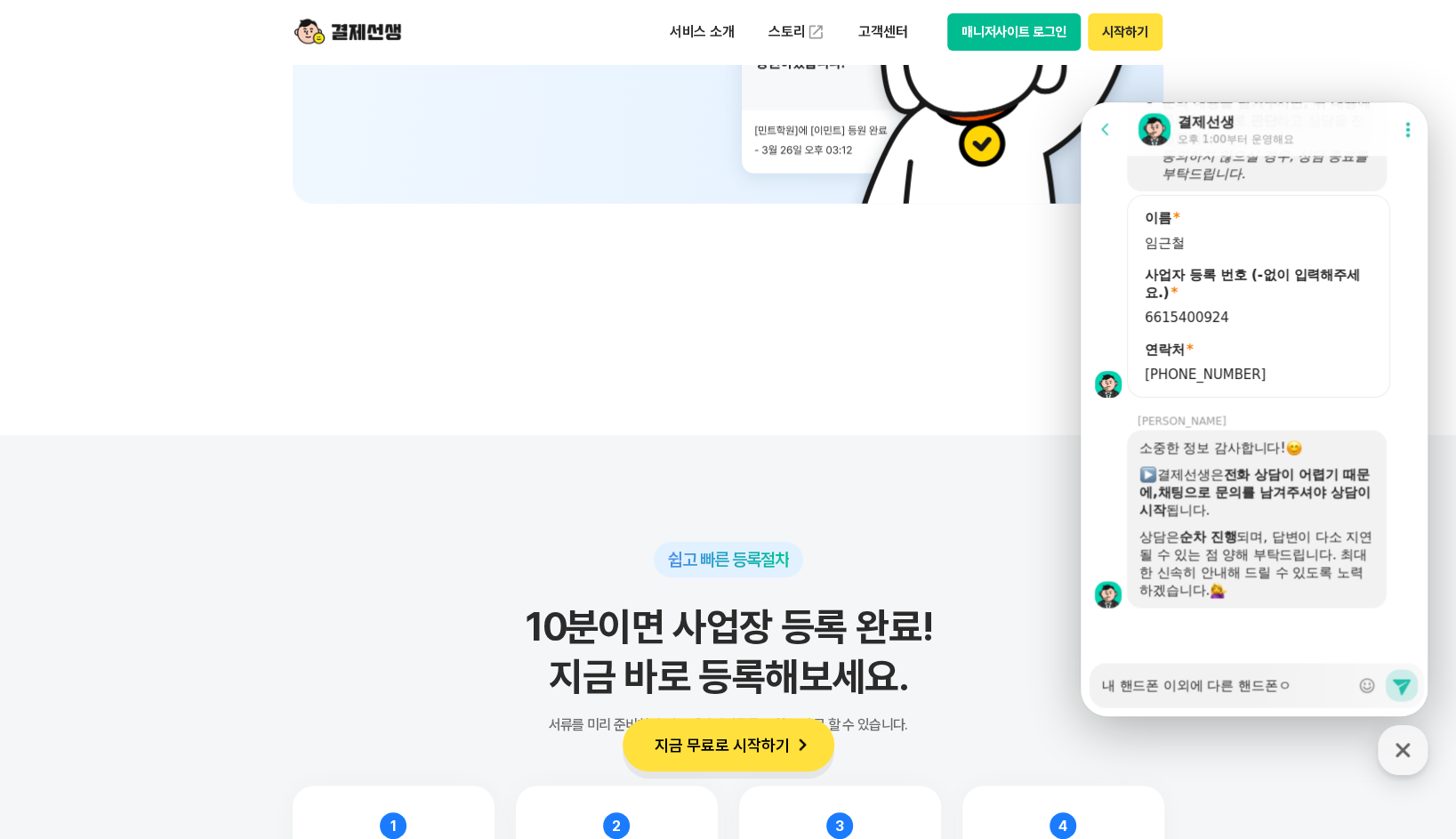
type textarea "내 핸드폰 이외에 다른 핸드폰에"
type textarea "x"
type textarea "내 핸드폰 이외에 다른 핸드폰에"
type textarea "x"
type textarea "내 핸드폰 이외에 다른 핸드폰에 ㅇ"
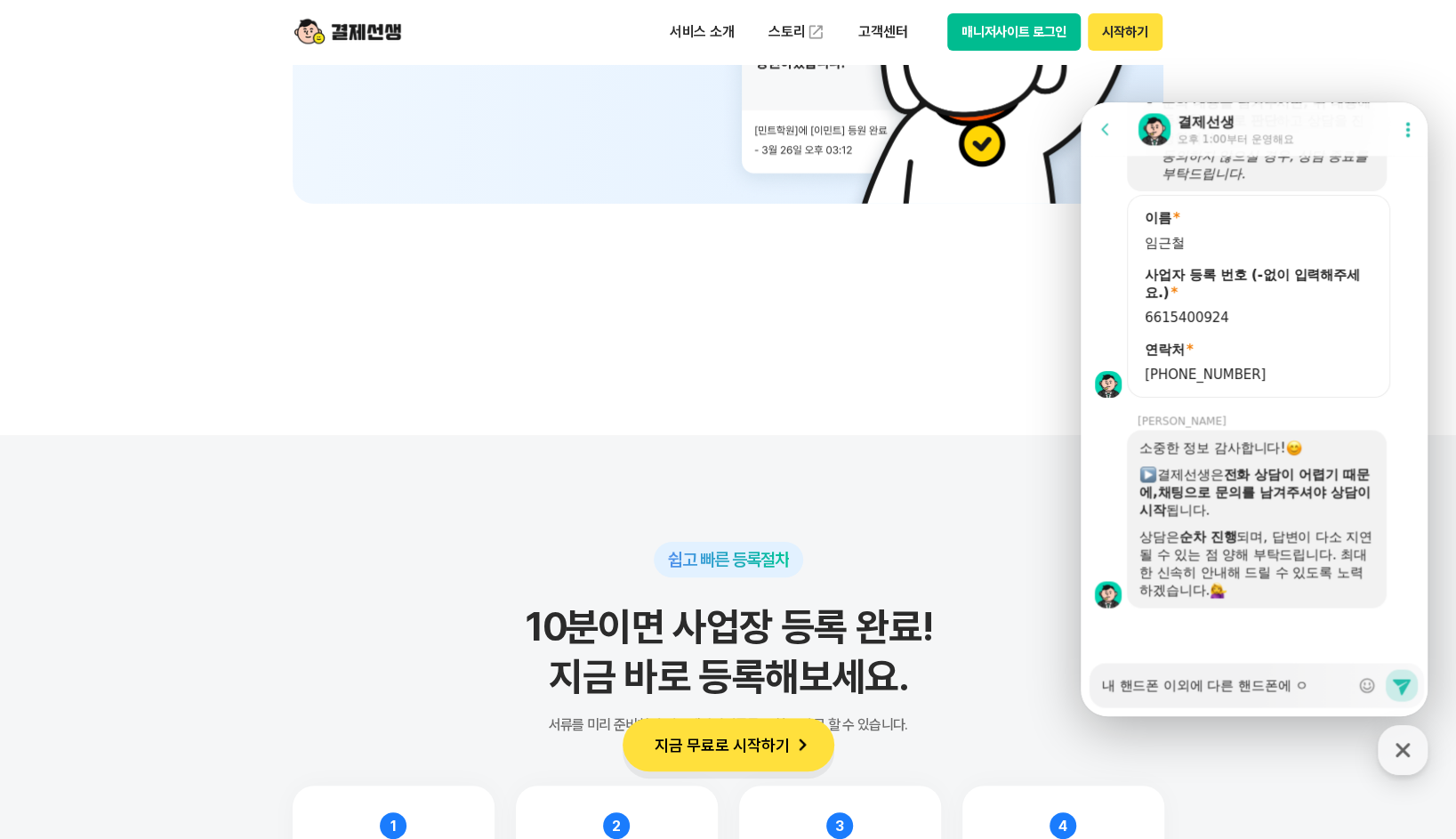
type textarea "x"
type textarea "내 핸드폰 이외에 다른 핸드폰에 어"
type textarea "x"
type textarea "내 핸드폰 이외에 다른 핸드폰에 엎"
type textarea "x"
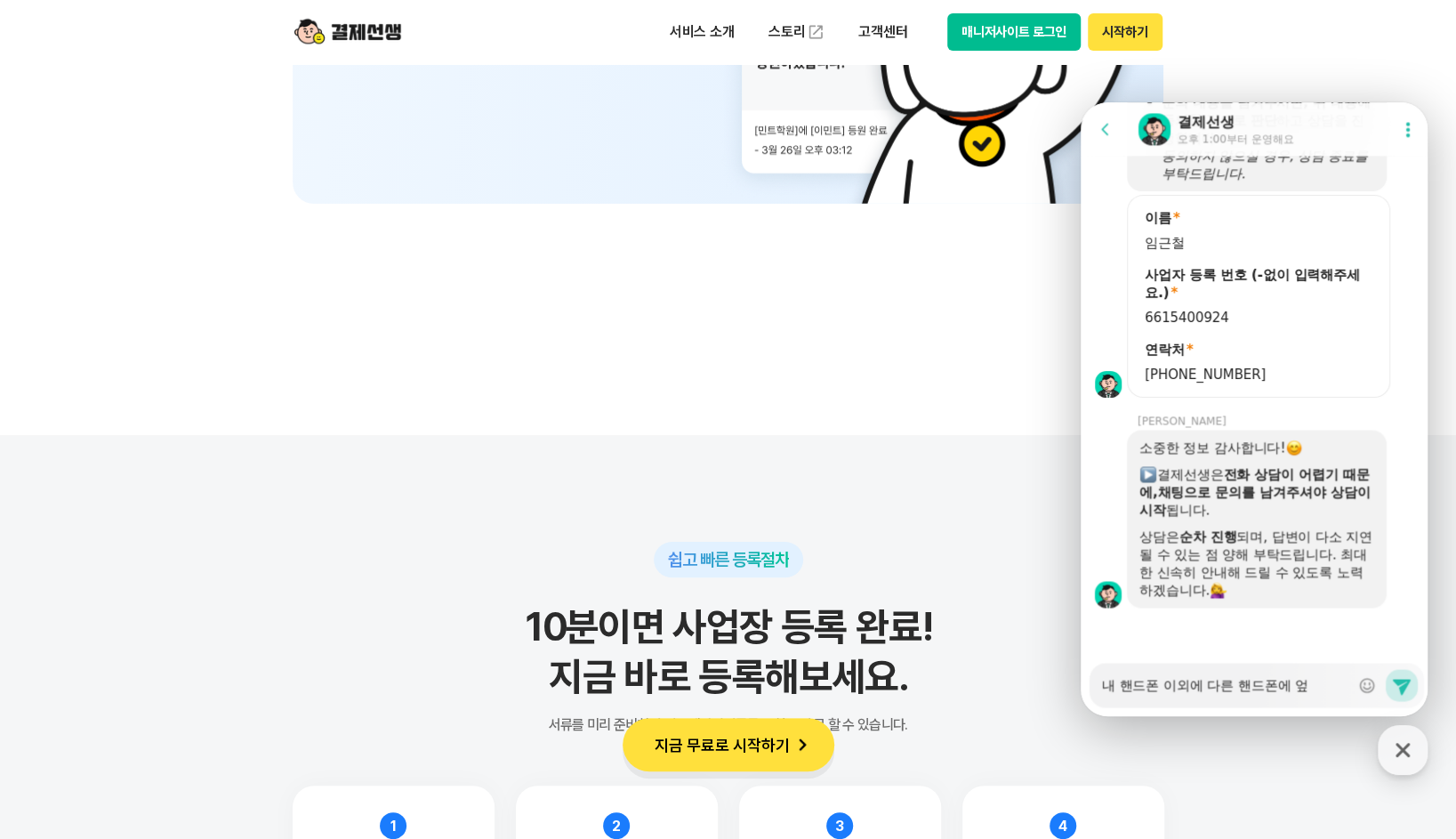
type textarea "내 핸드폰 이외에 다른 핸드폰에 어프"
type textarea "x"
type textarea "내 핸드폰 이외에 다른 핸드폰에 어플"
type textarea "x"
type textarea "내 핸드폰 이외에 다른 핸드폰에 어플"
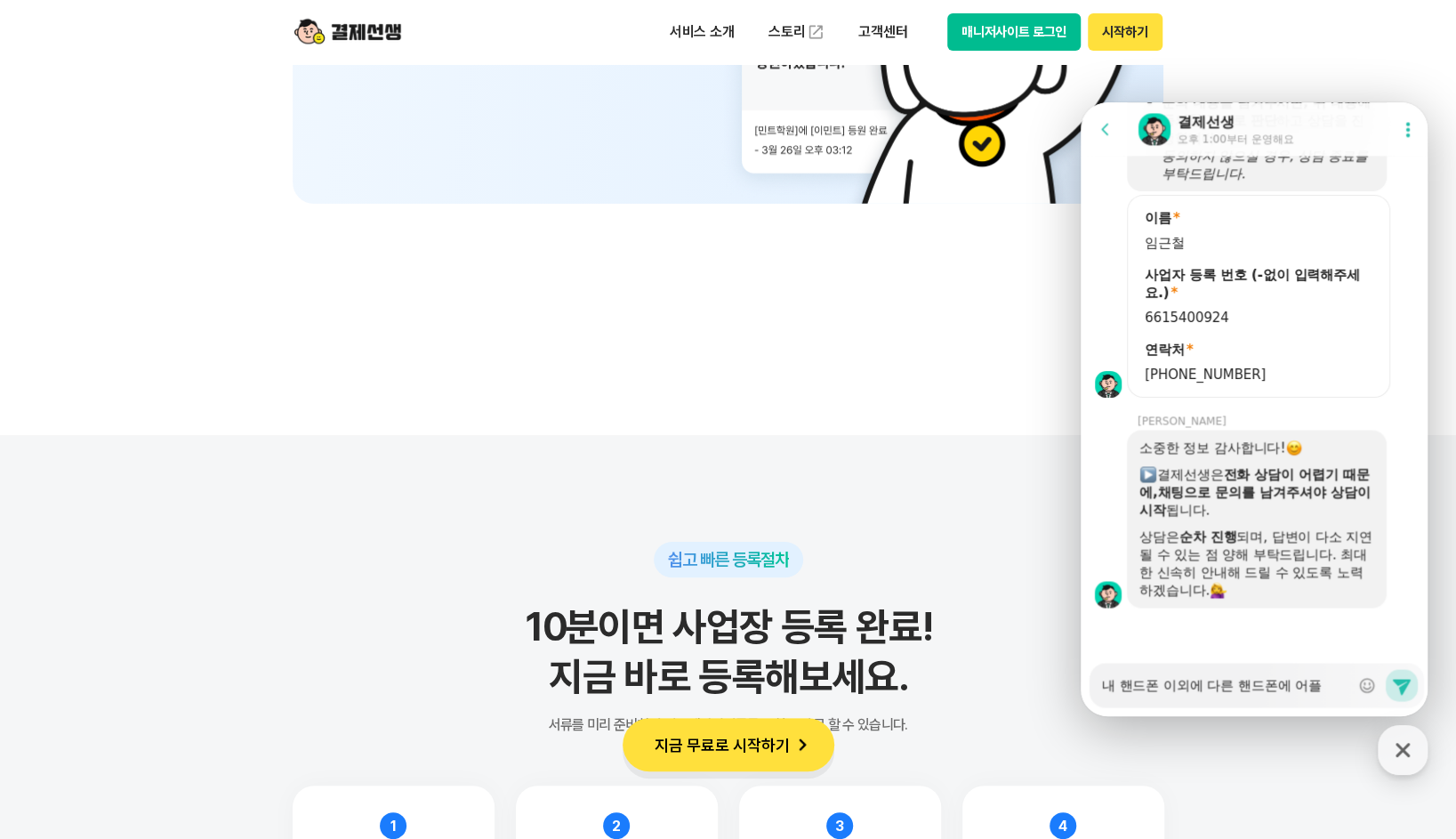
type textarea "x"
type textarea "내 핸드폰 이외에 다른 핸드폰에 어플 ㅅ"
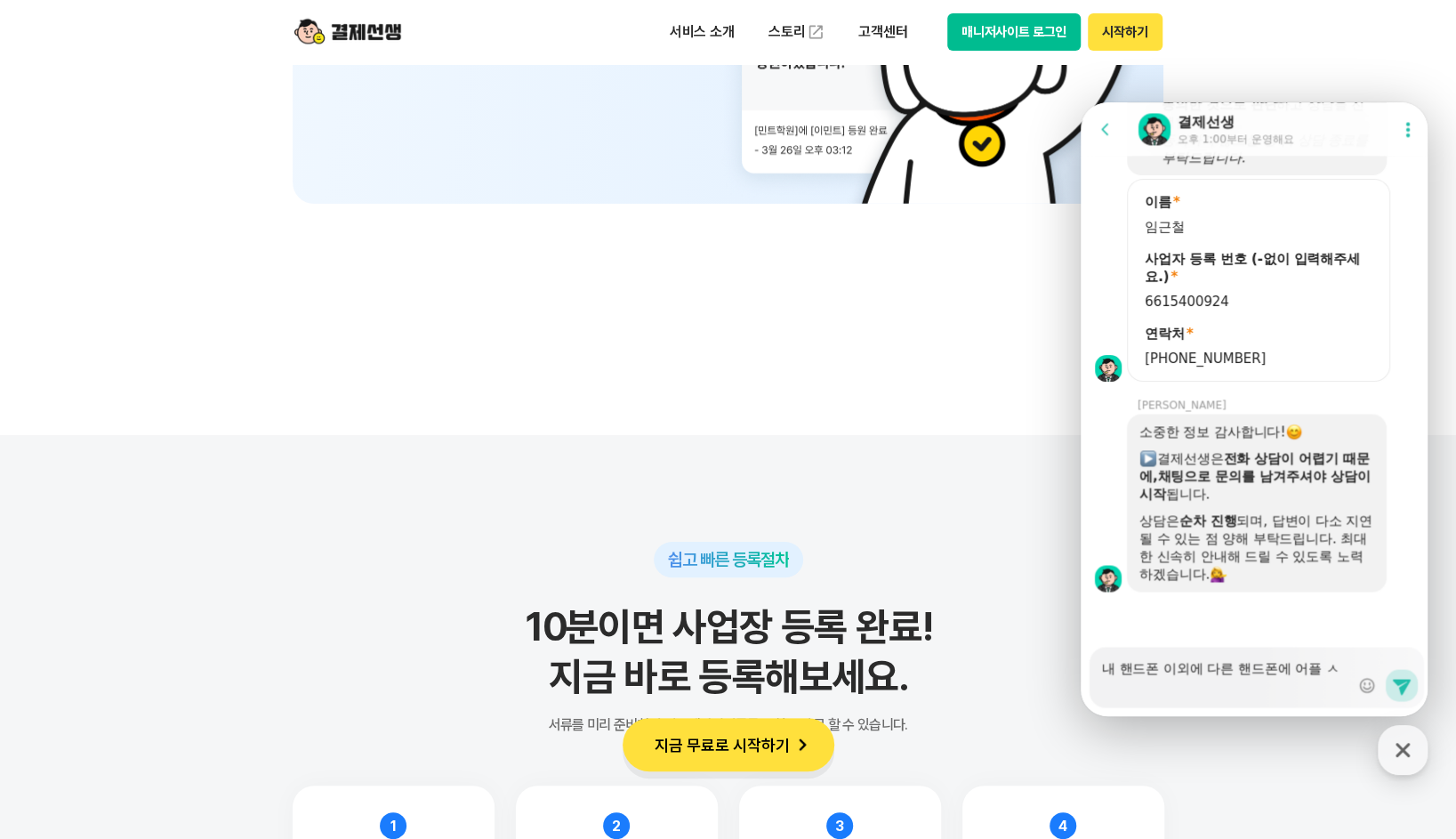
type textarea "x"
type textarea "내 핸드폰 이외에 다른 핸드폰에 어플 서"
type textarea "x"
type textarea "내 핸드폰 이외에 다른 핸드폰에 어플 설"
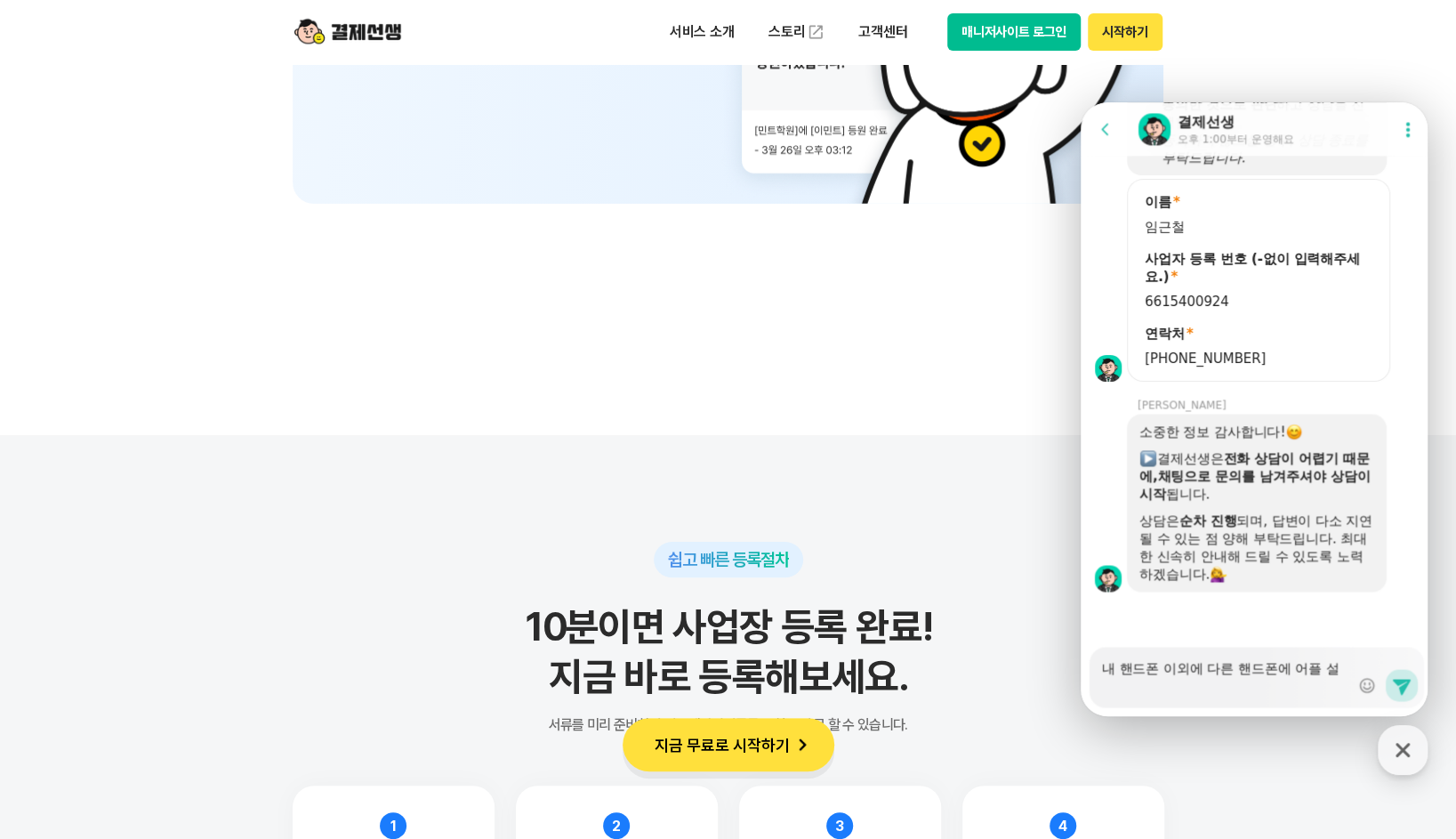
type textarea "x"
type textarea "내 핸드폰 이외에 다른 핸드폰에 어플 설ㅊ"
type textarea "x"
type textarea "내 핸드폰 이외에 다른 핸드폰에 어플 설치"
type textarea "x"
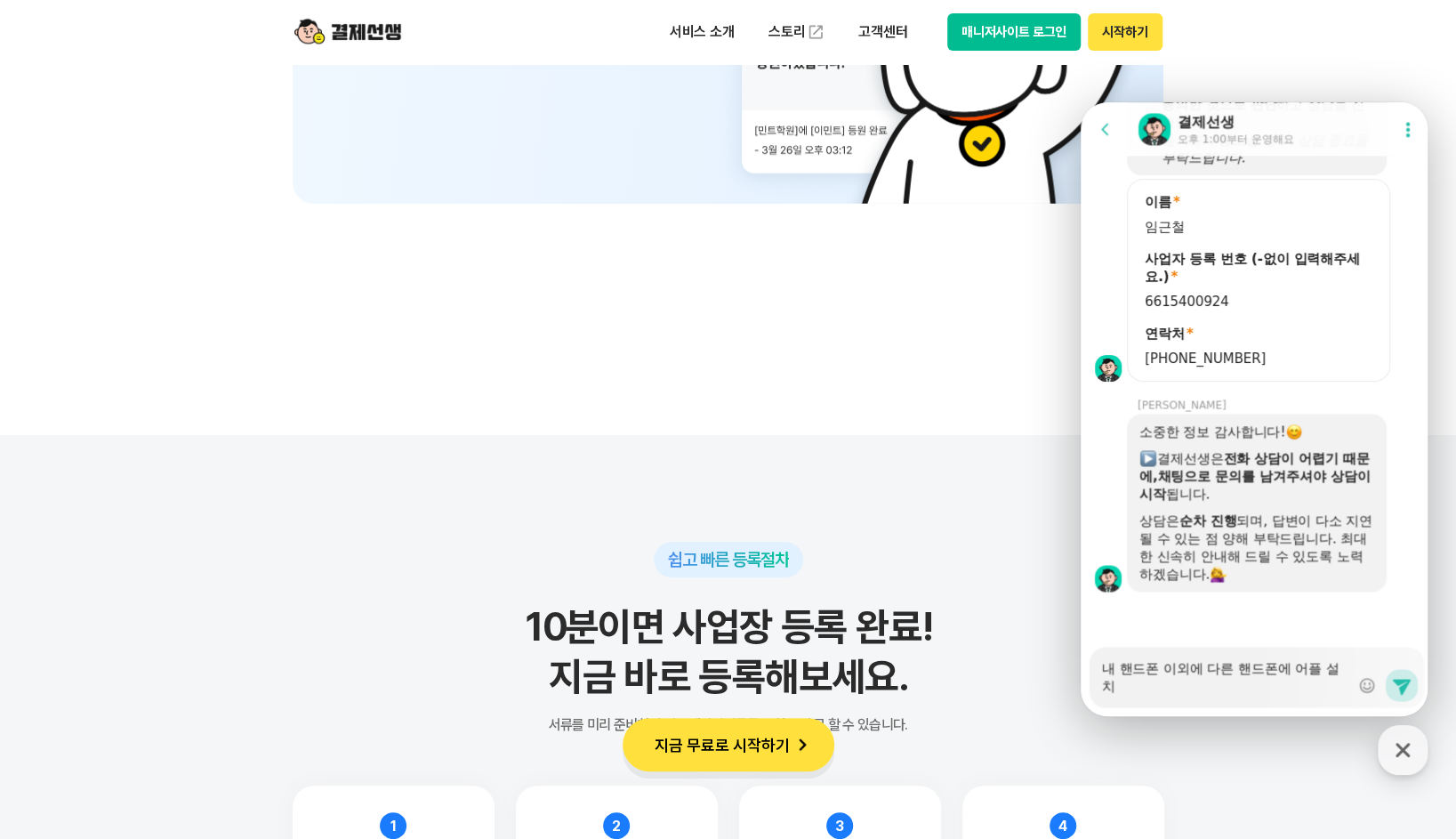
type textarea "내 핸드폰 이외에 다른 핸드폰에 어플 설칳"
type textarea "x"
type textarea "내 핸드폰 이외에 다른 핸드폰에 어플 설치하"
type textarea "x"
type textarea "내 핸드폰 이외에 다른 핸드폰에 어플 설치학"
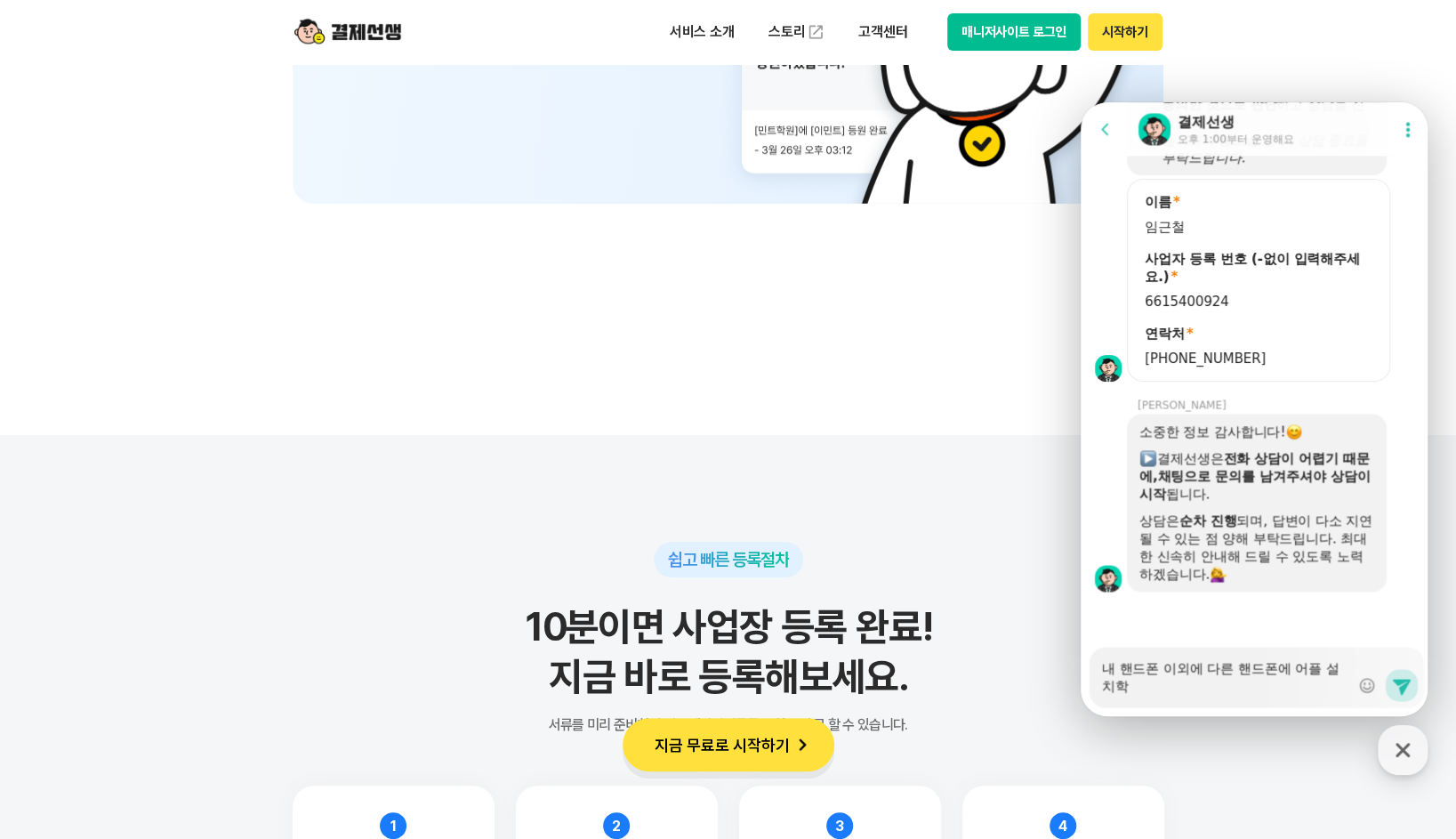
type textarea "x"
type textarea "내 핸드폰 이외에 다른 핸드폰에 어플 설치하고"
click at [1295, 670] on textarea "내 핸드폰 이외에 다른 핸드폰에 어플 설치하고" at bounding box center [1224, 671] width 247 height 48
type textarea "x"
type textarea "내 핸드폰 이외에 다른 핸드폰에 ㄷ어플 설치하고"
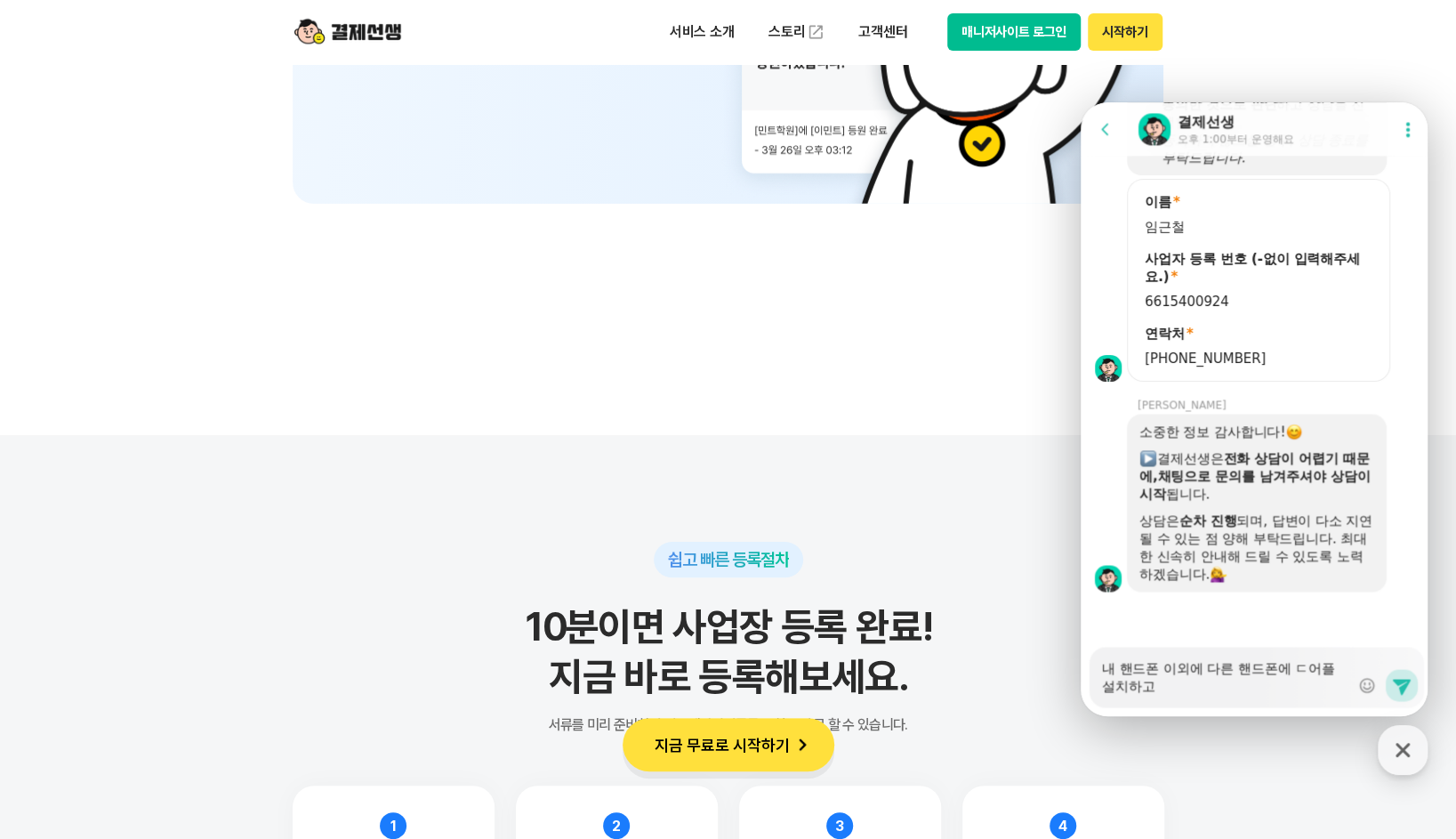
type textarea "x"
type textarea "내 핸드폰 이외에 다른 핸드폰에 도어플 설치하고"
type textarea "x"
type textarea "내 핸드폰 이외에 다른 핸드폰에 동어플 설치하고"
type textarea "x"
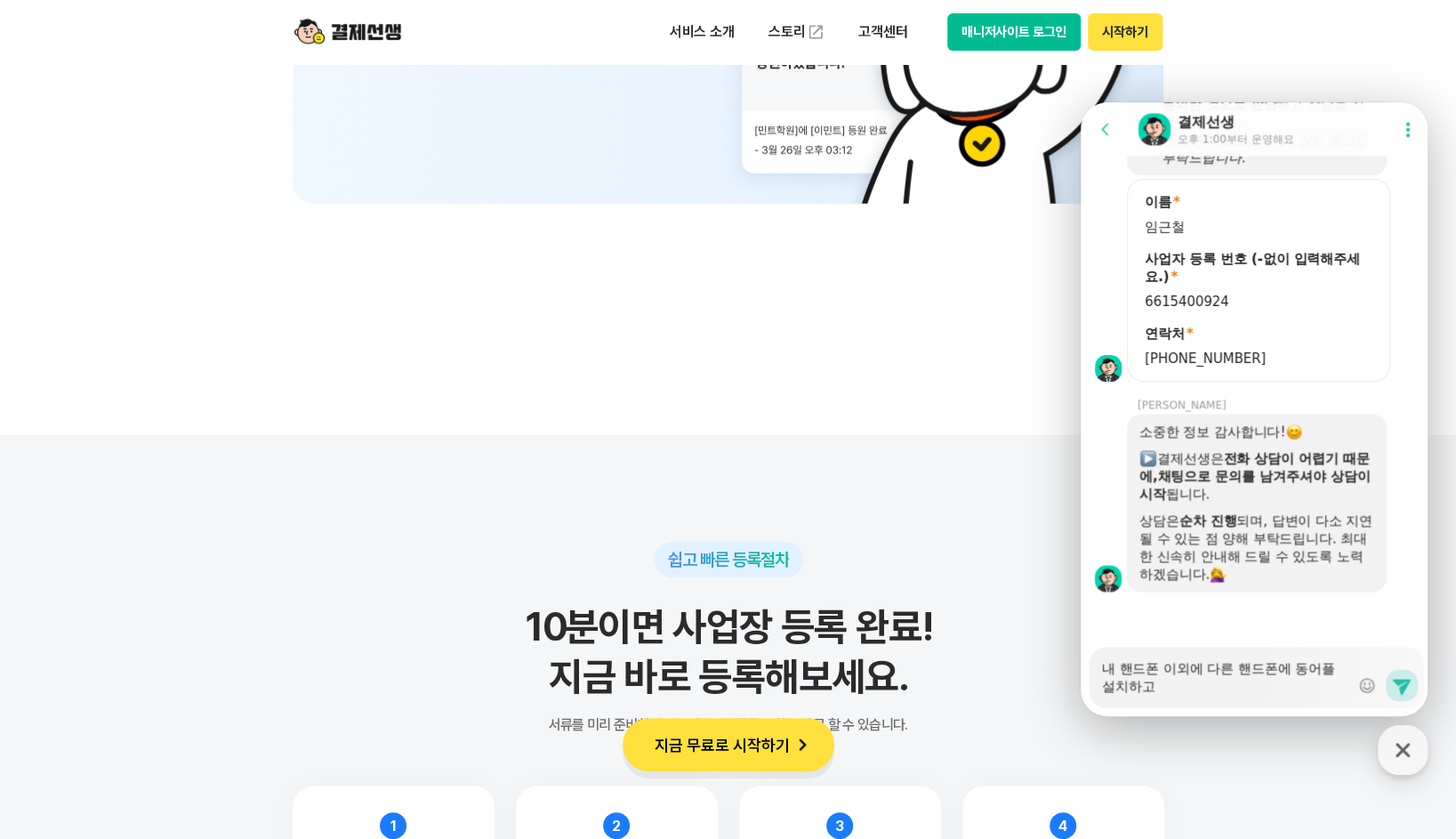
type textarea "내 핸드폰 이외에 다른 핸드폰에 동ㅇ어플 설치하고"
type textarea "x"
type textarea "내 핸드폰 이외에 다른 핸드폰에 동이어플 설치하고"
type textarea "x"
type textarea "내 핸드폰 이외에 다른 핸드폰에 동일어플 설치하고"
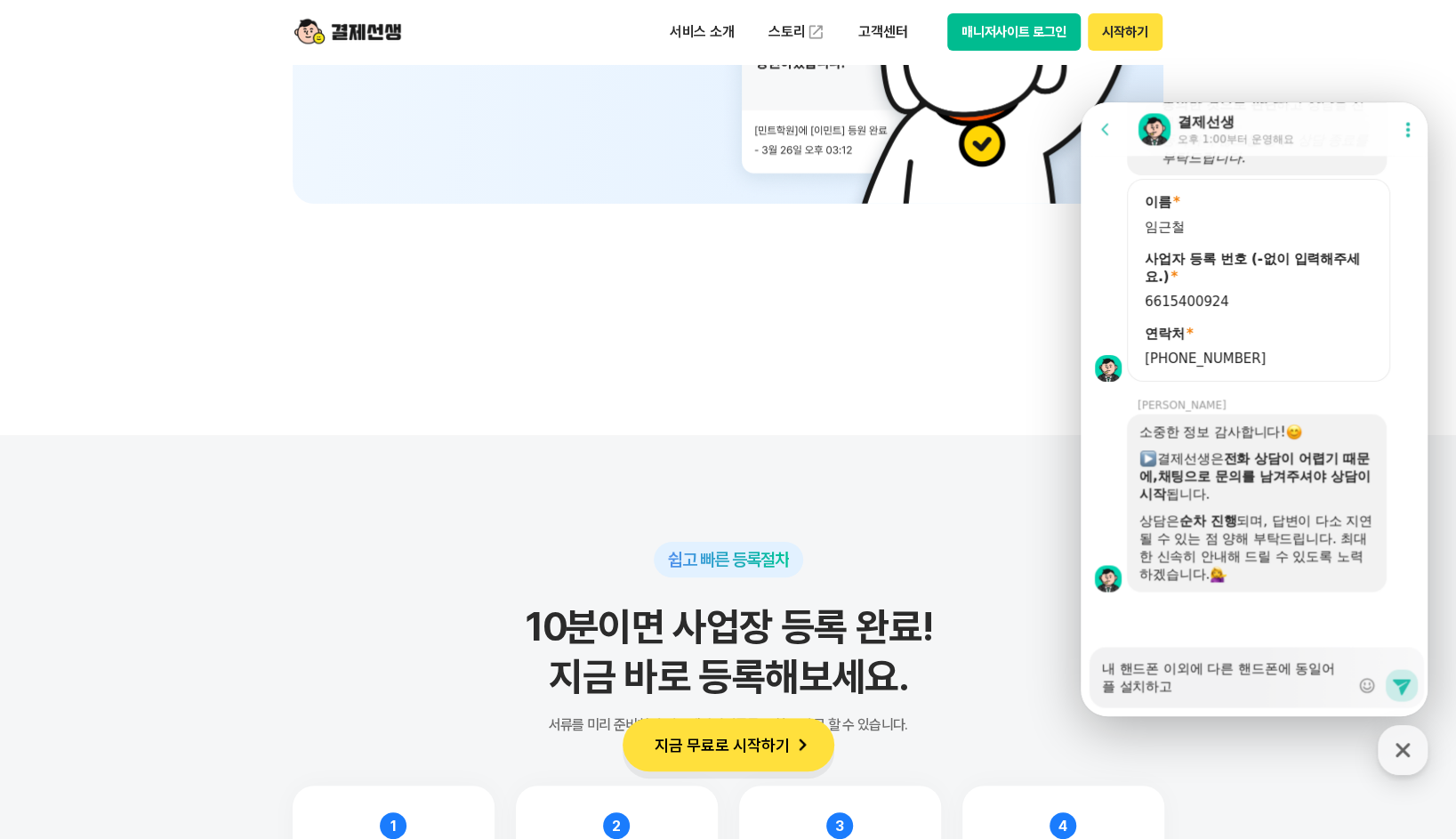
type textarea "x"
type textarea "내 핸드폰 이외에 다른 핸드폰에 동일 어플 설치하고"
type textarea "x"
type textarea "내 핸드폰 이외에 다른 핸드폰에 동일 ㅅ어플 설치하고"
type textarea "x"
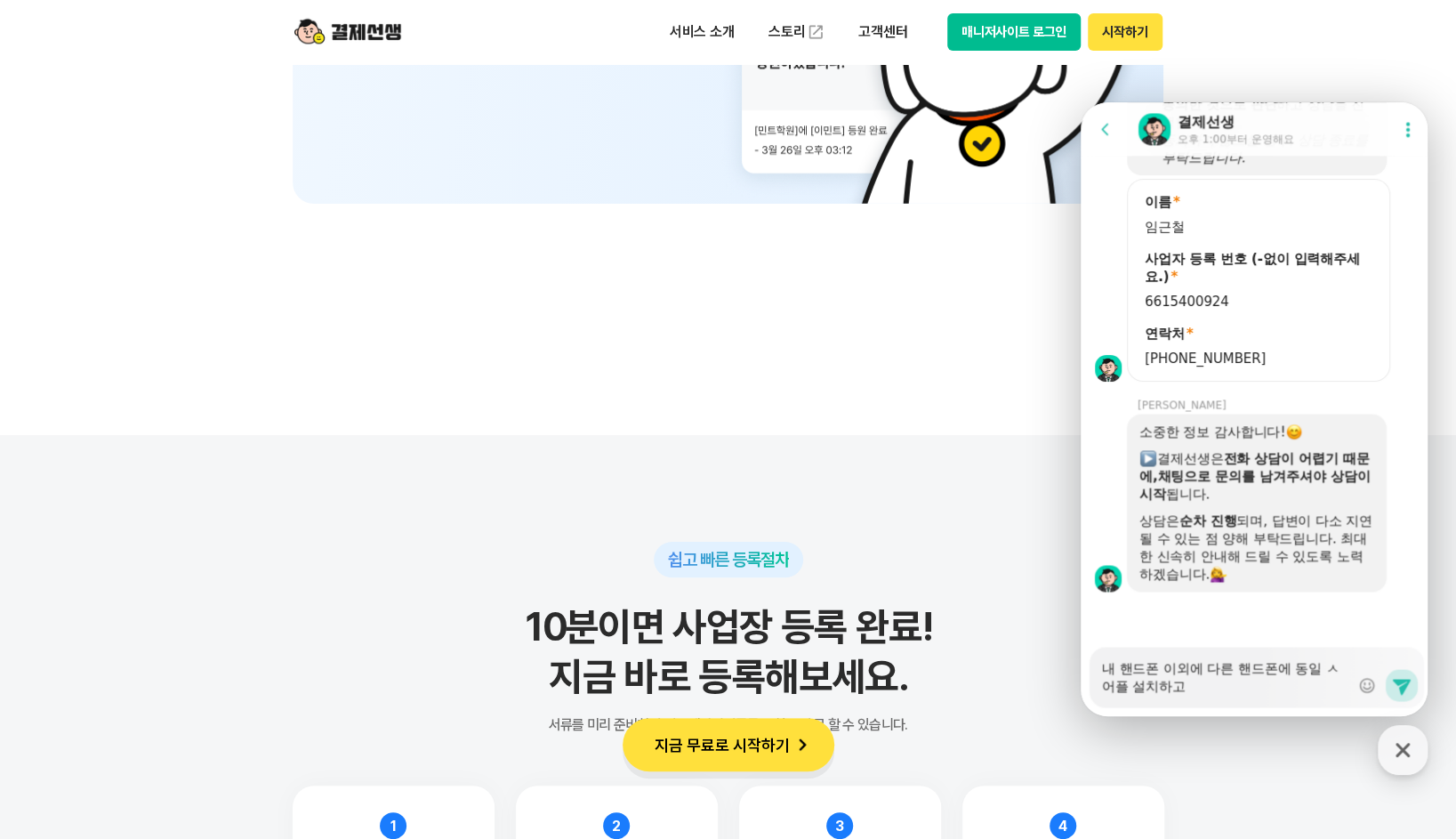
type textarea "내 핸드폰 이외에 다른 핸드폰에 동일 사어플 설치하고"
type textarea "x"
type textarea "내 핸드폰 이외에 다른 핸드폰에 동일 상어플 설치하고"
type textarea "x"
type textarea "내 핸드폰 이외에 다른 핸드폰에 동일 사어어플 설치하고"
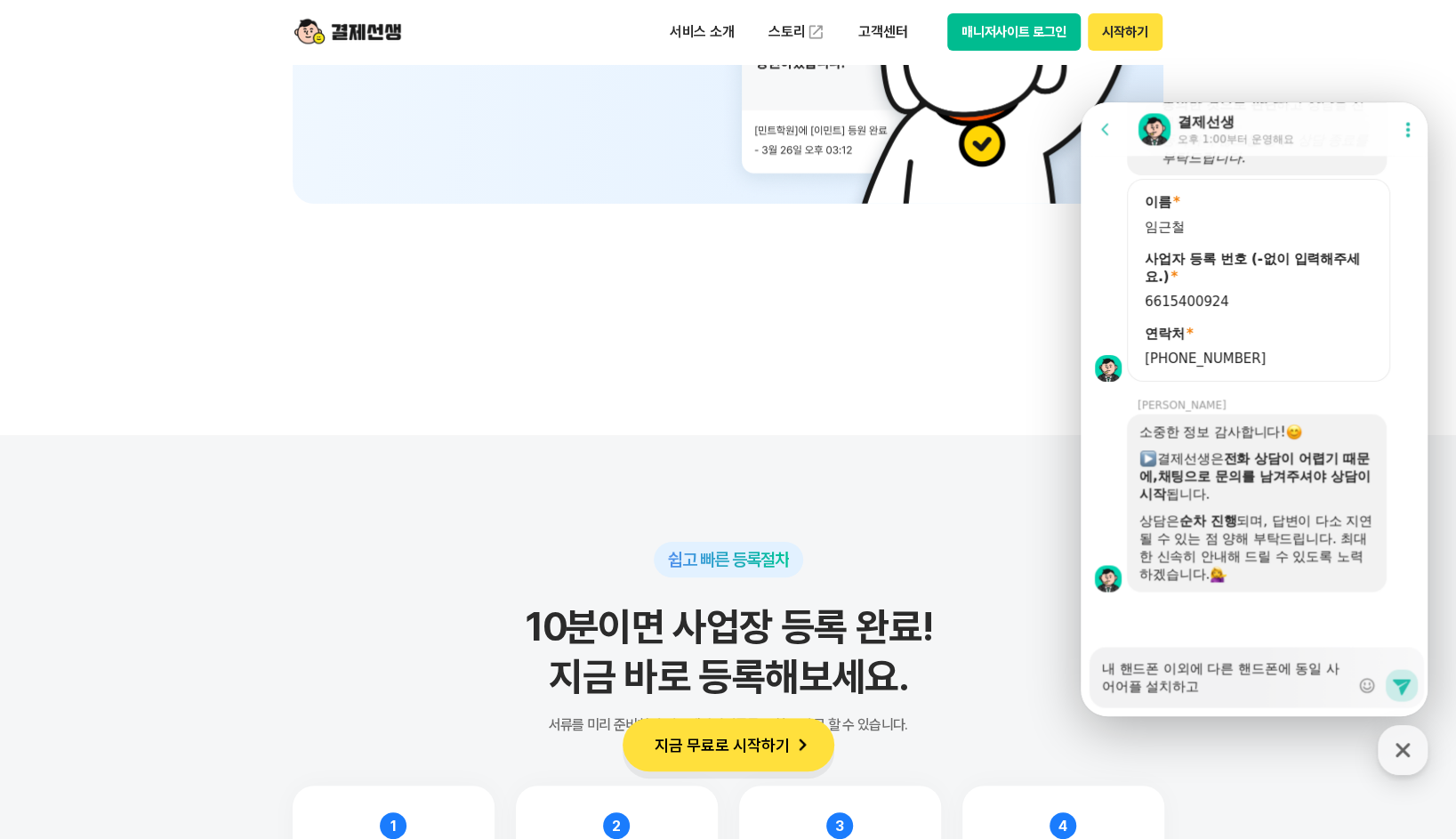
type textarea "x"
type textarea "내 핸드폰 이외에 다른 핸드폰에 동일 사업어플 설치하고"
type textarea "x"
click at [1274, 684] on textarea "내 핸드폰 이외에 다른 핸드폰에 동일 사업자로 어플 설치하고" at bounding box center [1224, 671] width 247 height 48
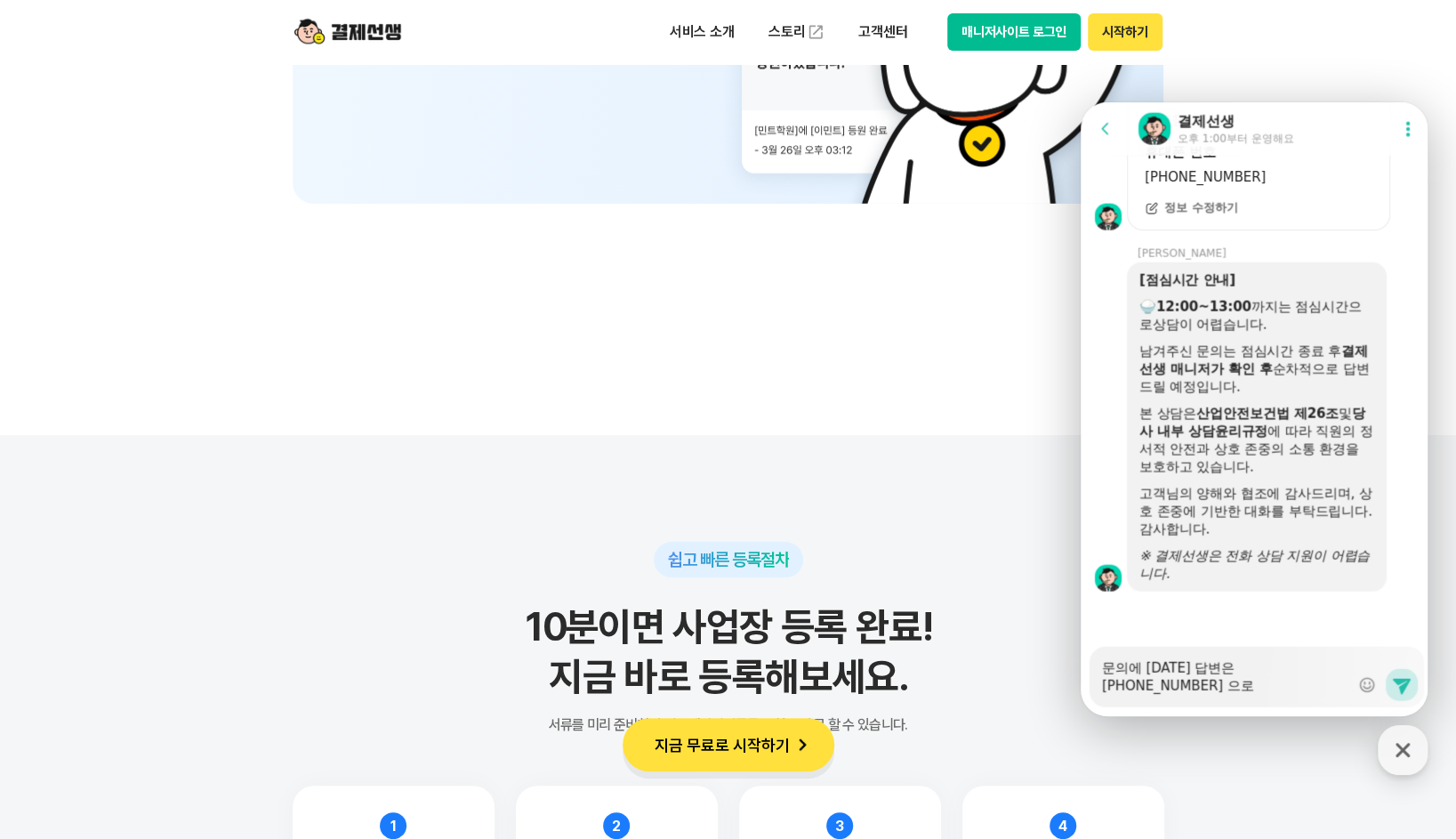
scroll to position [2775, 0]
click at [1405, 687] on icon at bounding box center [1401, 684] width 21 height 21
